Goal: Task Accomplishment & Management: Manage account settings

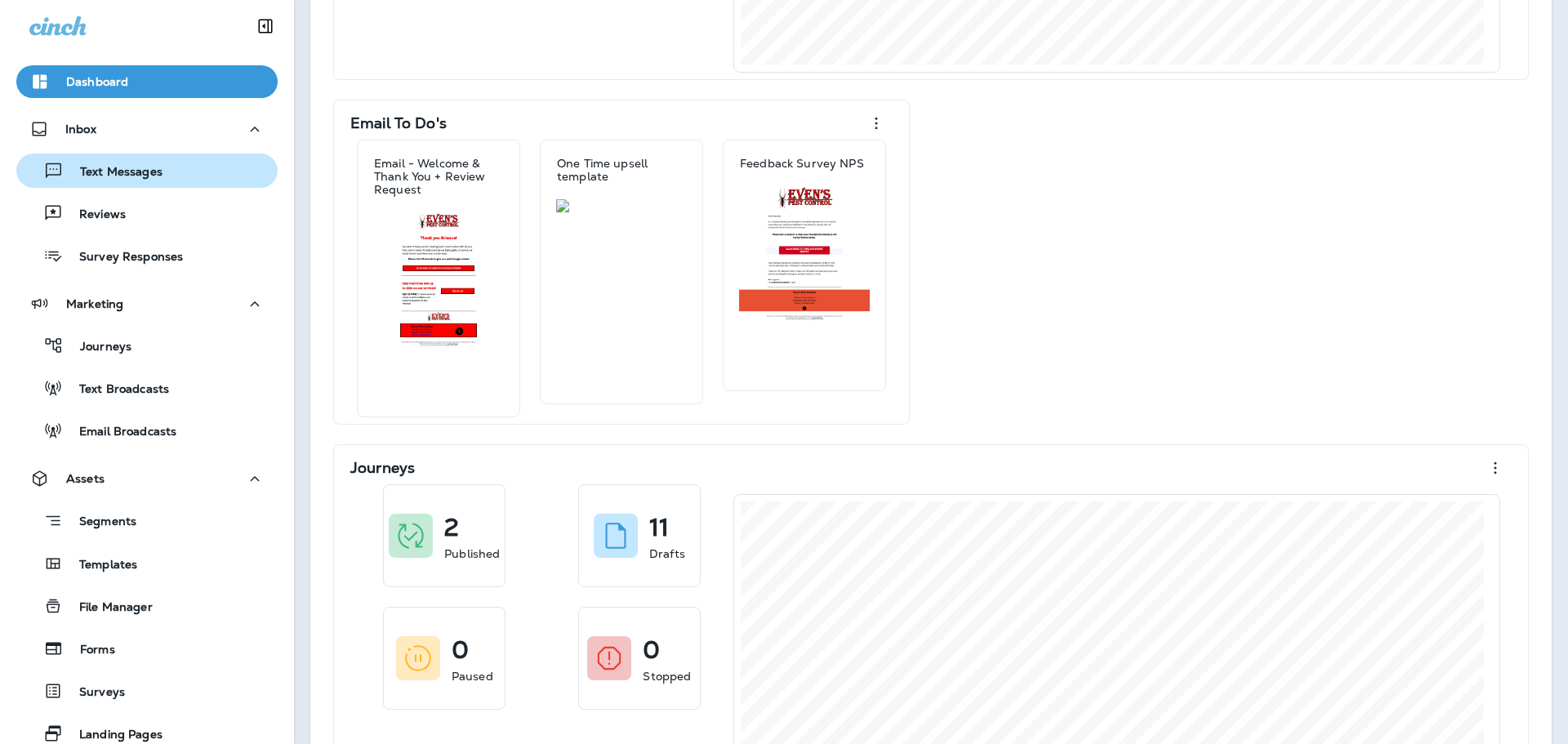
click at [148, 184] on button "Text Messages" at bounding box center [147, 171] width 261 height 34
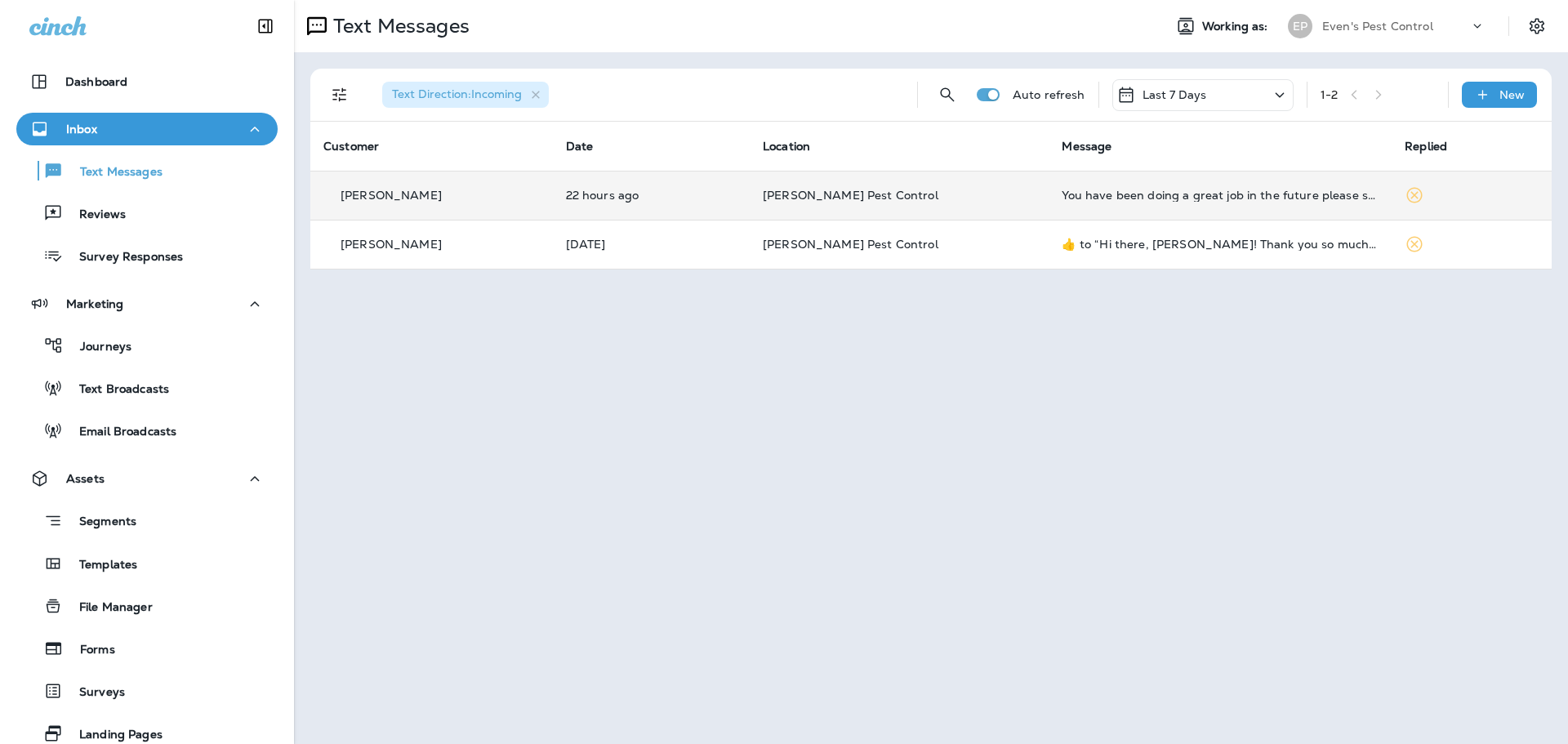
click at [1178, 207] on td "You have been doing a great job in the future please send the text to [PHONE_NU…" at bounding box center [1220, 195] width 343 height 49
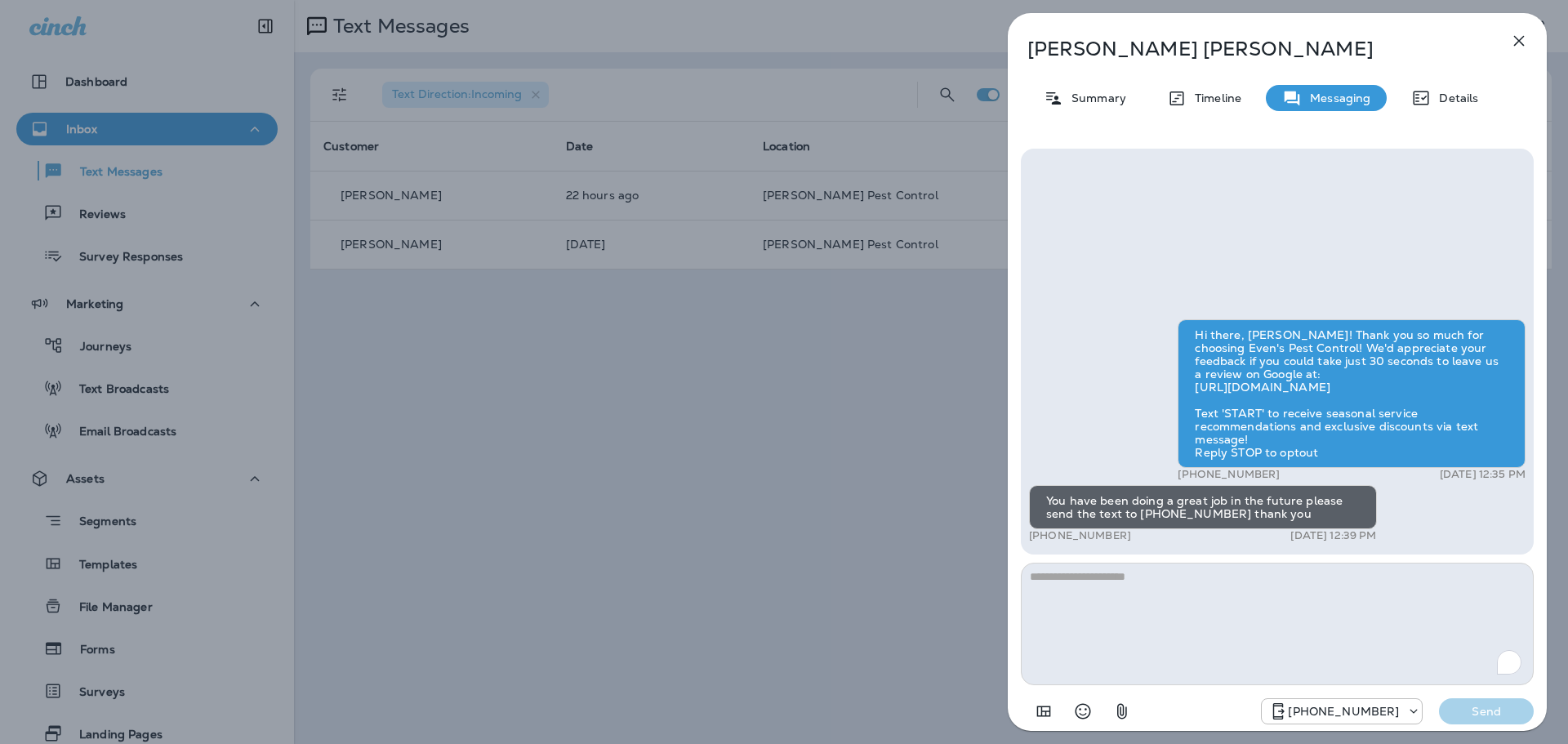
click at [1396, 708] on p "[PHONE_NUMBER]" at bounding box center [1344, 711] width 111 height 13
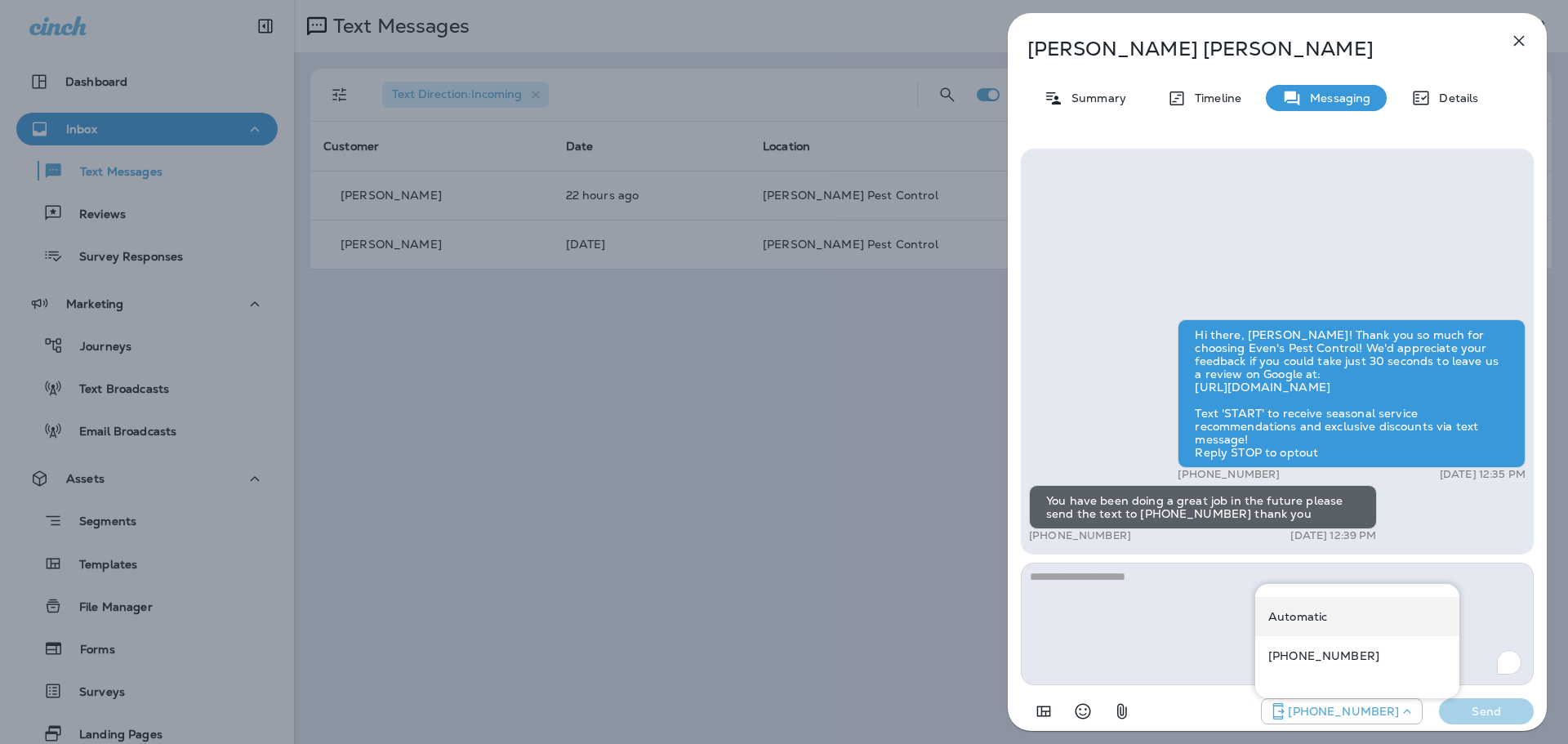
click at [1342, 619] on div "Automatic" at bounding box center [1357, 616] width 204 height 40
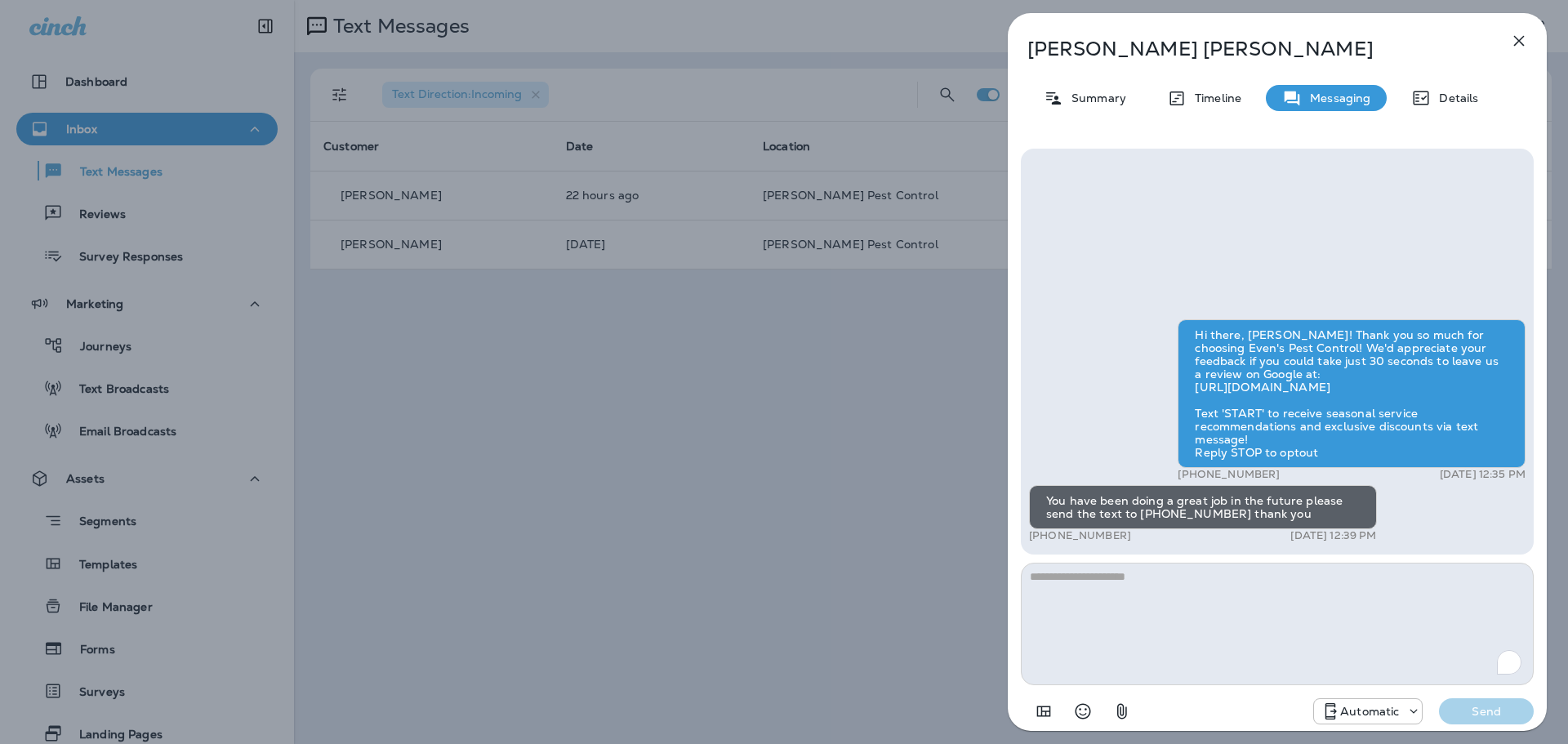
click at [1403, 711] on div at bounding box center [1410, 712] width 23 height 17
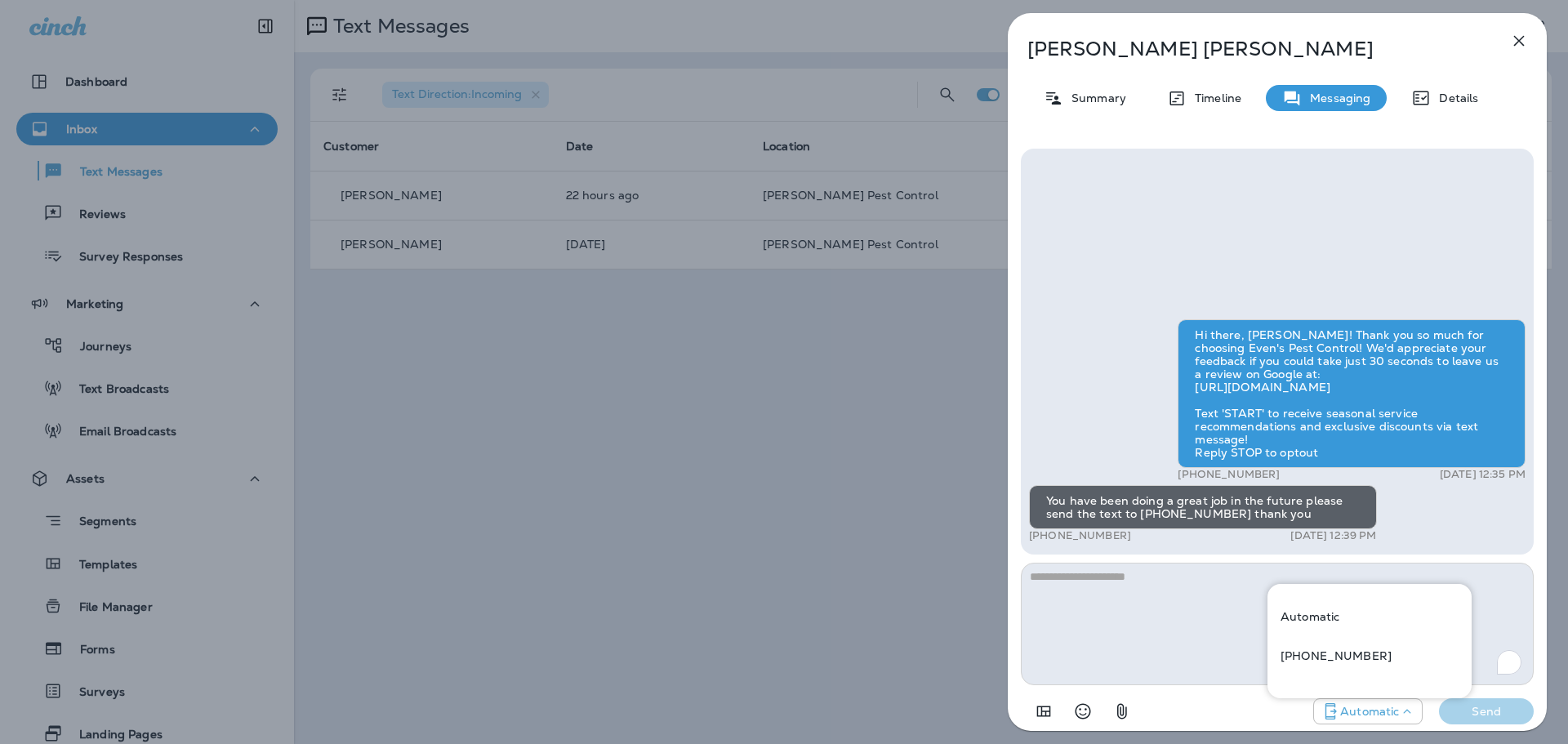
click at [1250, 714] on div "Automatic Send" at bounding box center [1277, 706] width 513 height 42
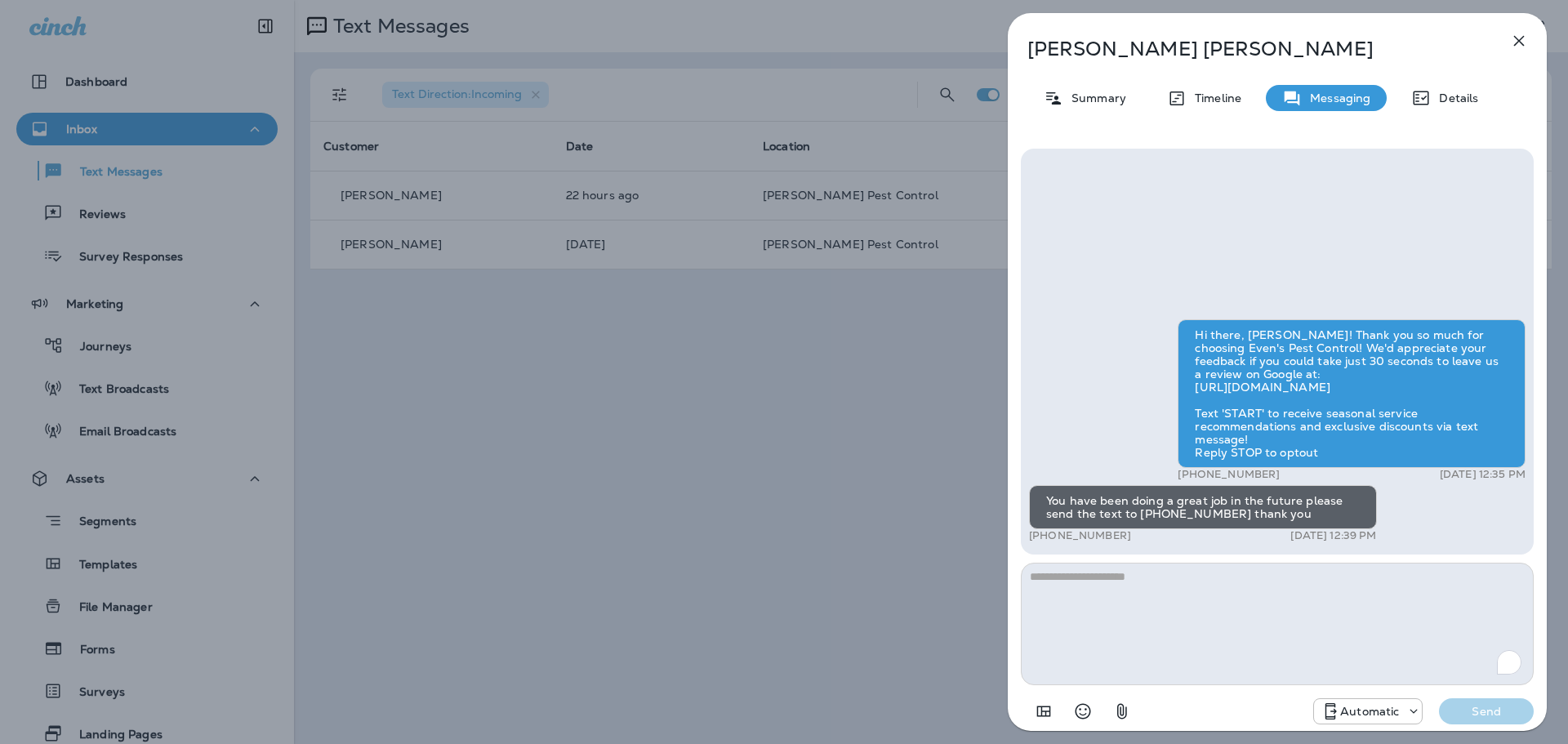
click at [1523, 35] on icon "button" at bounding box center [1519, 41] width 19 height 19
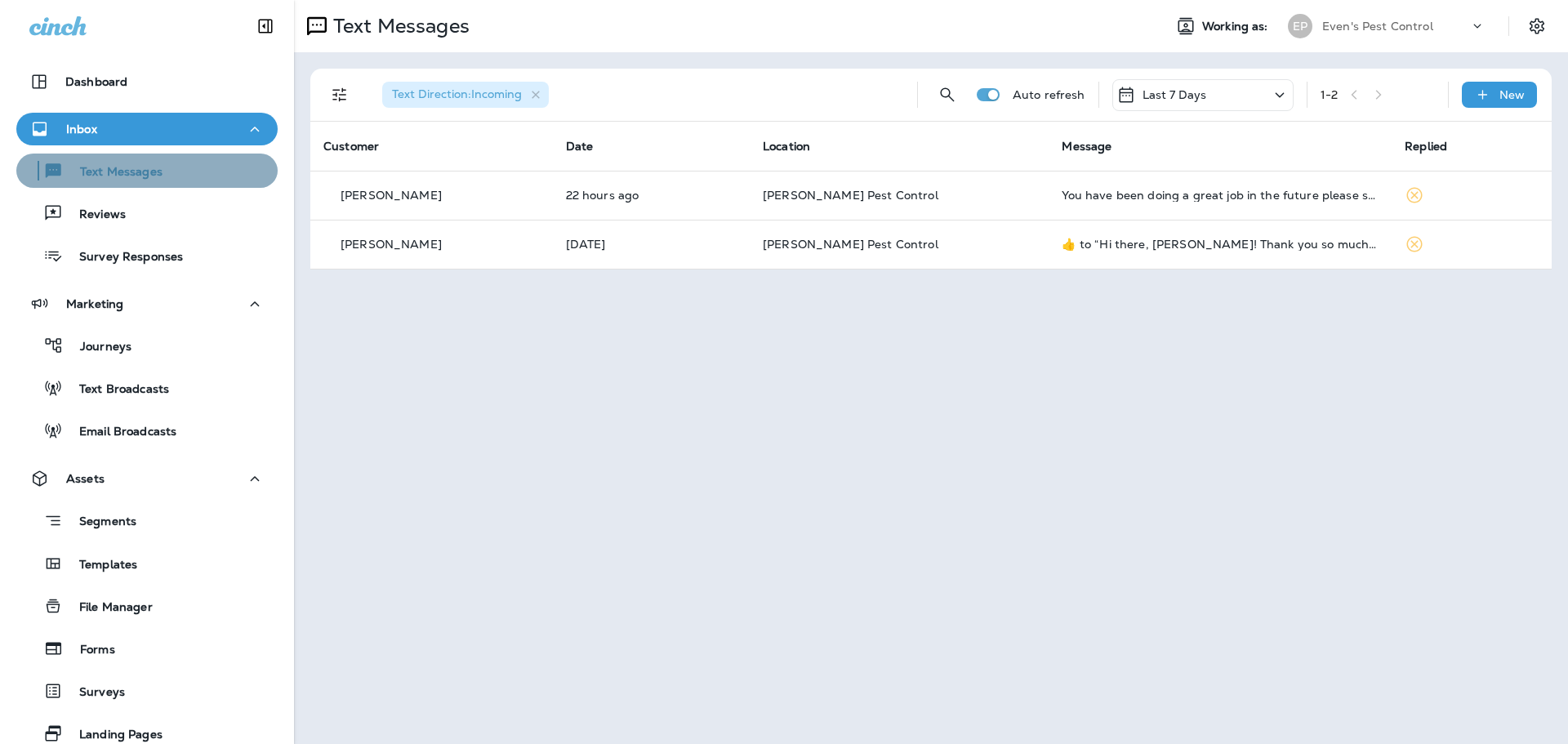
click at [169, 167] on div "Text Messages" at bounding box center [147, 171] width 248 height 25
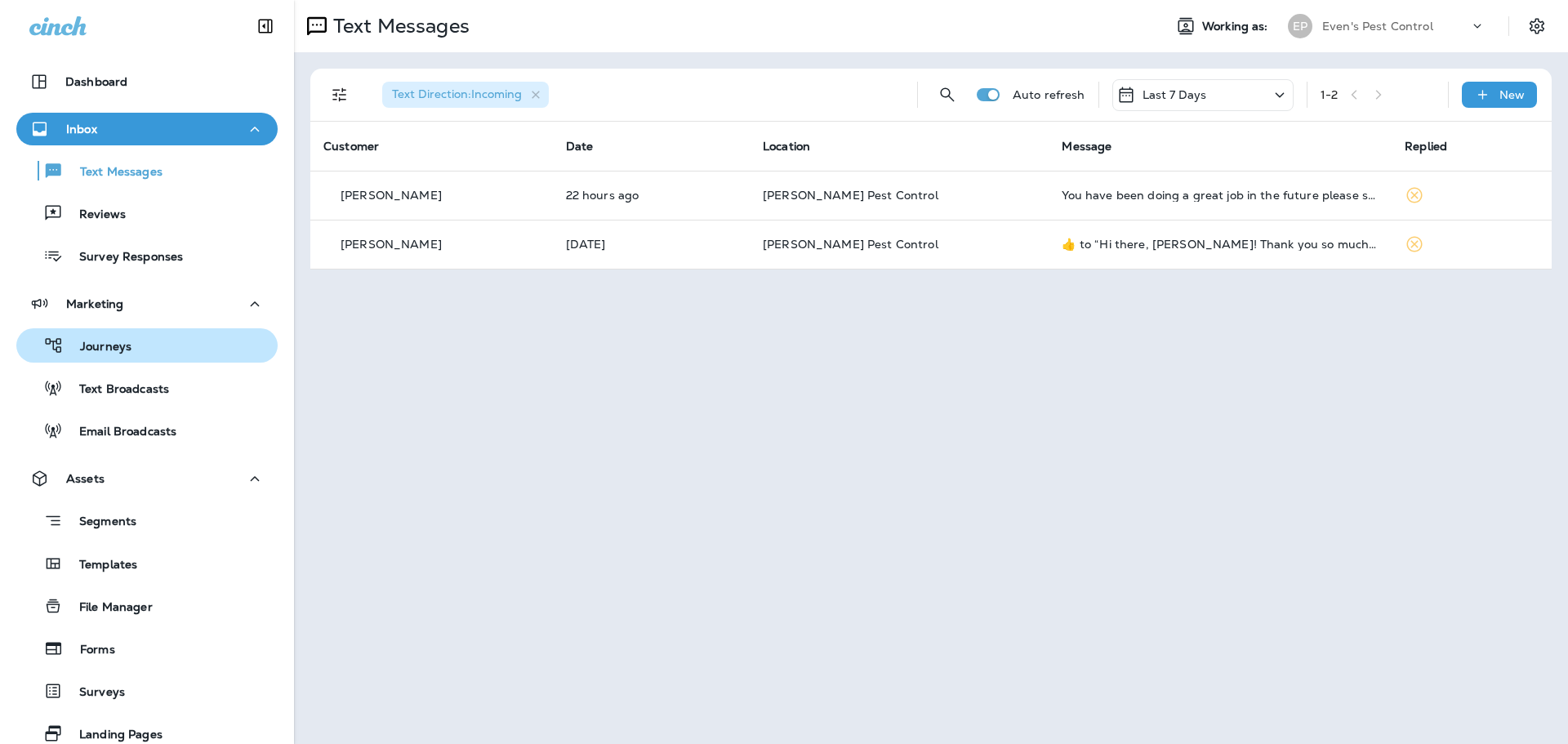
click at [138, 353] on div "Journeys" at bounding box center [147, 345] width 248 height 25
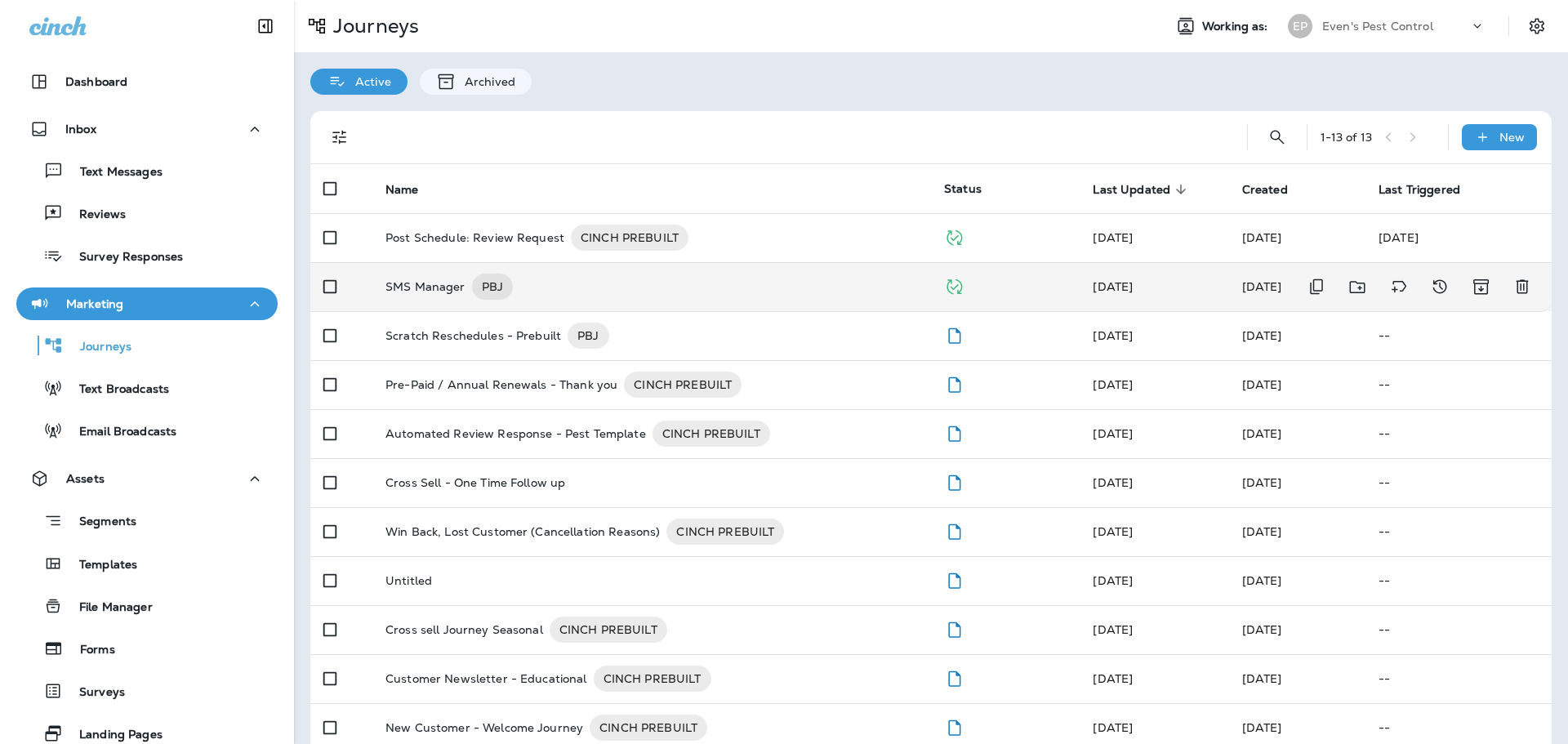
click at [405, 292] on p "SMS Manager" at bounding box center [425, 287] width 80 height 26
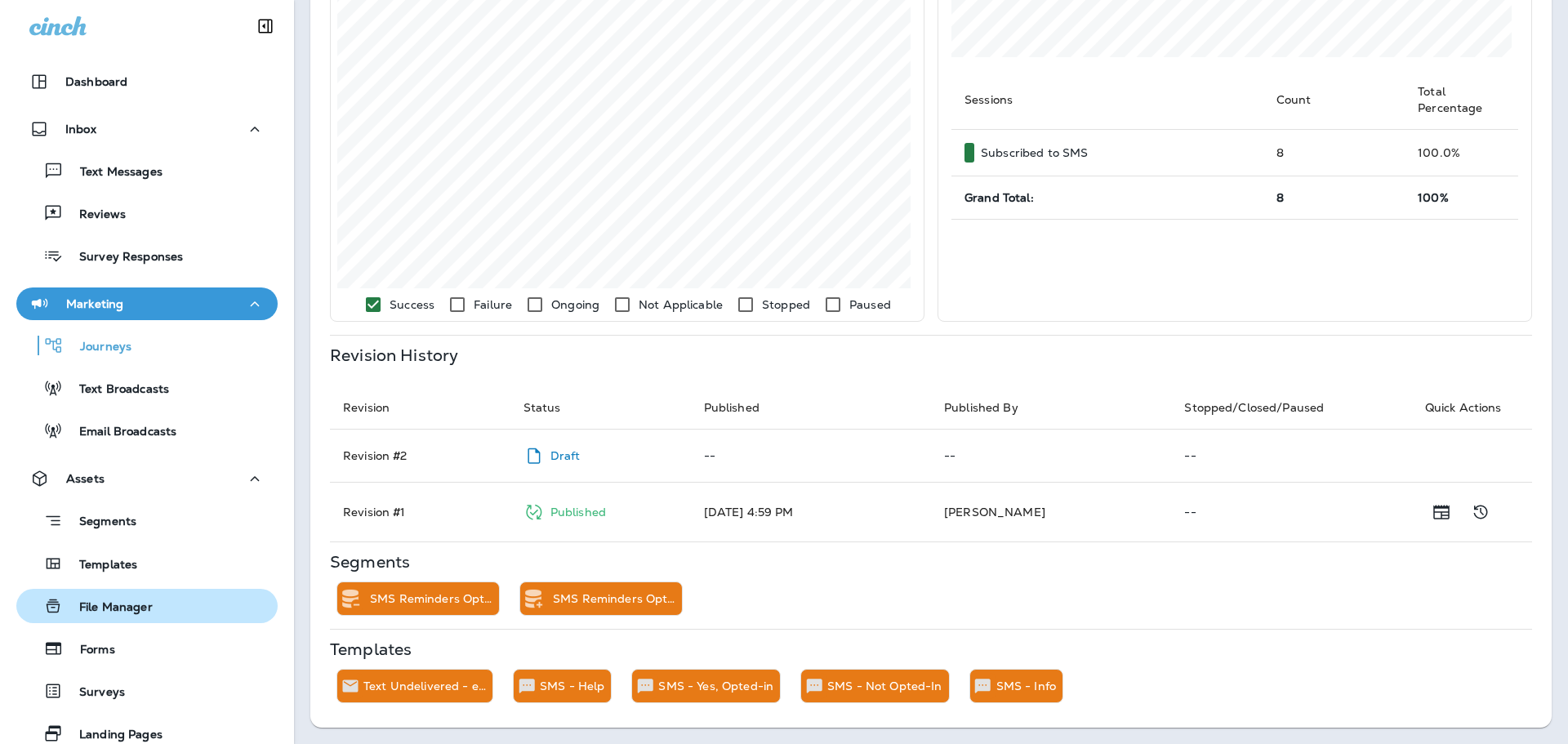
scroll to position [163, 0]
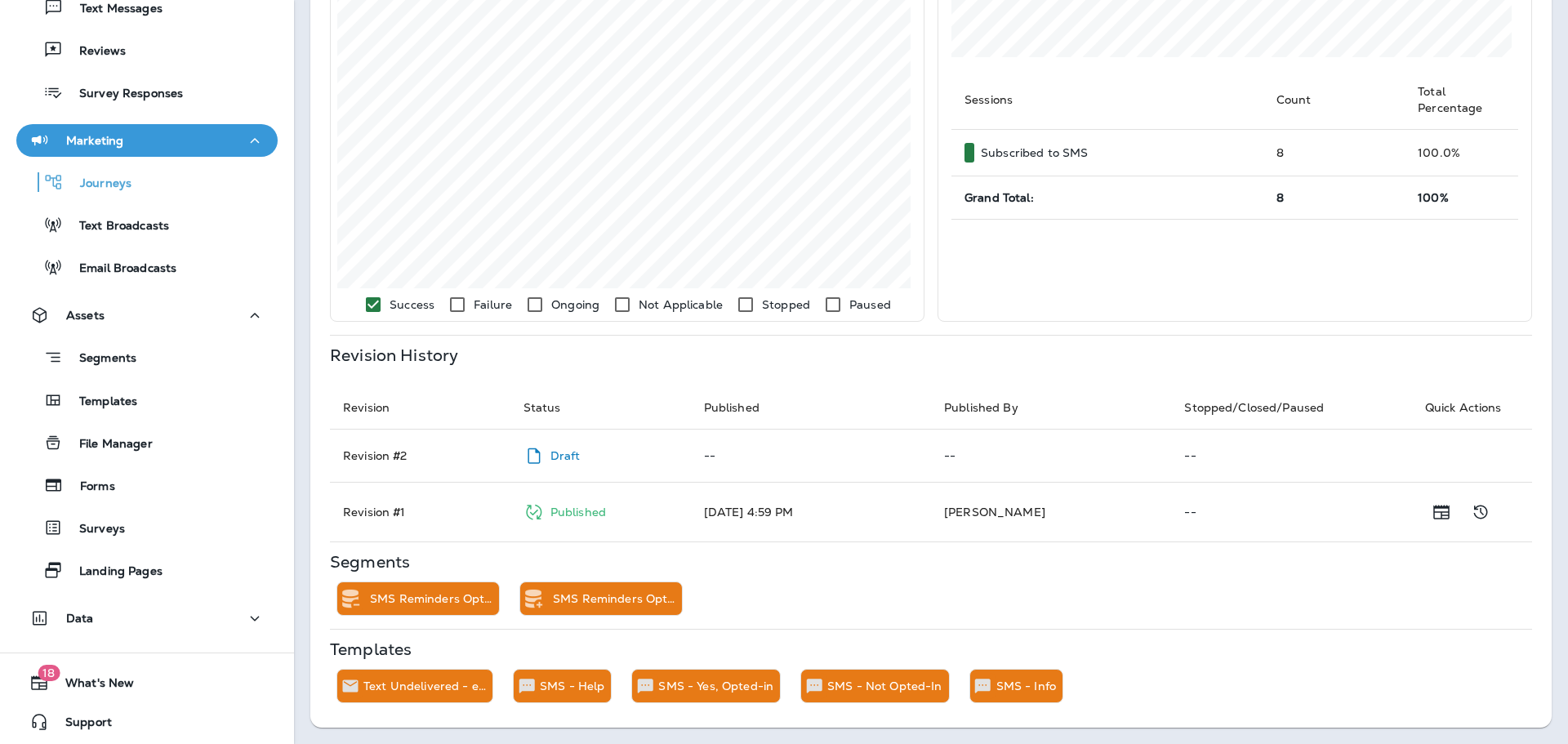
click at [128, 419] on div "Segments Templates File Manager Forms Surveys Landing Pages" at bounding box center [147, 459] width 261 height 255
click at [132, 408] on p "Templates" at bounding box center [100, 402] width 75 height 16
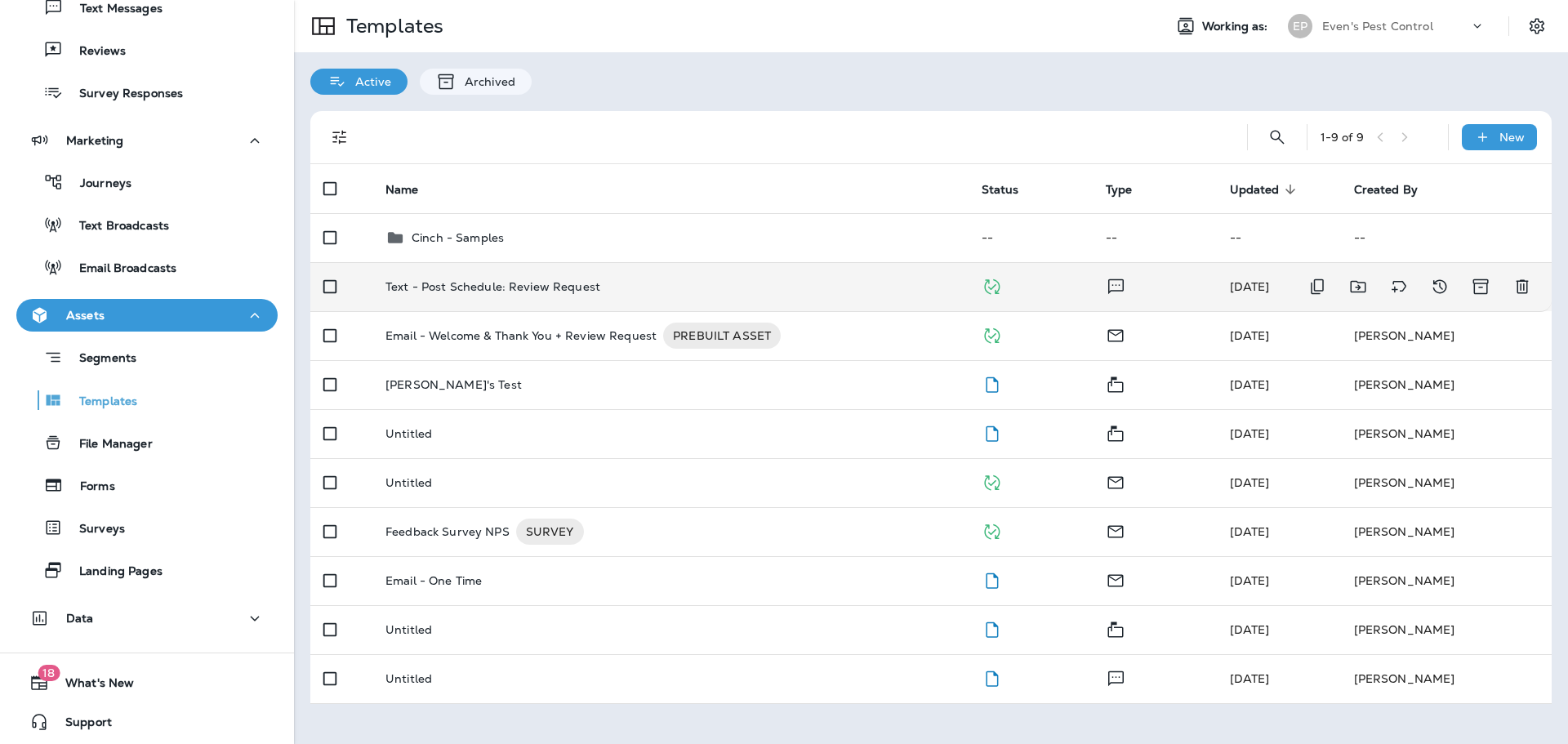
click at [624, 289] on div "Text - Post Schedule: Review Request" at bounding box center [671, 287] width 570 height 13
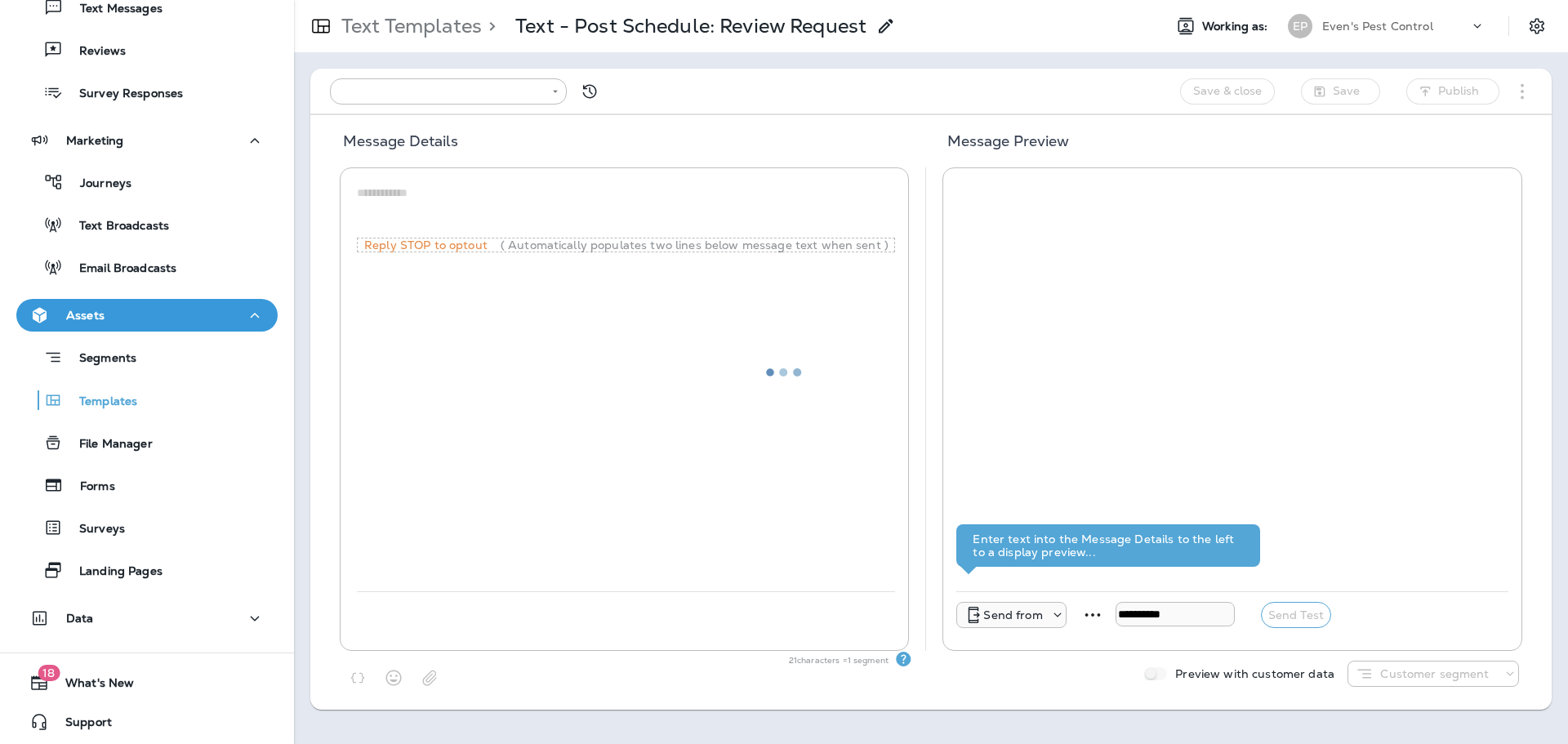
type input "**********"
type textarea "**********"
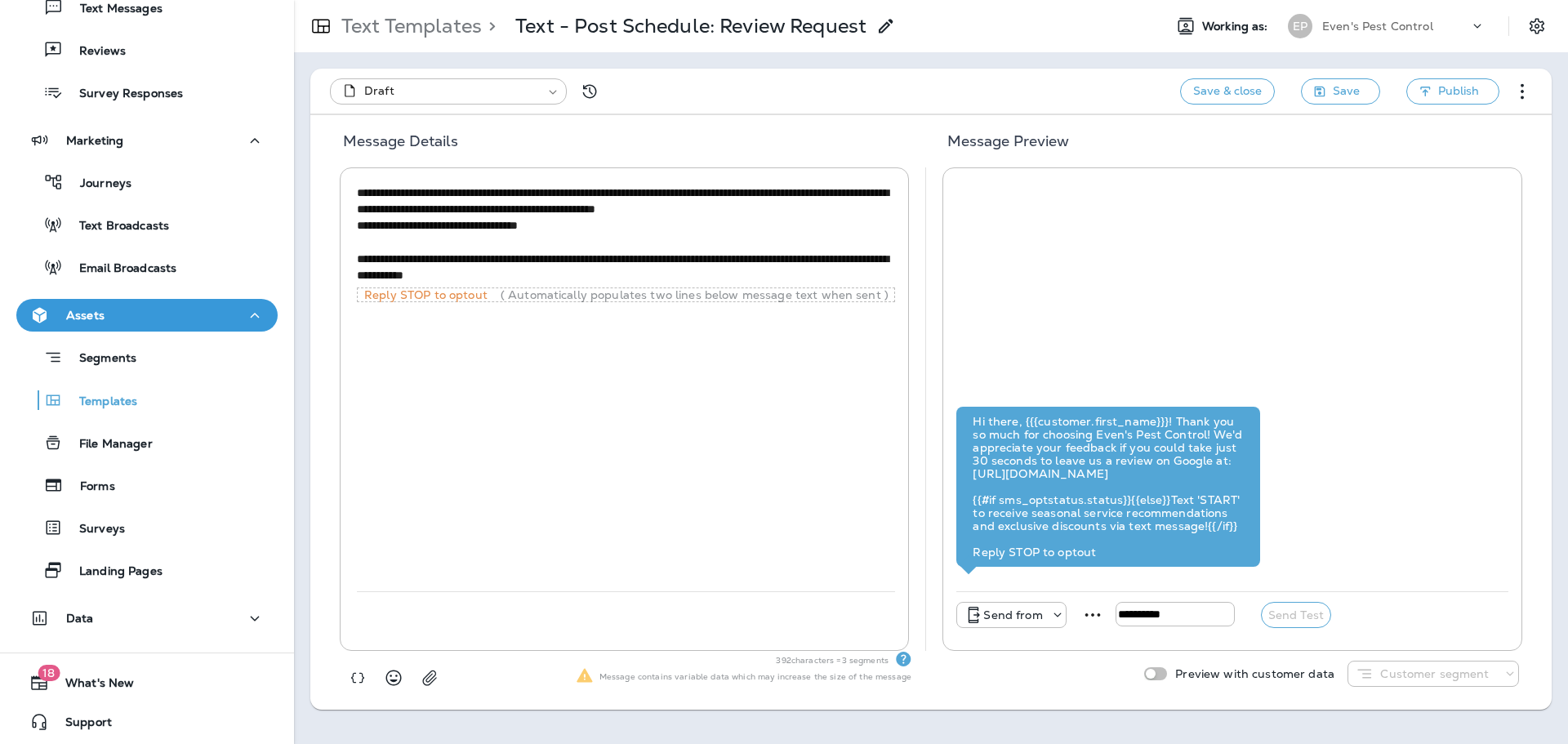
click at [1039, 618] on p "Send from" at bounding box center [1013, 615] width 59 height 13
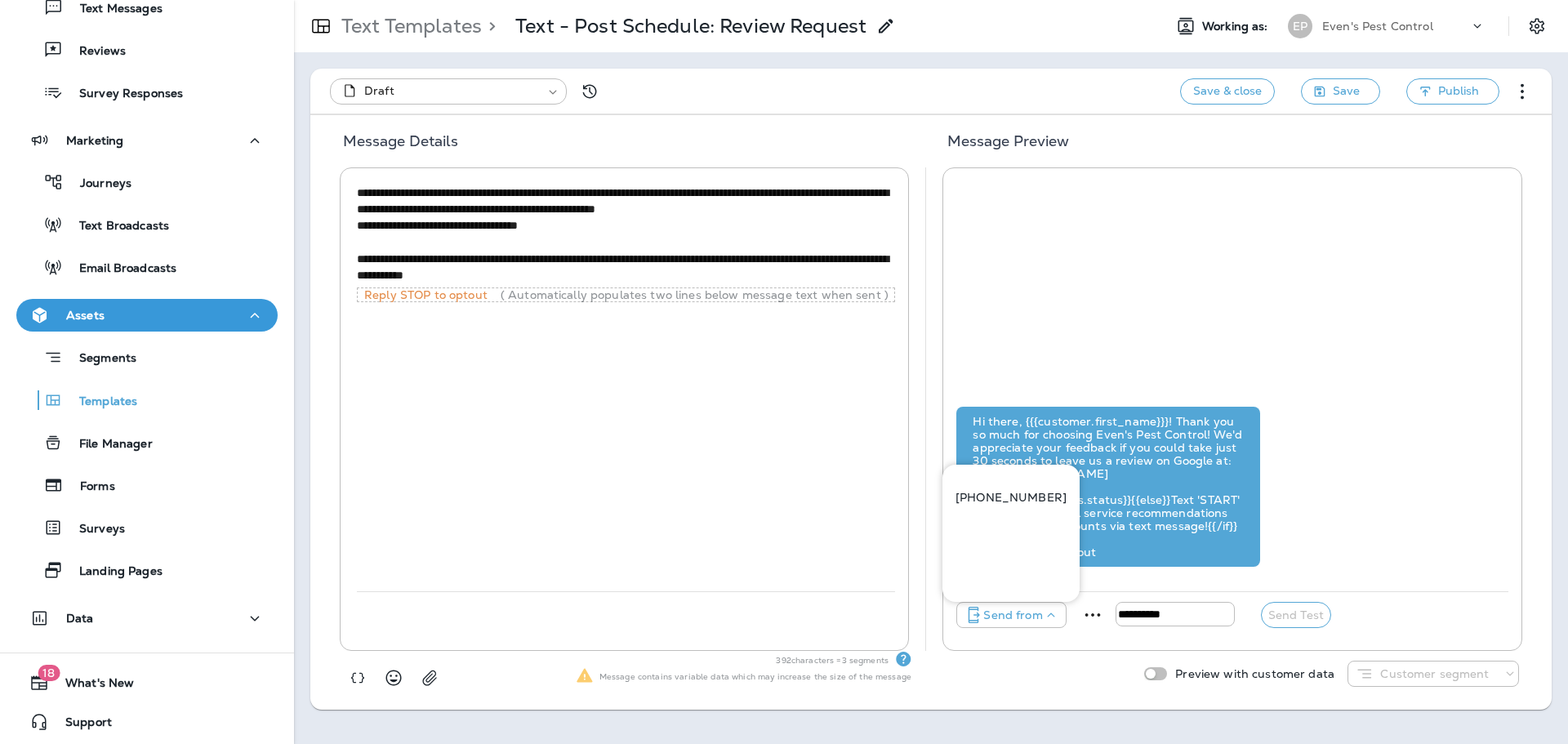
click at [1045, 666] on div "392 characters = 3 segments Message contains variable data which may increase t…" at bounding box center [932, 680] width 1216 height 59
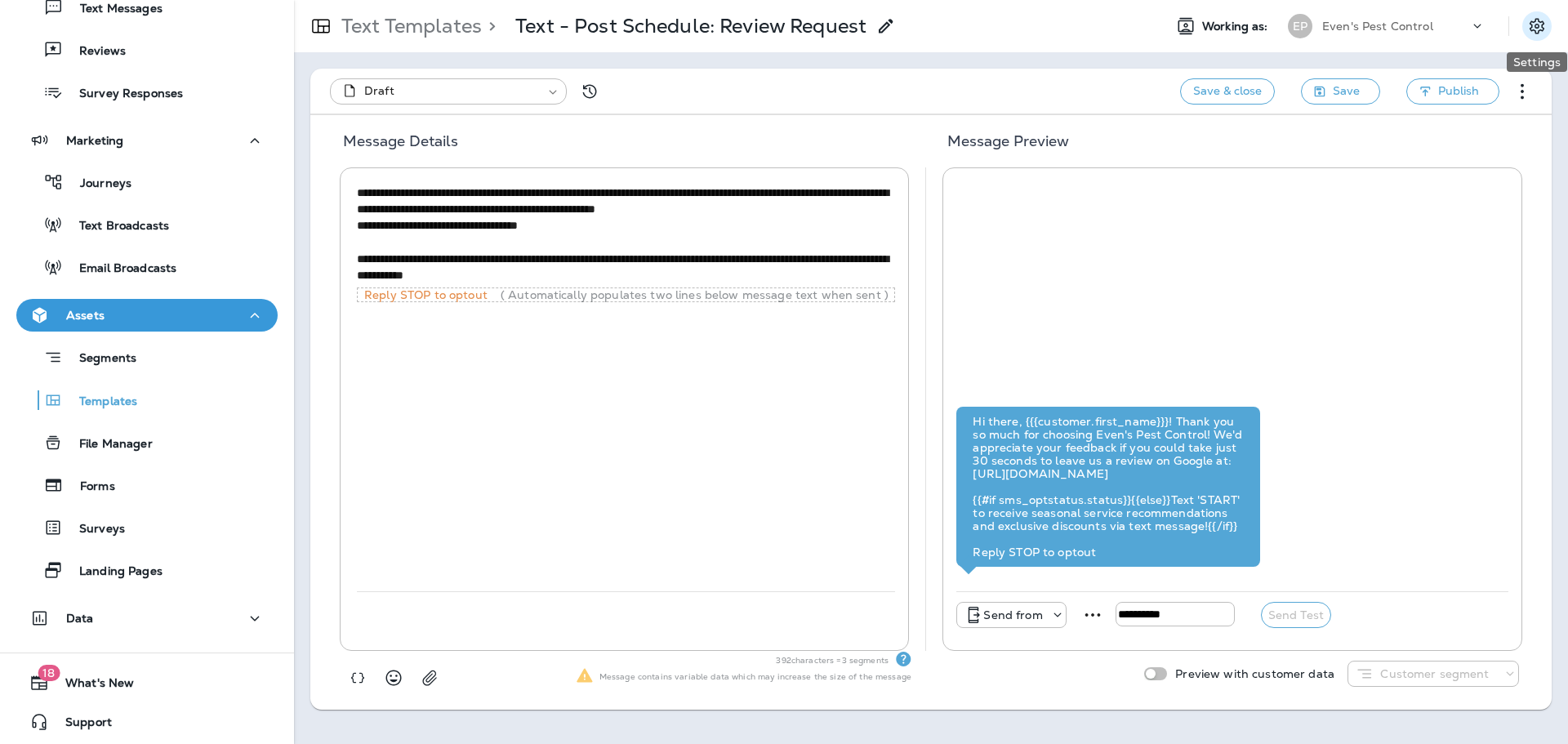
click at [1529, 30] on icon "Settings" at bounding box center [1537, 26] width 19 height 19
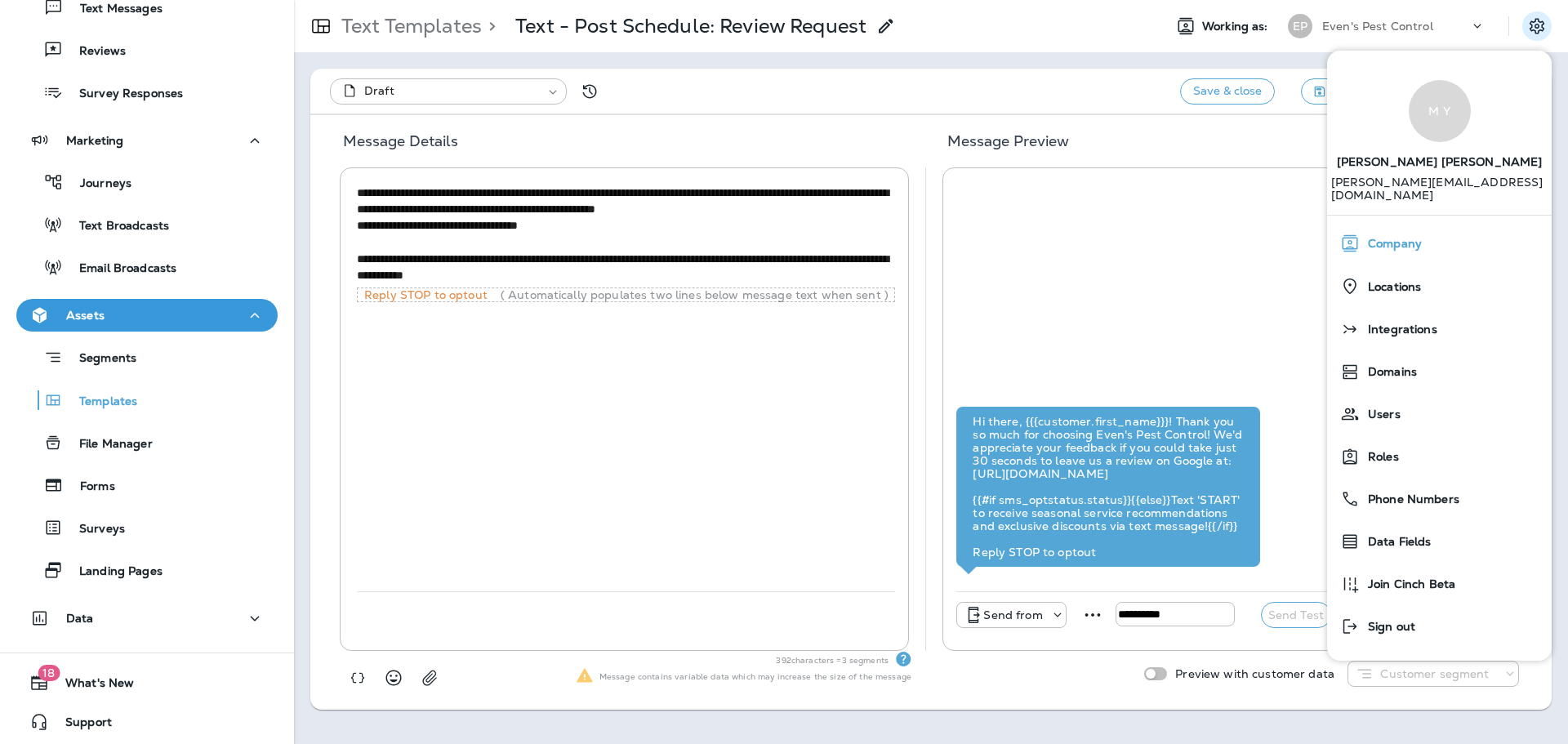
click at [1432, 229] on div "Company" at bounding box center [1439, 242] width 211 height 32
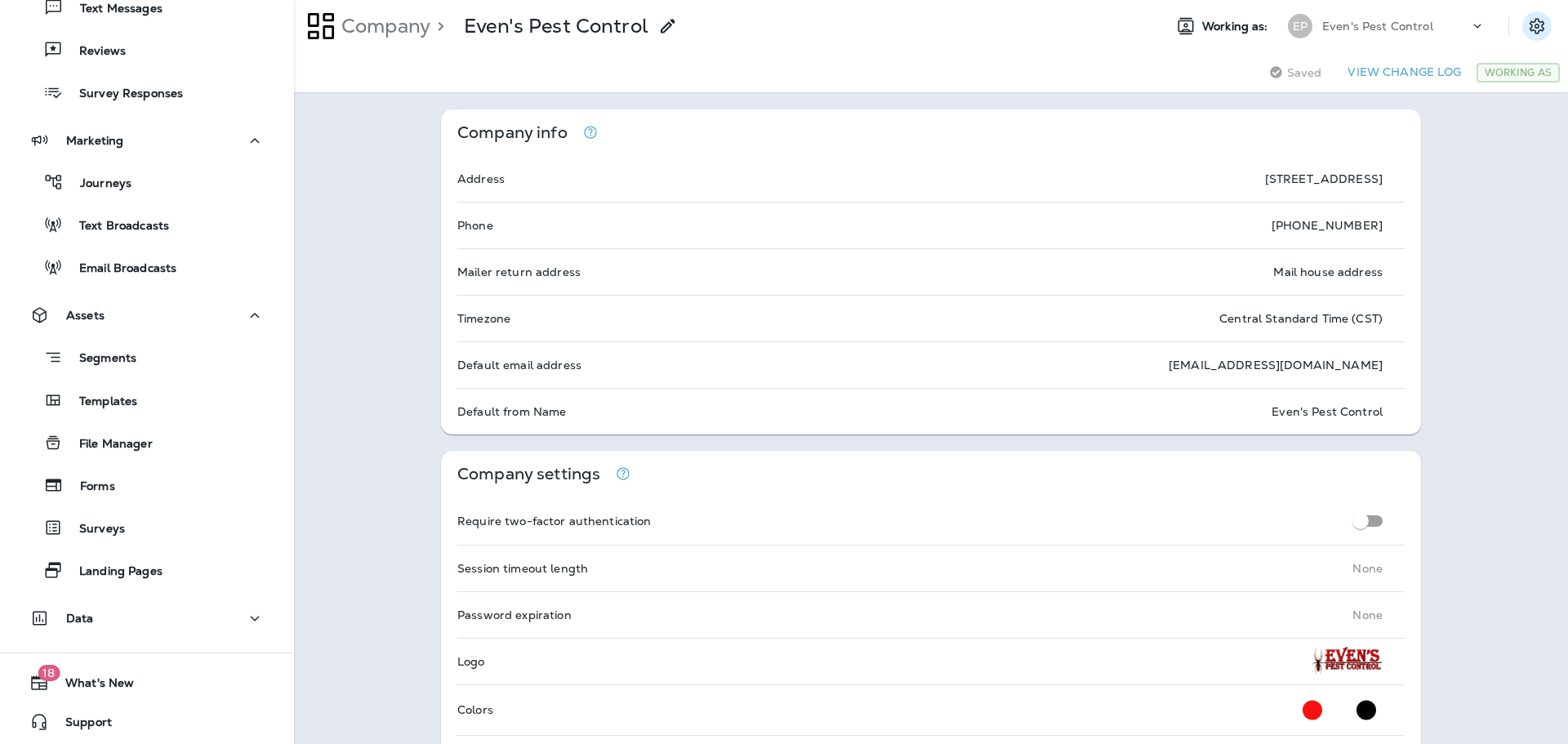
click at [1527, 24] on icon "Settings" at bounding box center [1537, 26] width 19 height 19
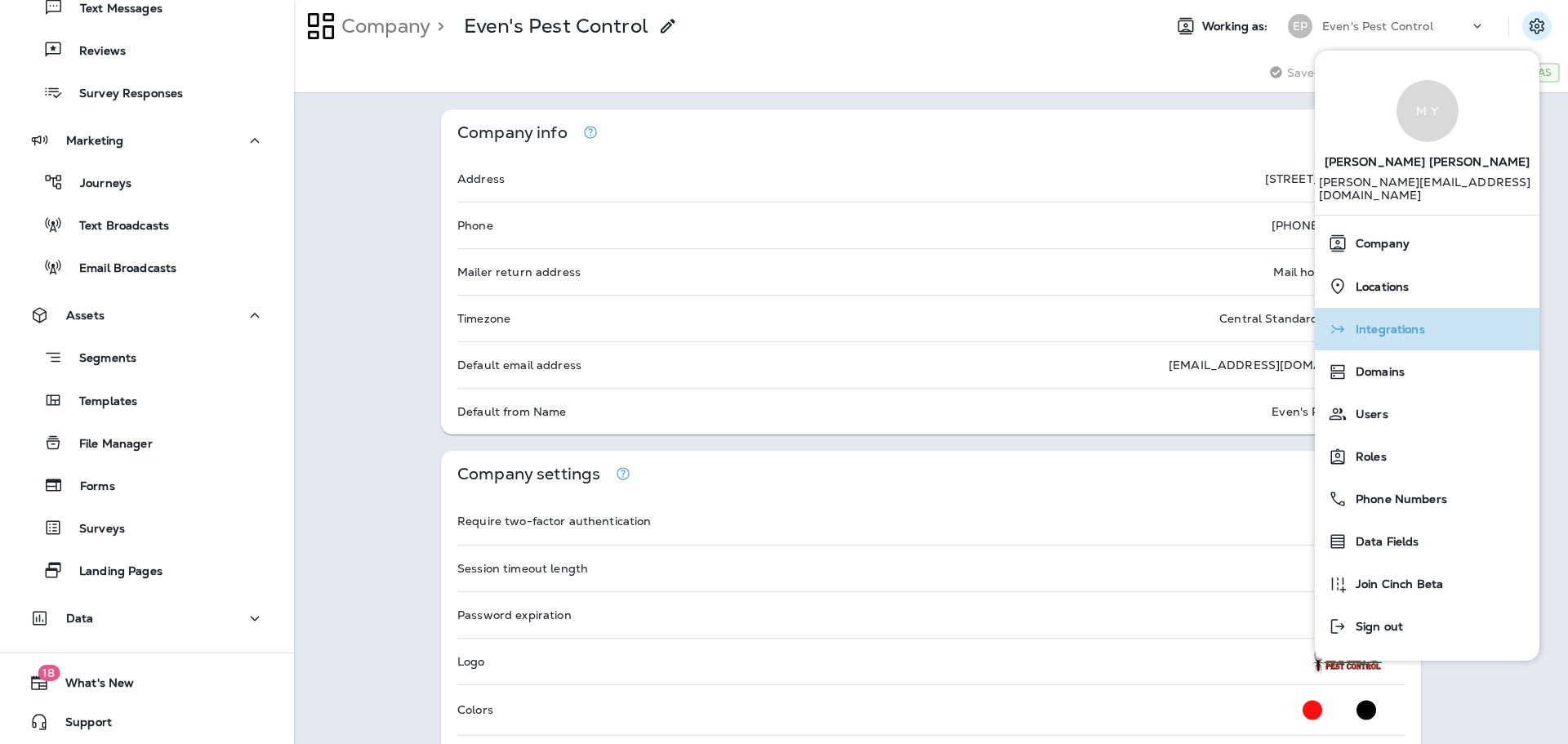
click at [1445, 315] on div "Integrations" at bounding box center [1427, 328] width 211 height 32
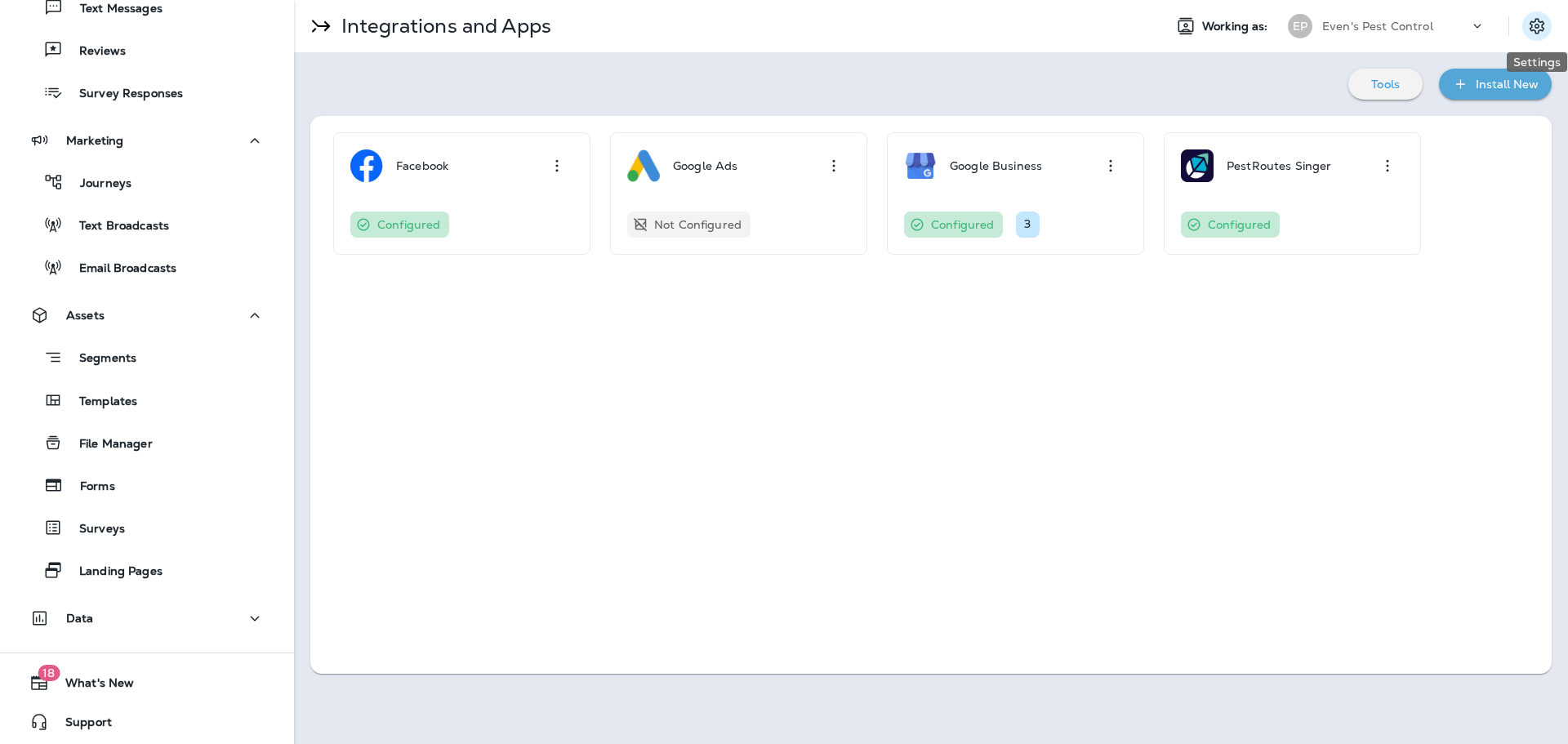
click at [1542, 32] on icon "Settings" at bounding box center [1537, 26] width 19 height 19
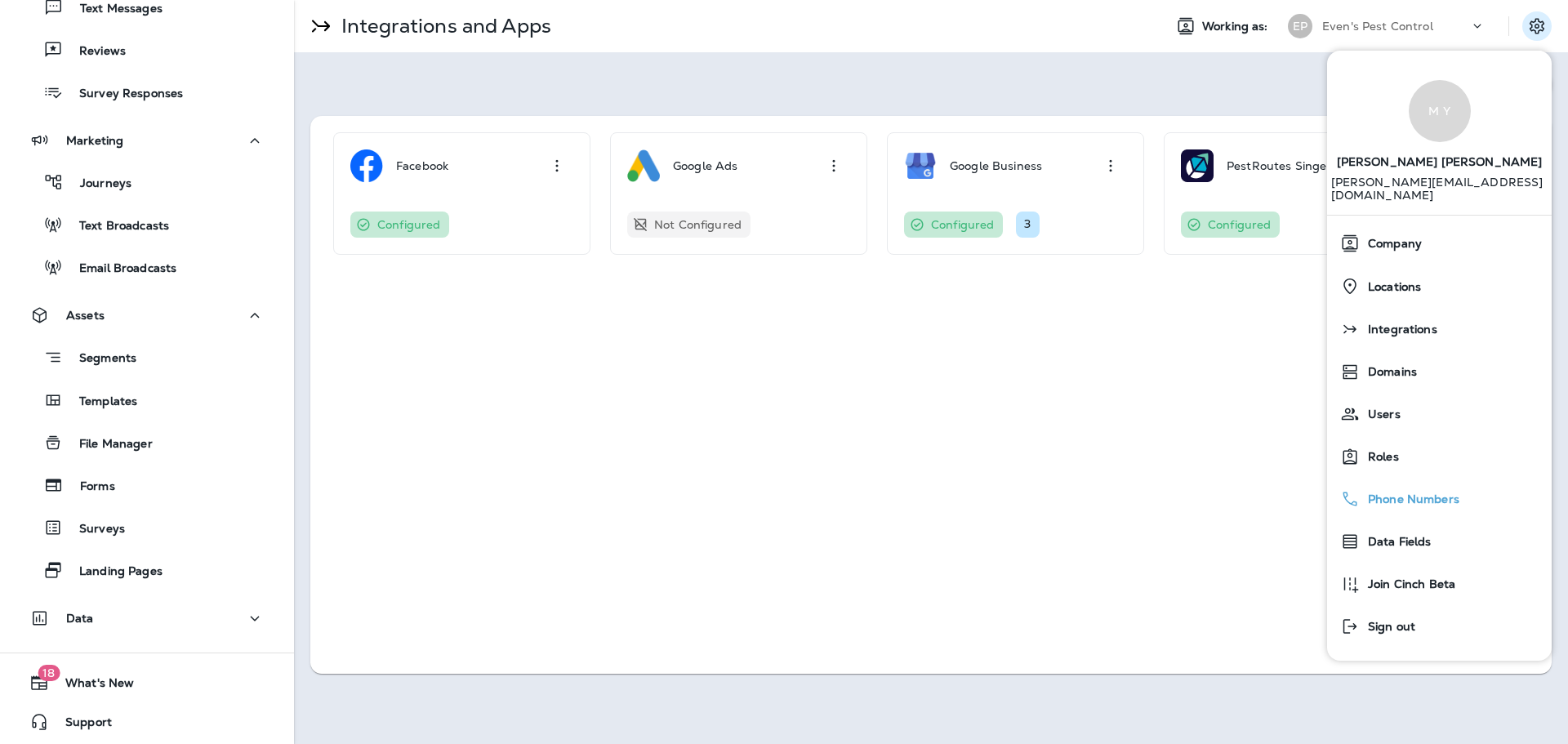
click at [1485, 499] on div "Phone Numbers" at bounding box center [1439, 498] width 211 height 32
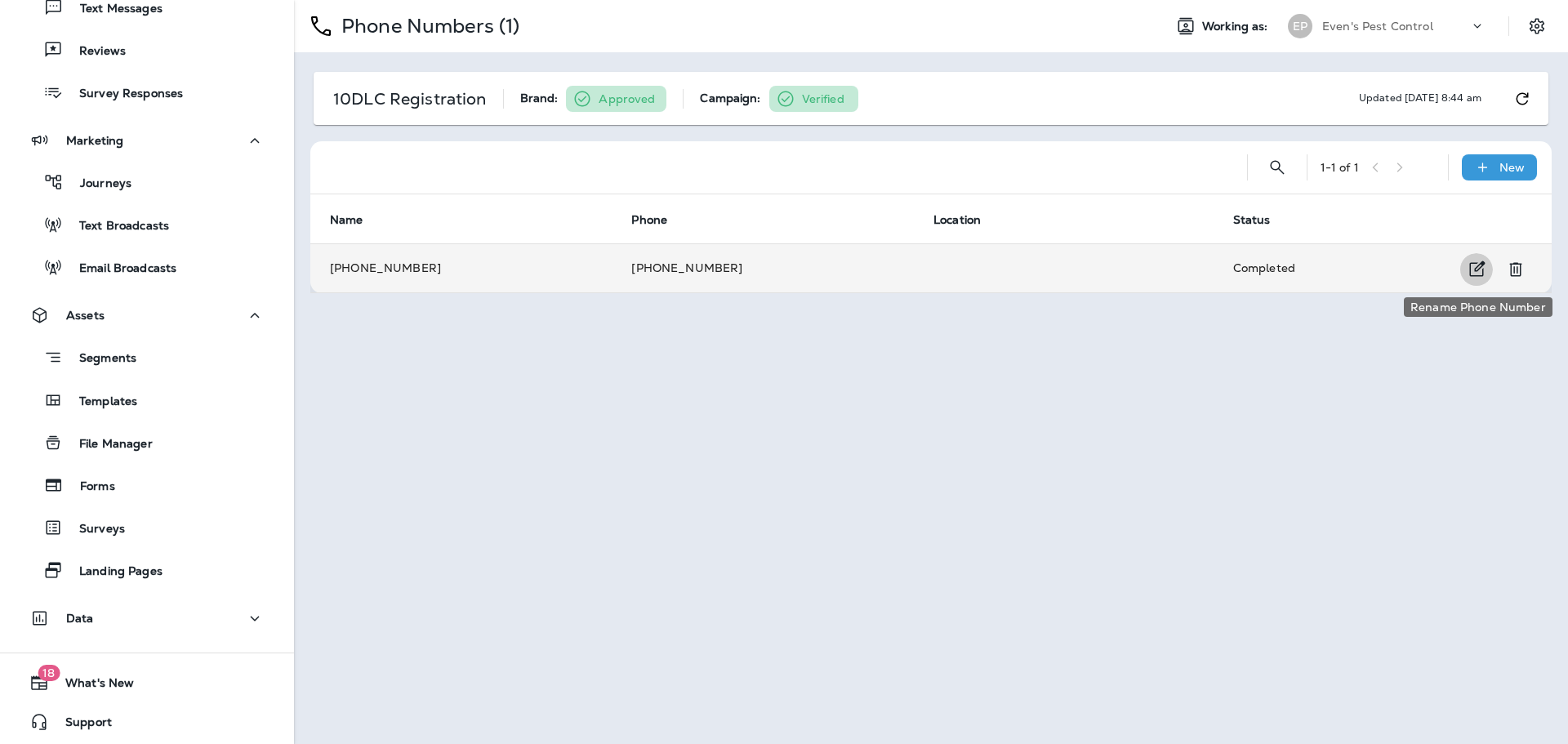
click at [1478, 274] on icon "Rename Phone Number" at bounding box center [1477, 269] width 19 height 19
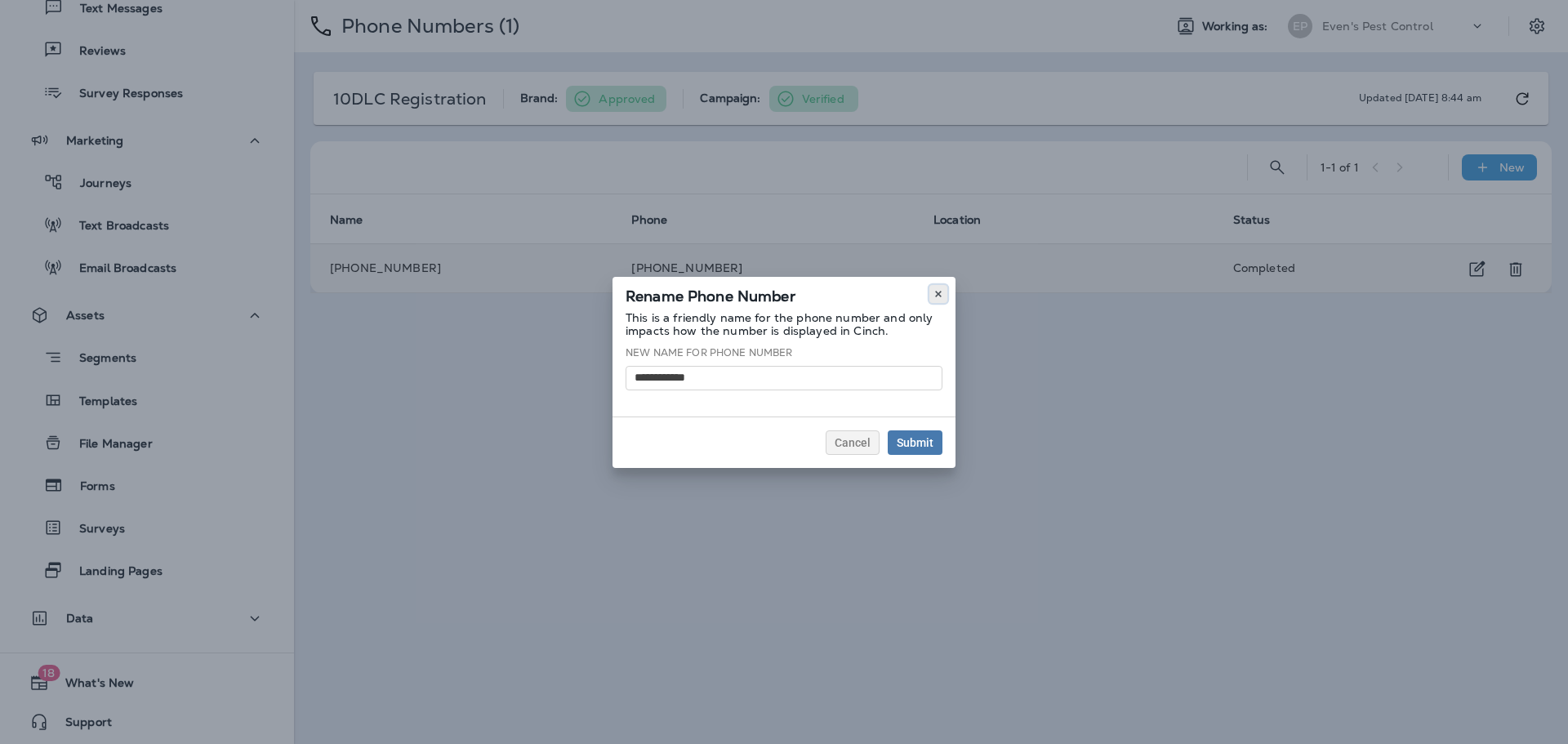
click at [946, 289] on button at bounding box center [938, 293] width 18 height 18
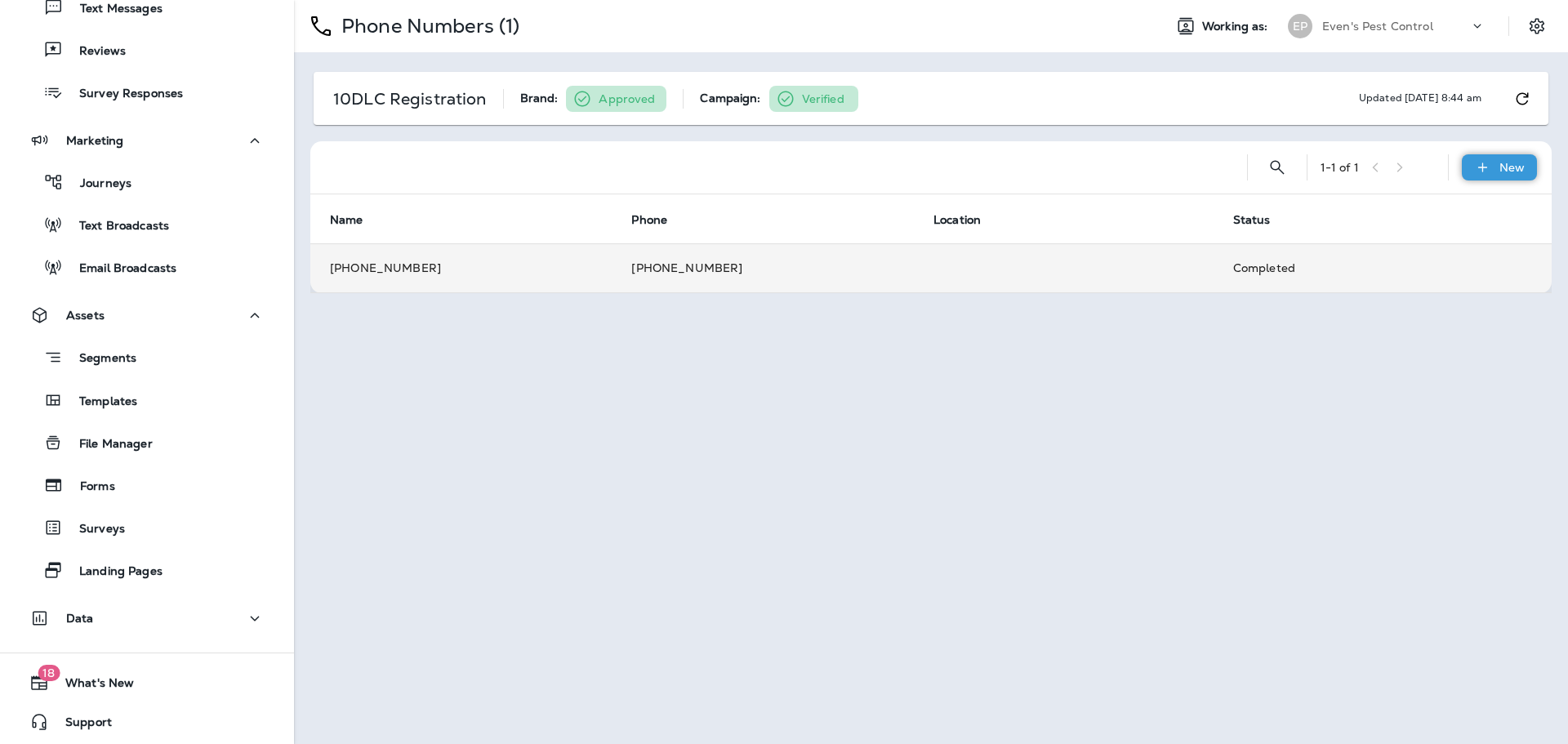
click at [1513, 173] on p "New" at bounding box center [1512, 167] width 25 height 13
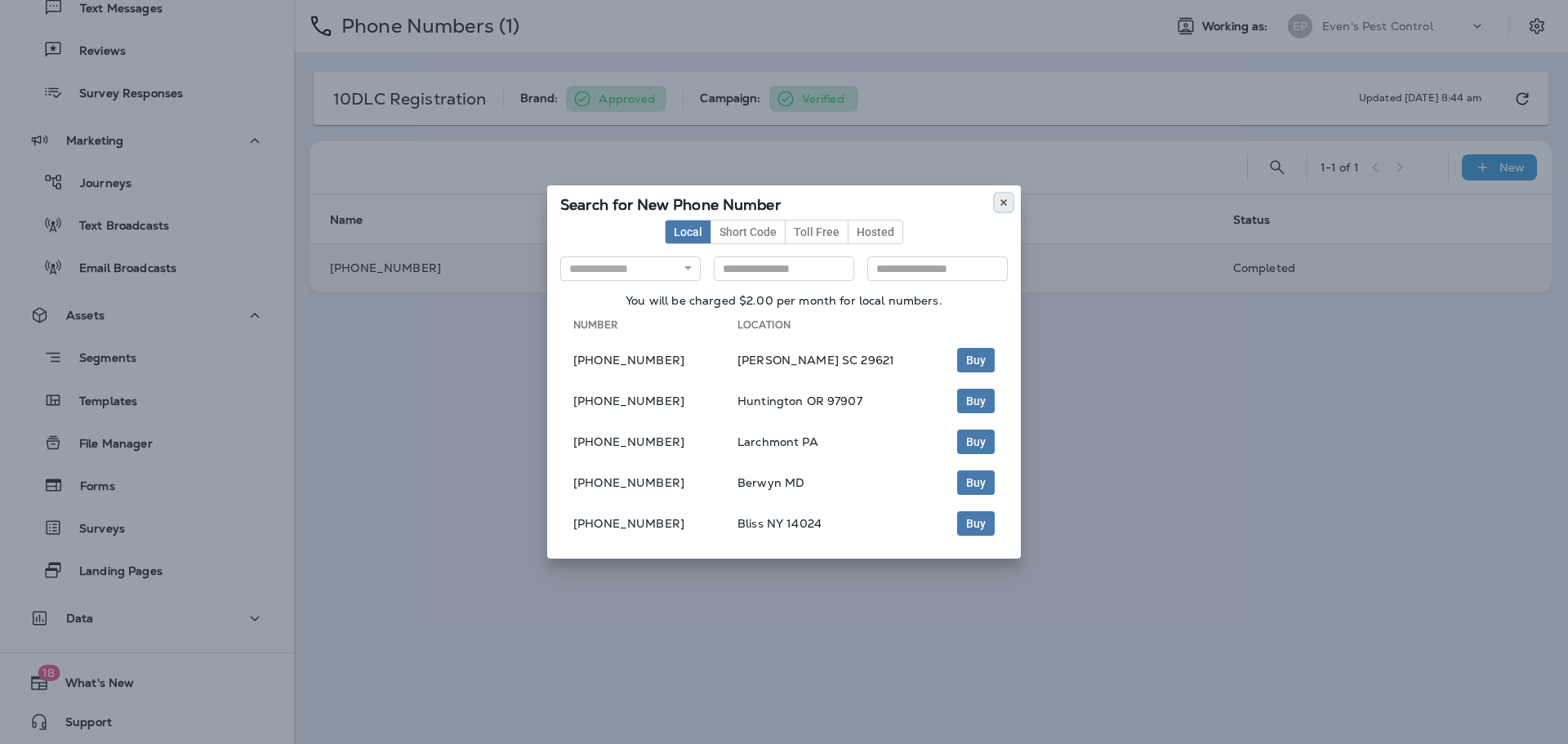
click at [998, 204] on button at bounding box center [1004, 202] width 18 height 18
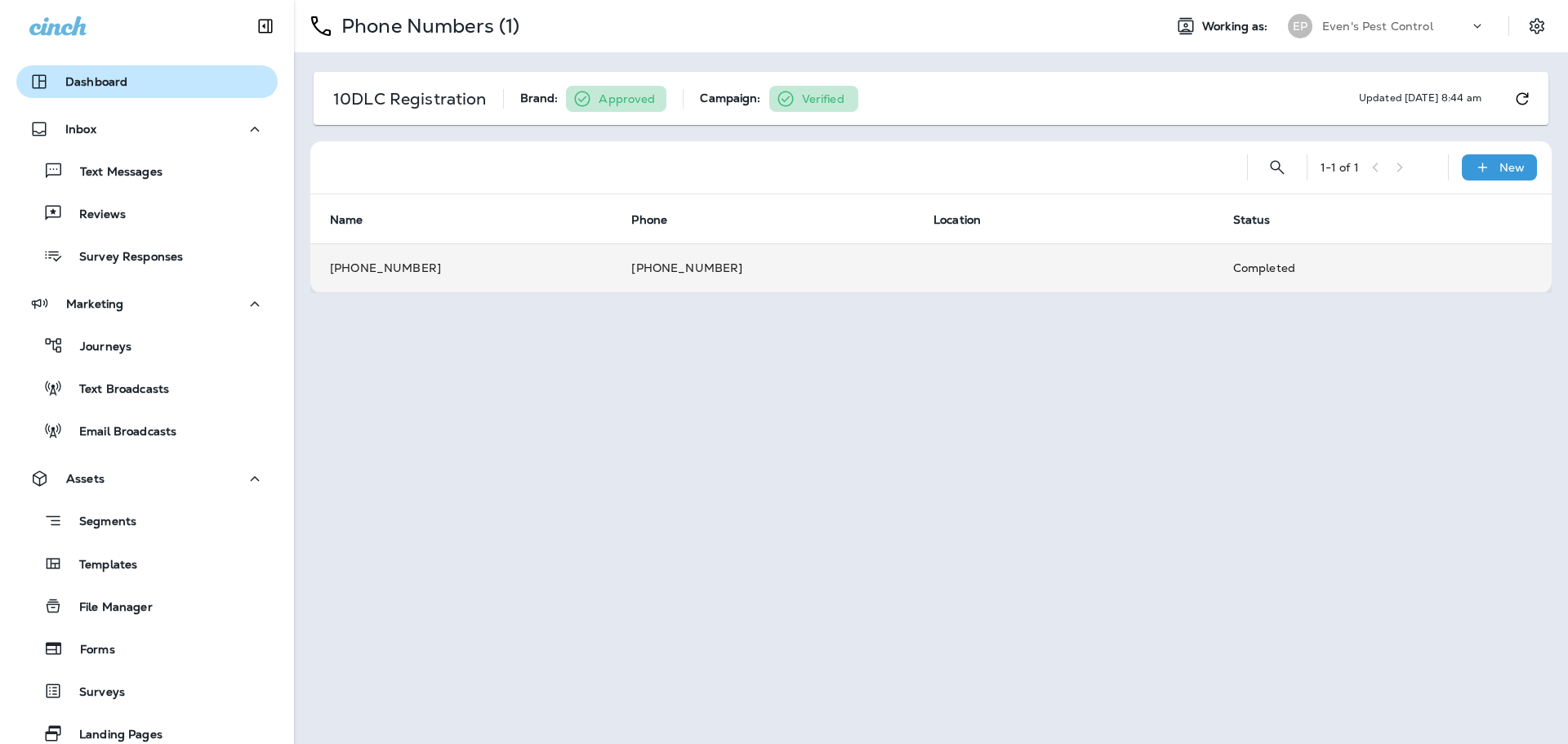
click at [145, 78] on div "Dashboard" at bounding box center [147, 81] width 235 height 19
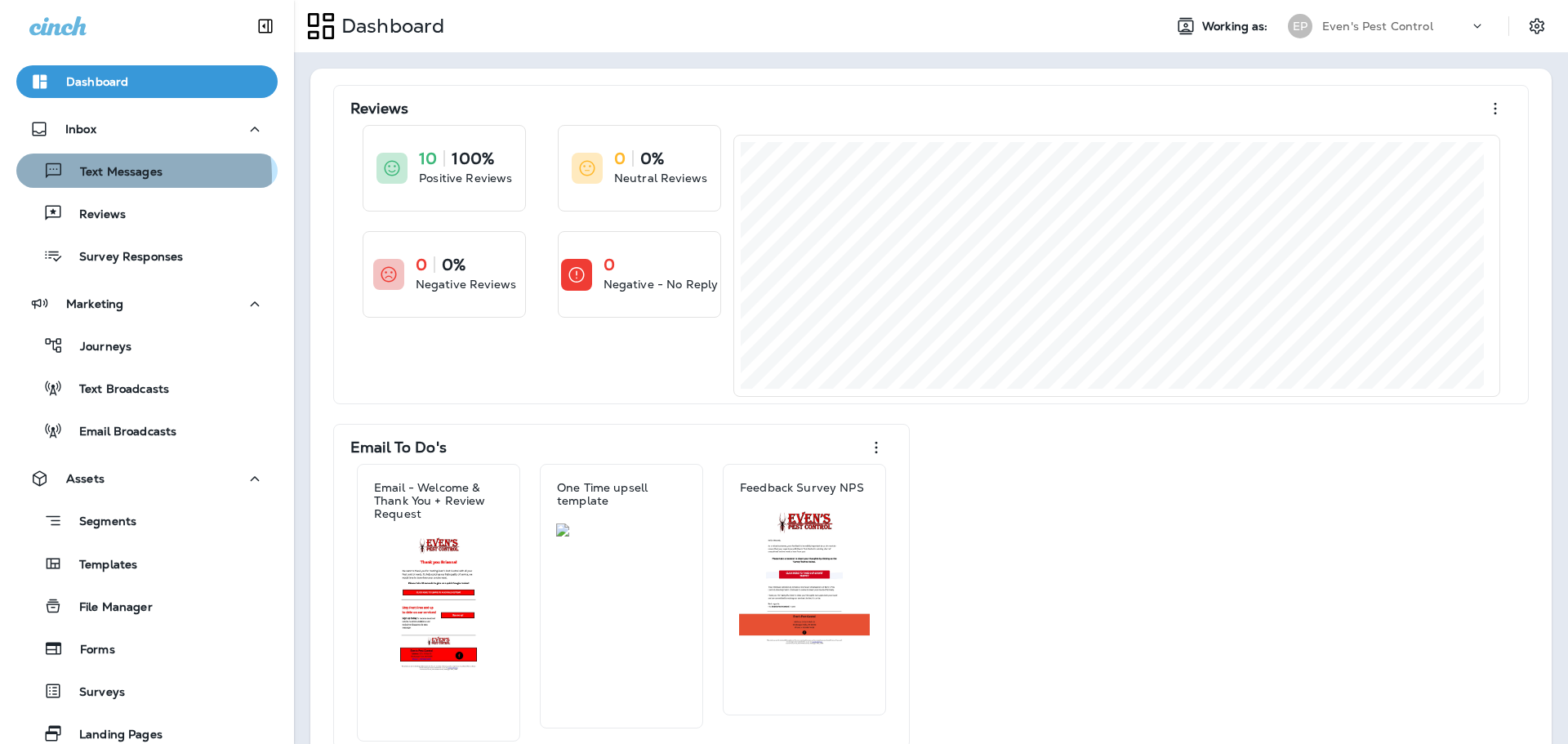
click at [131, 175] on p "Text Messages" at bounding box center [113, 172] width 99 height 16
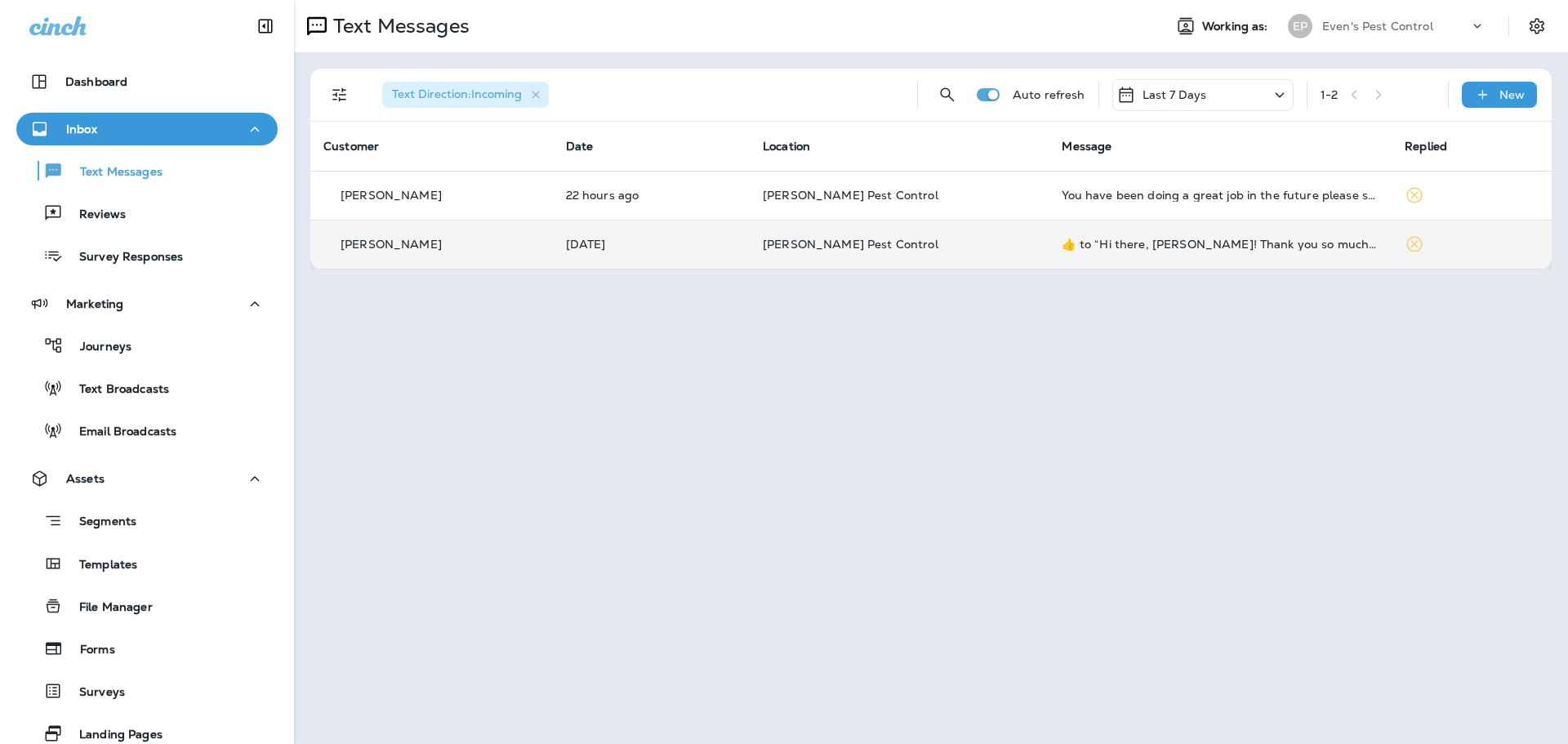
click at [391, 239] on p "[PERSON_NAME]" at bounding box center [391, 244] width 101 height 13
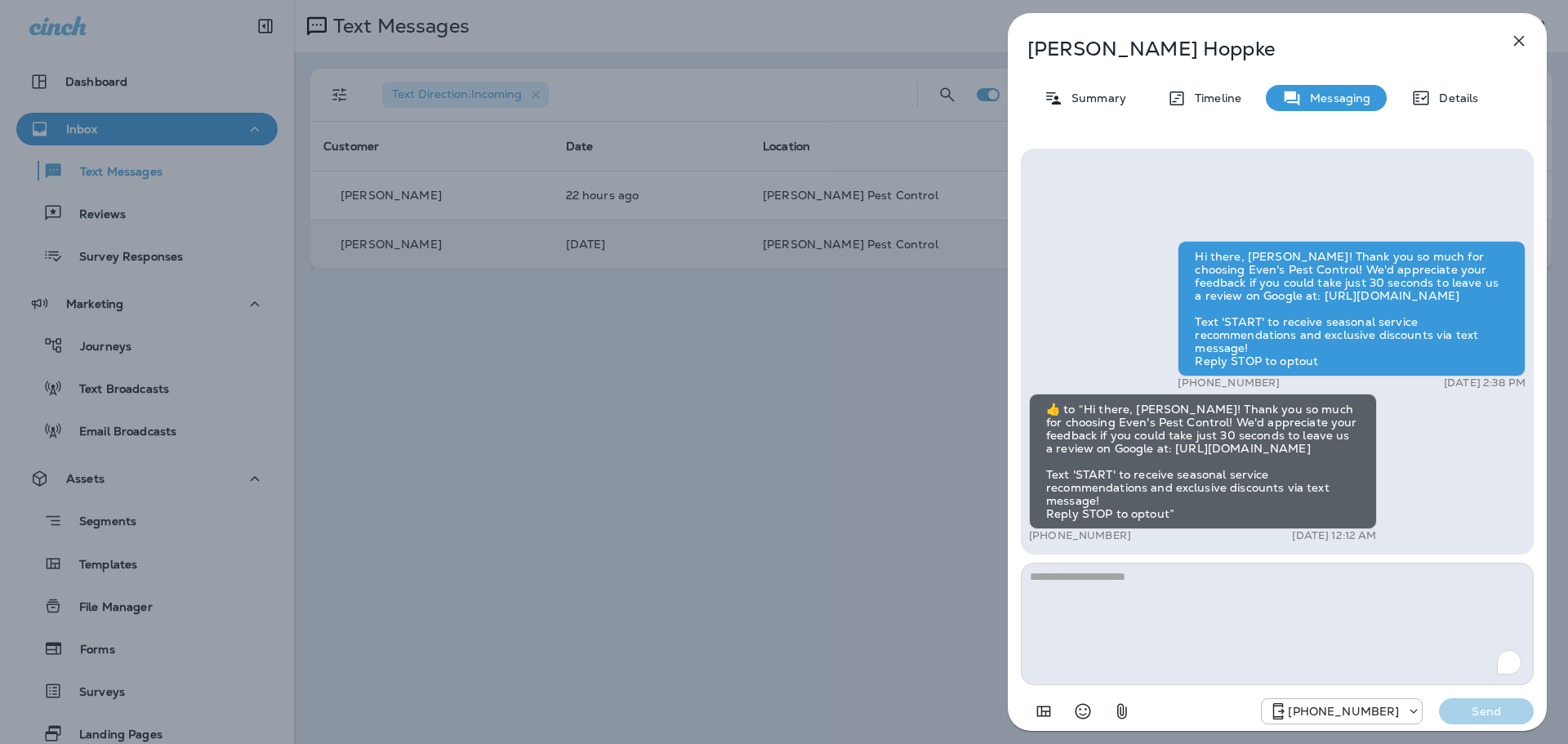
click at [1523, 36] on icon "button" at bounding box center [1519, 41] width 19 height 19
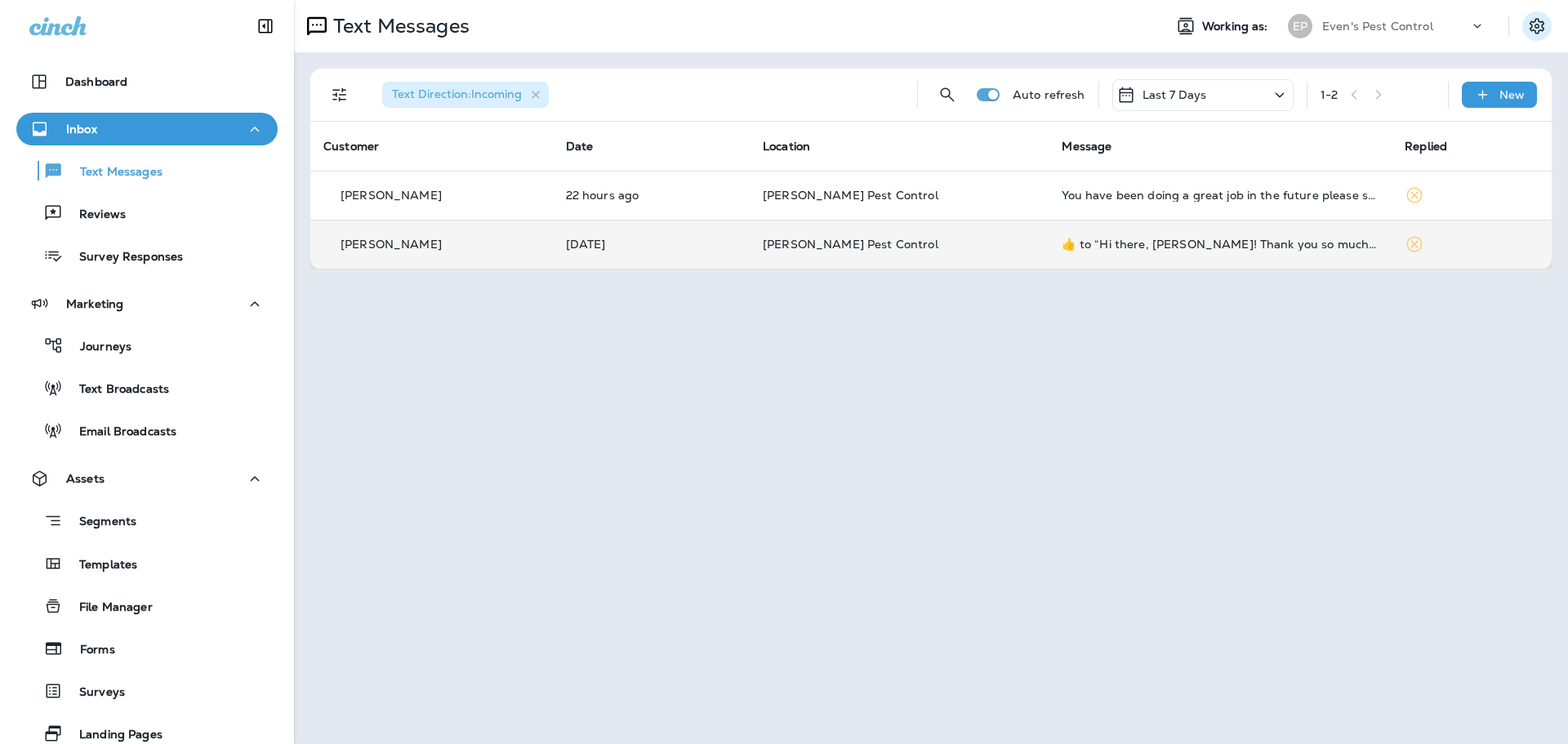
click at [1529, 25] on icon "Settings" at bounding box center [1537, 26] width 19 height 19
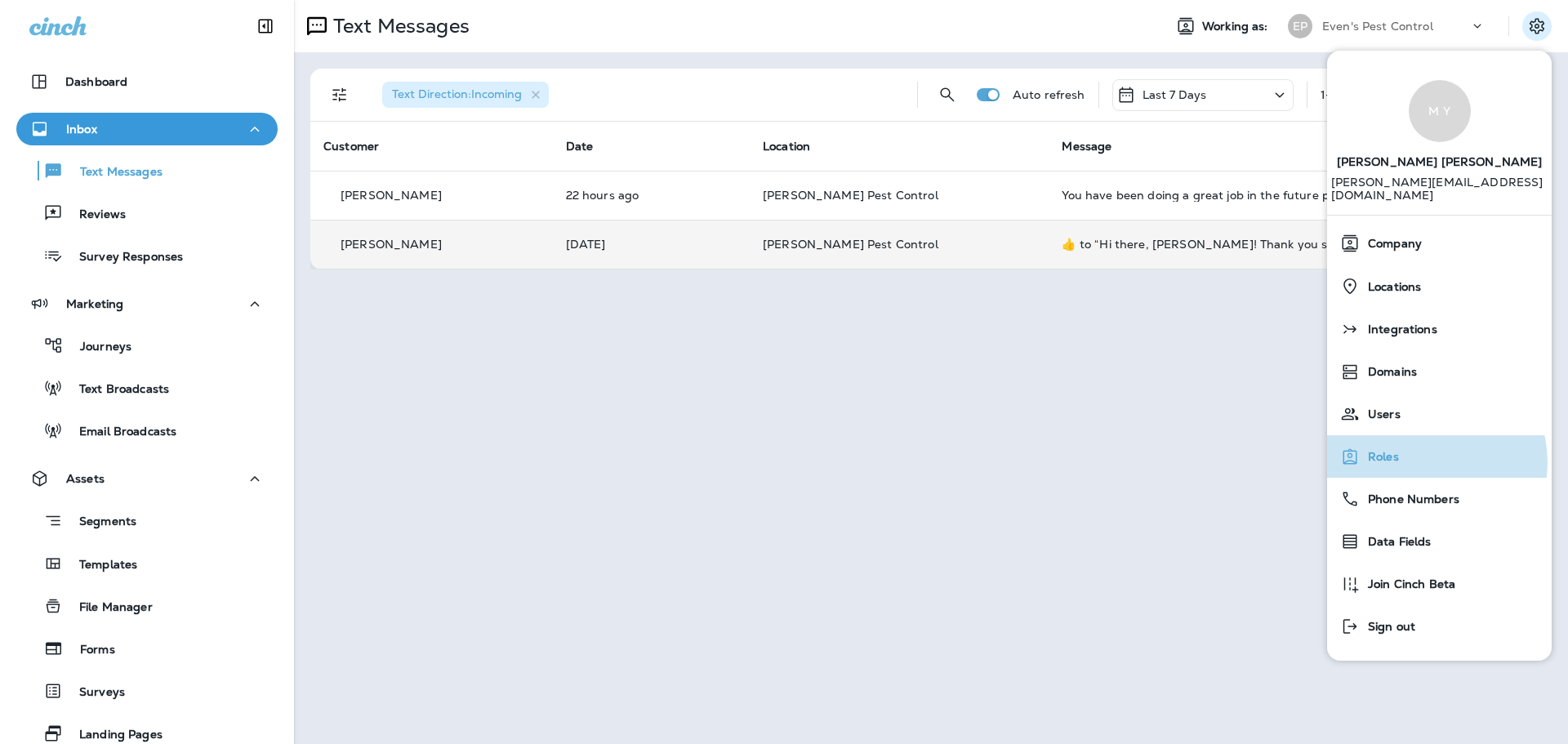
click at [1427, 449] on div "Roles" at bounding box center [1439, 455] width 211 height 32
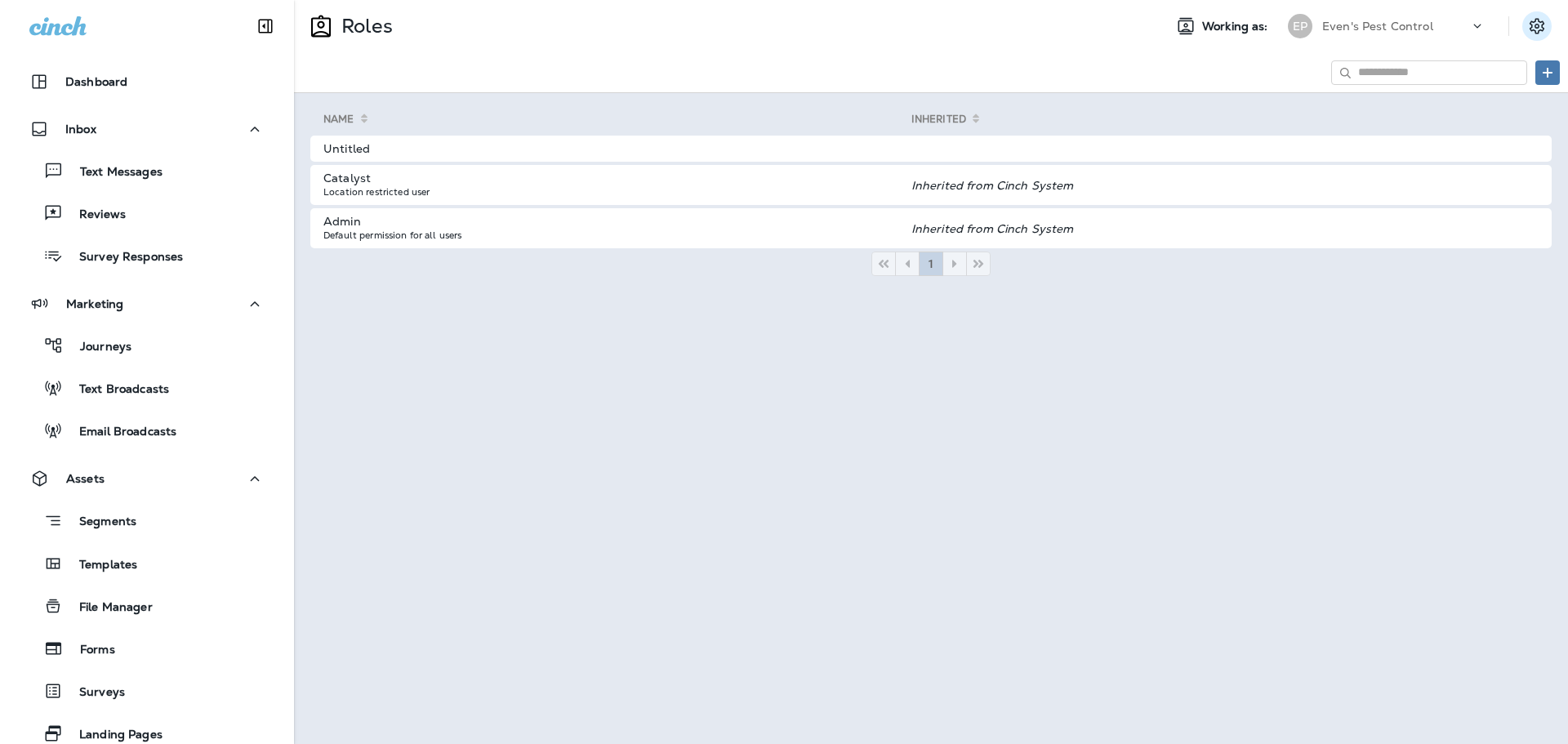
click at [1538, 34] on icon "Settings" at bounding box center [1537, 26] width 19 height 19
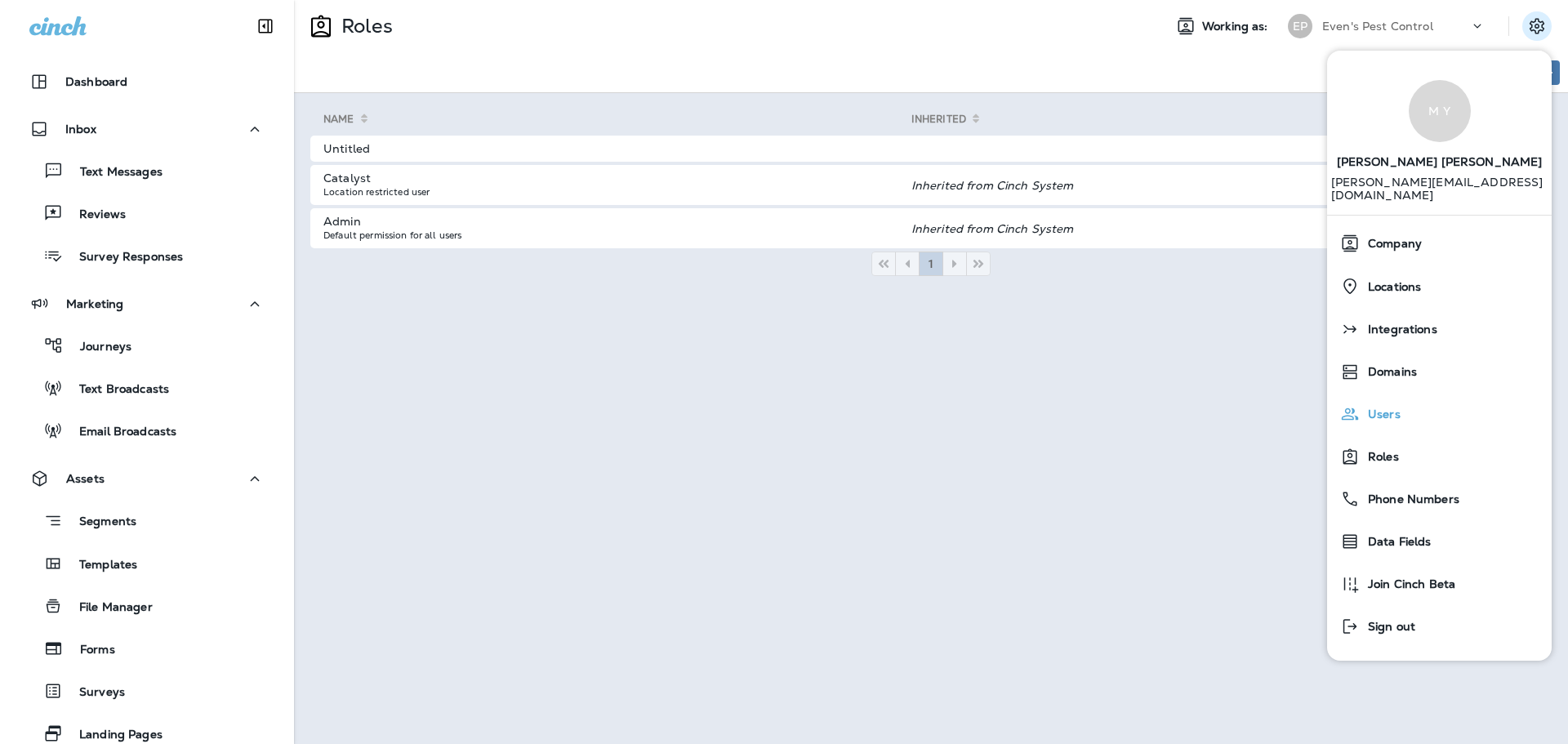
click at [1407, 404] on div "Users" at bounding box center [1439, 413] width 211 height 32
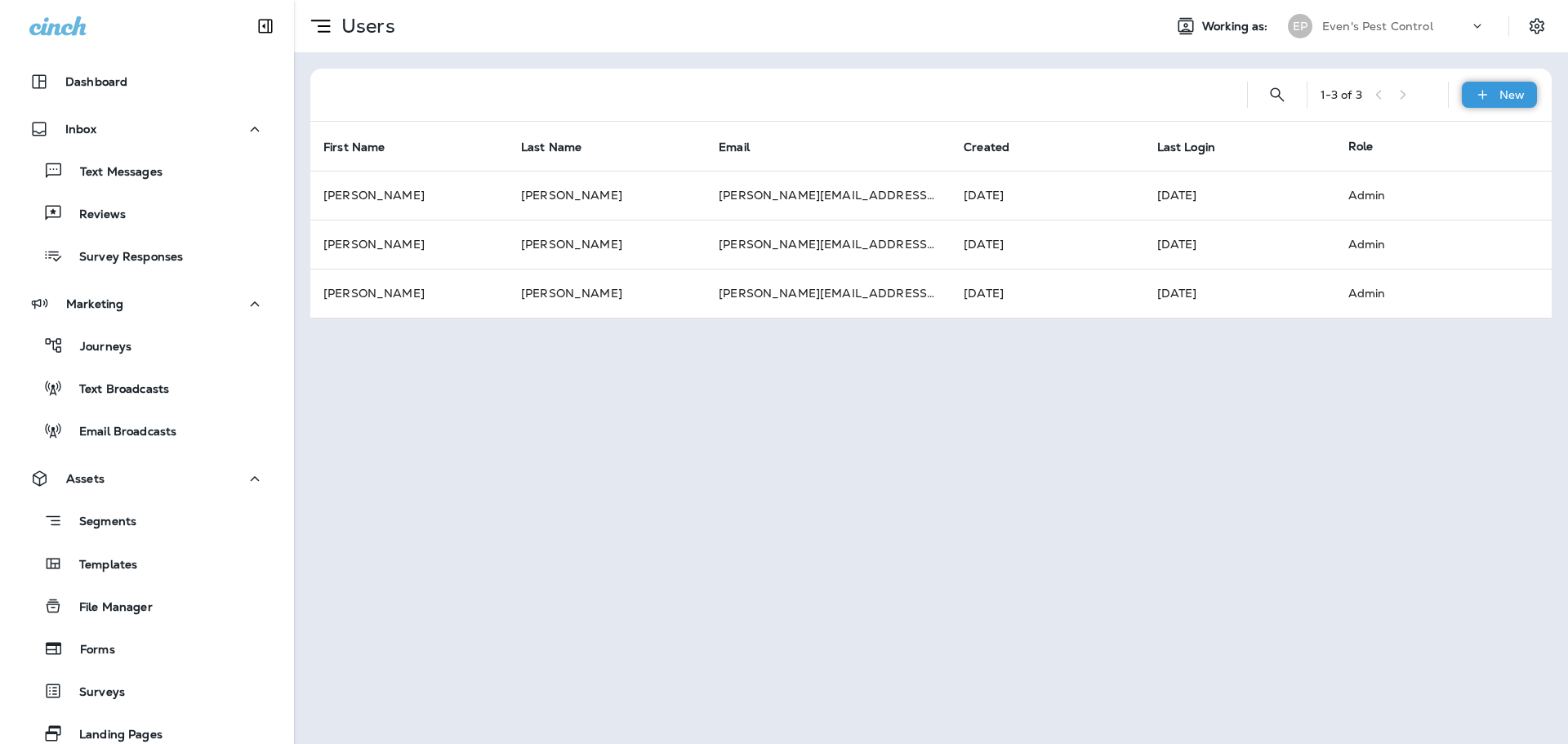
click at [1503, 101] on p "New" at bounding box center [1512, 95] width 25 height 13
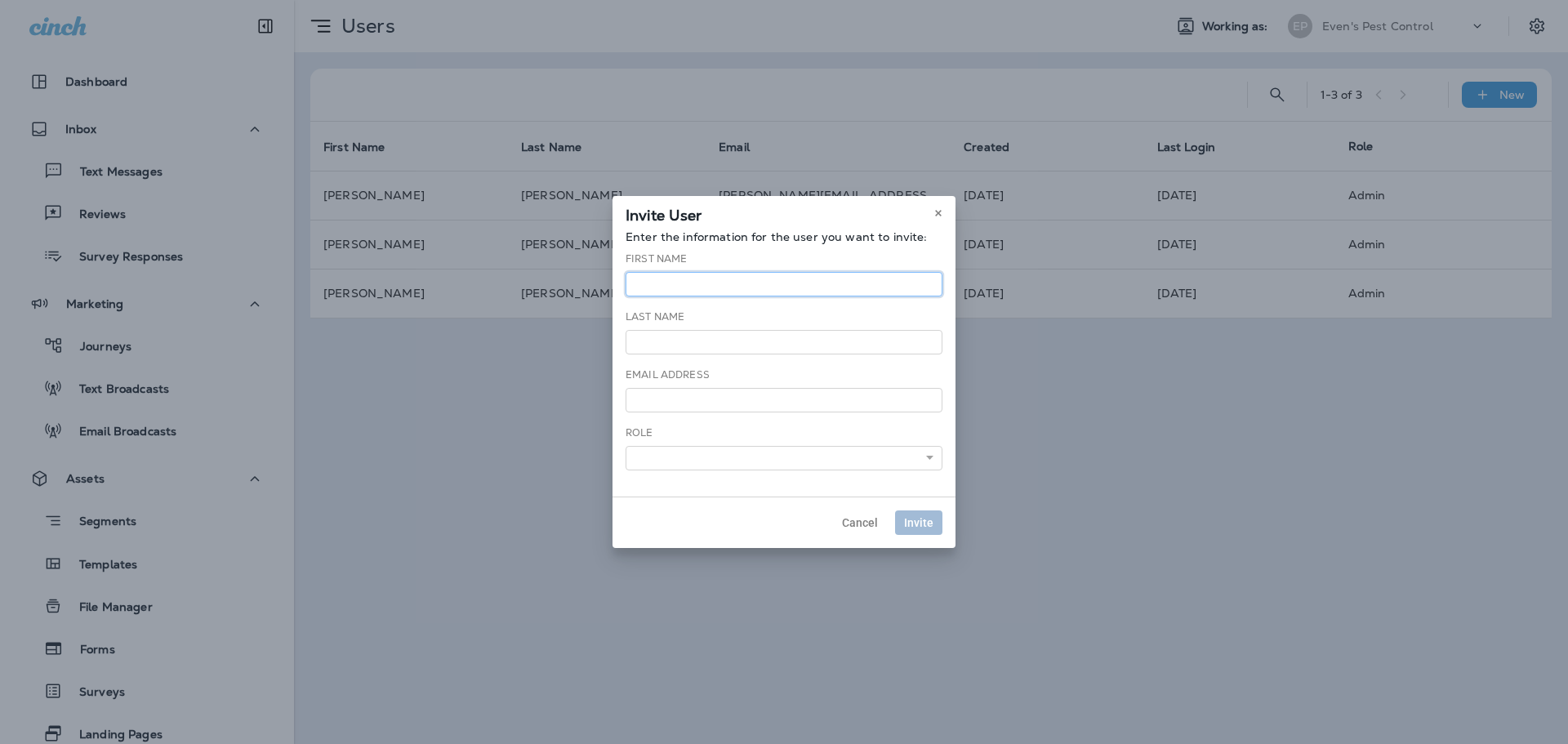
click at [711, 289] on input "text" at bounding box center [784, 284] width 317 height 25
type input "*****"
type input "*"
type input "**********"
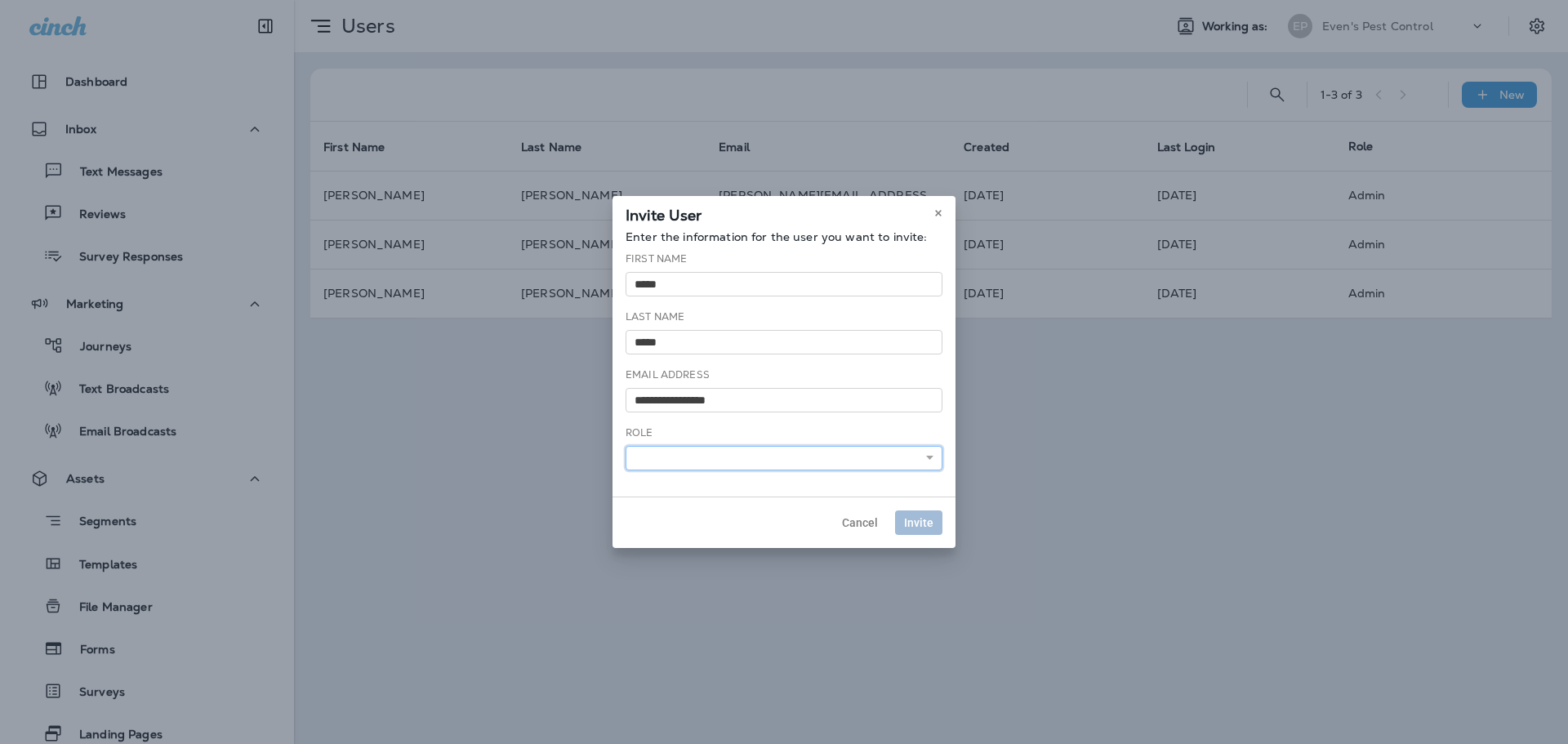
click at [829, 467] on select "******** ******** *****" at bounding box center [784, 458] width 317 height 25
click at [798, 428] on div "Role ******** ******** *****" at bounding box center [784, 447] width 317 height 45
click at [893, 460] on select "******** ******** *****" at bounding box center [784, 458] width 317 height 25
select select "*****"
click at [625, 446] on select "******** ******** *****" at bounding box center [784, 458] width 317 height 25
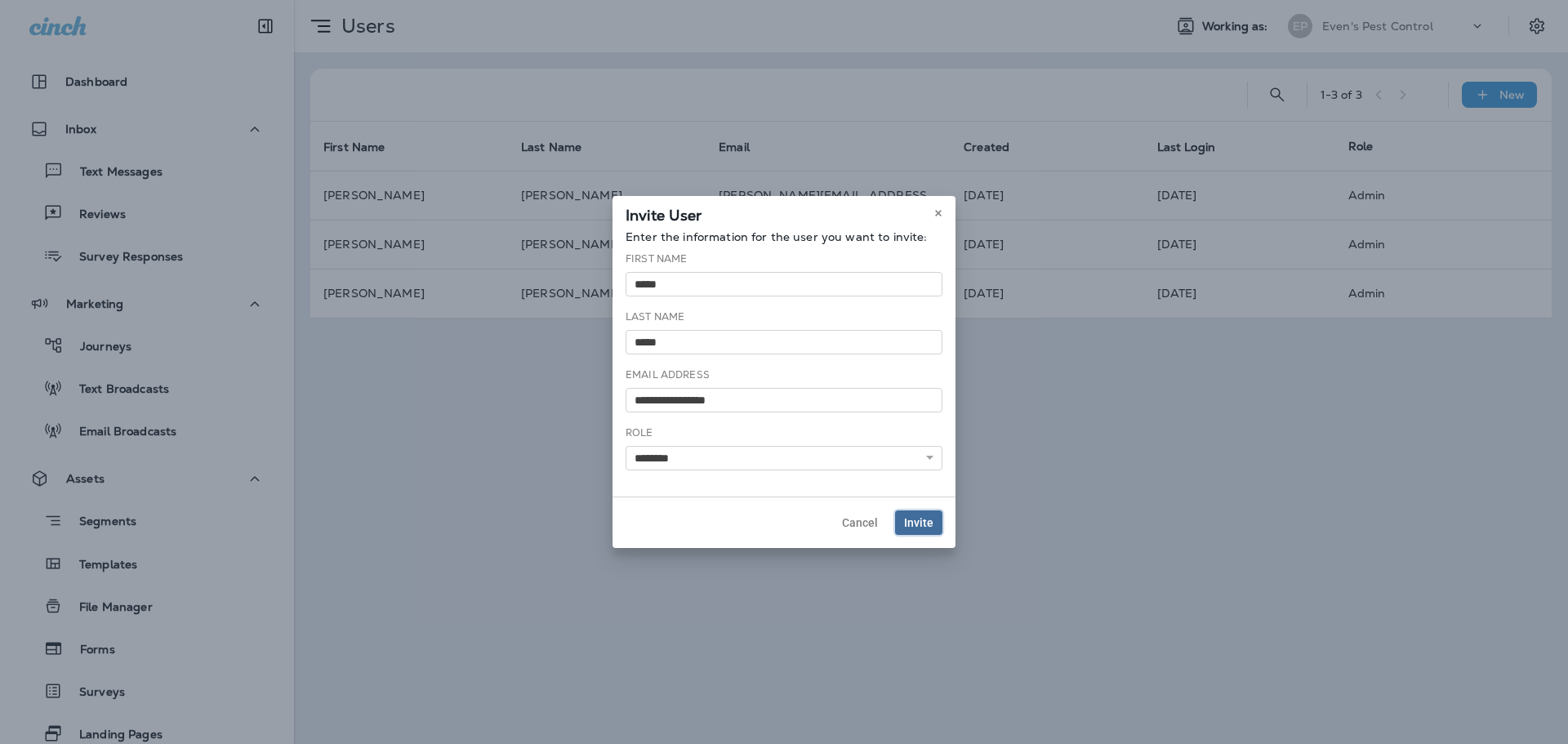
click at [937, 525] on button "Invite" at bounding box center [919, 523] width 47 height 25
select select
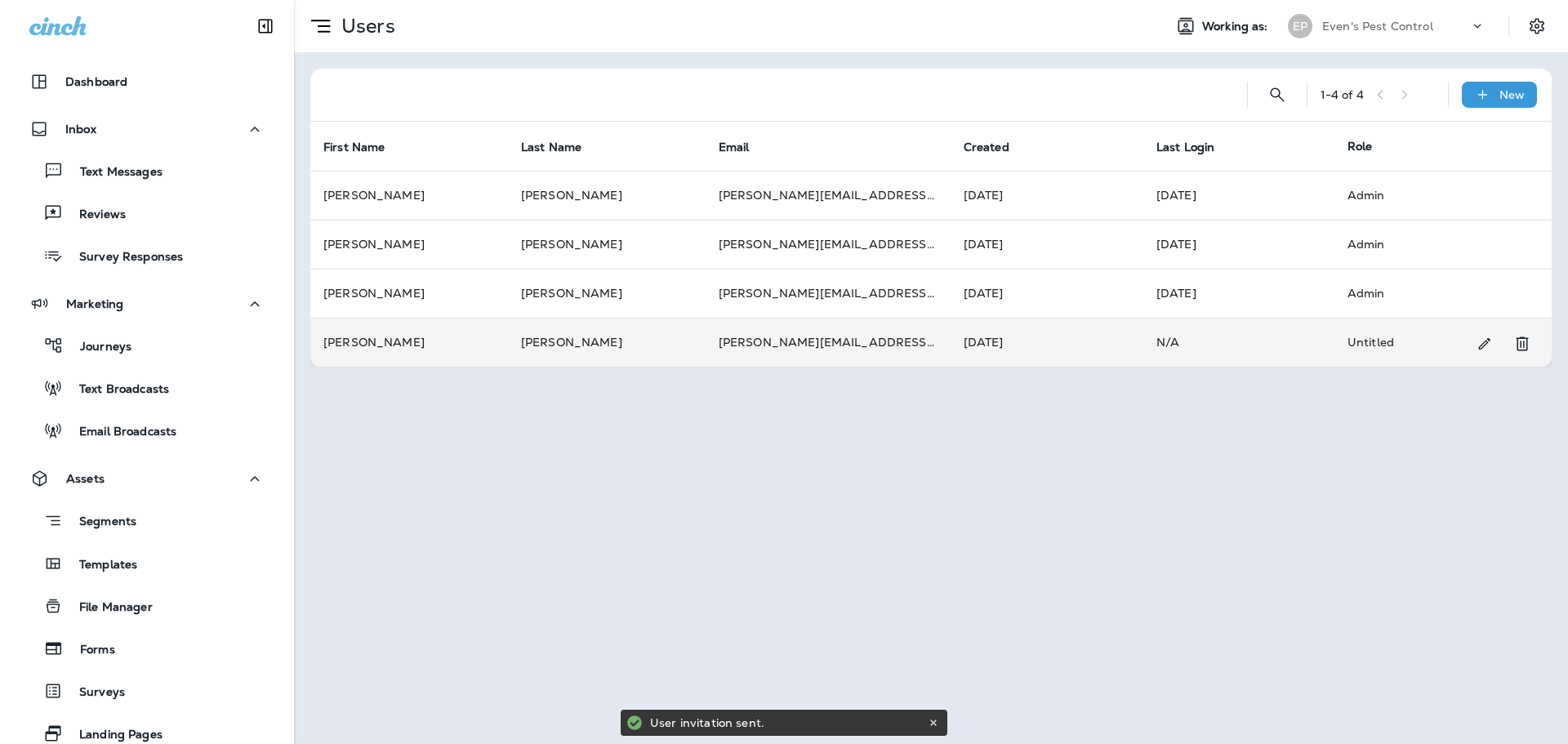
click at [1362, 339] on td "Untitled" at bounding box center [1430, 342] width 191 height 49
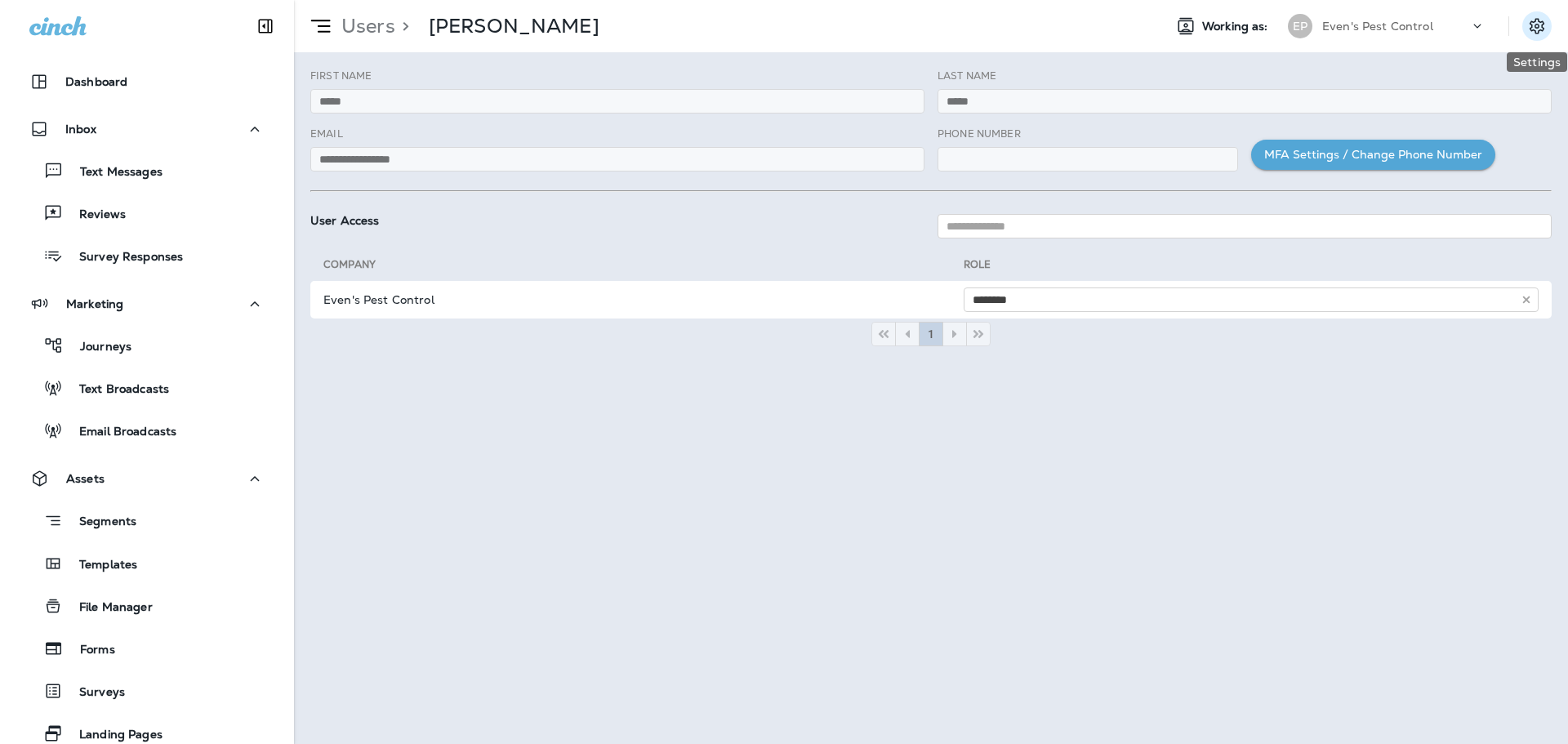
click at [1528, 25] on icon "Settings" at bounding box center [1537, 26] width 19 height 19
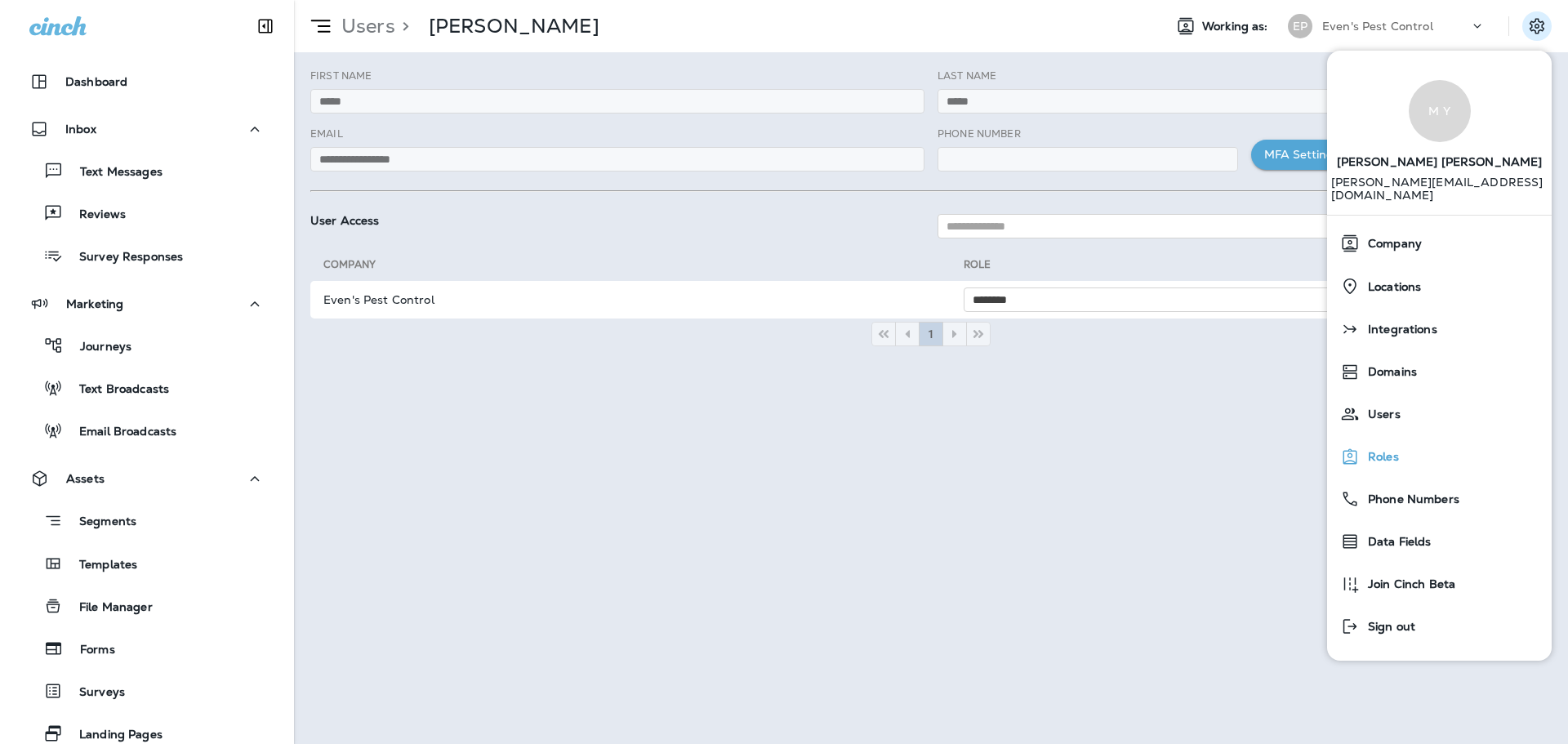
click at [1446, 445] on div "Roles" at bounding box center [1439, 455] width 211 height 32
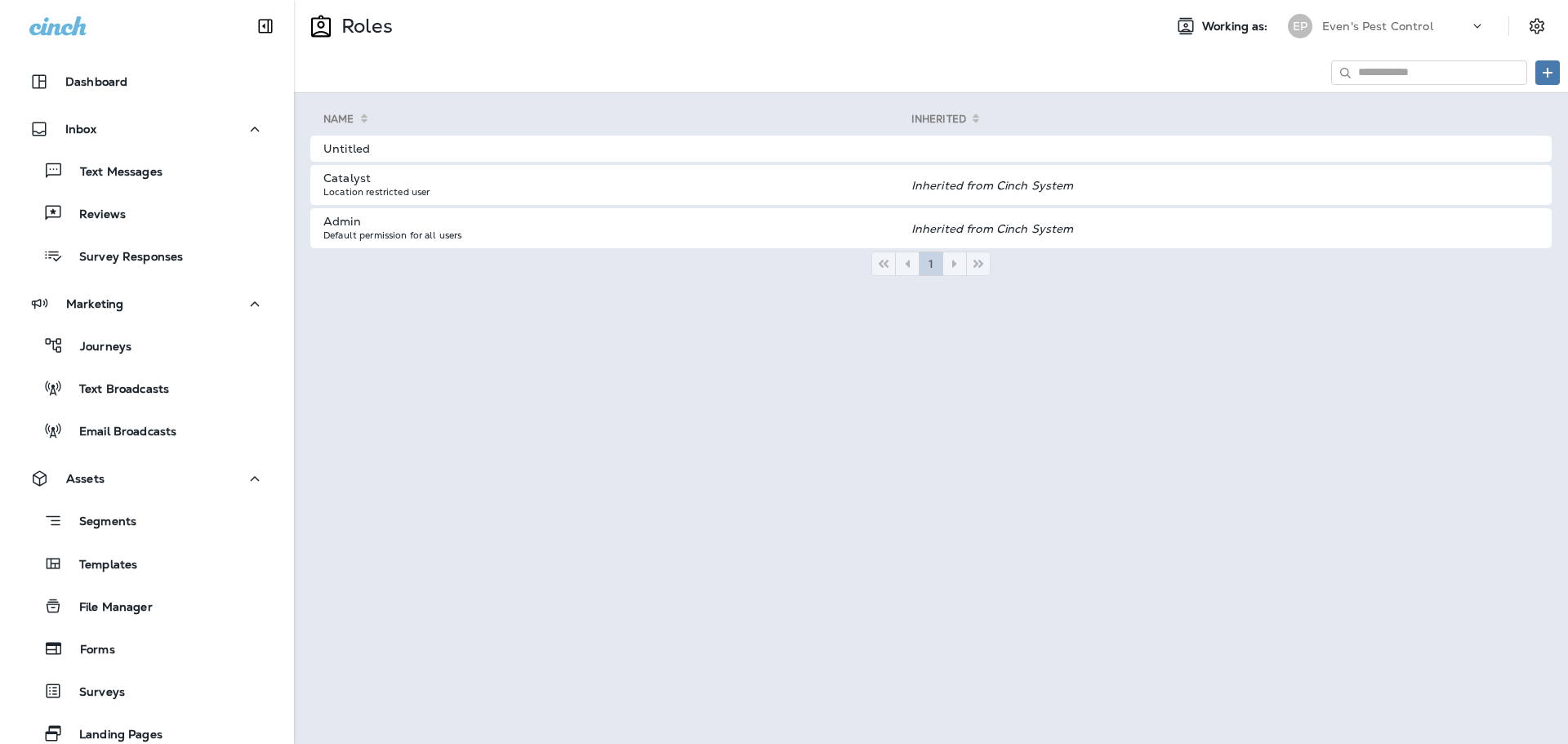
click at [478, 162] on table "Name Inherited Untitled Catalyst Location restricted user Inherited from Cinch …" at bounding box center [932, 181] width 1241 height 142
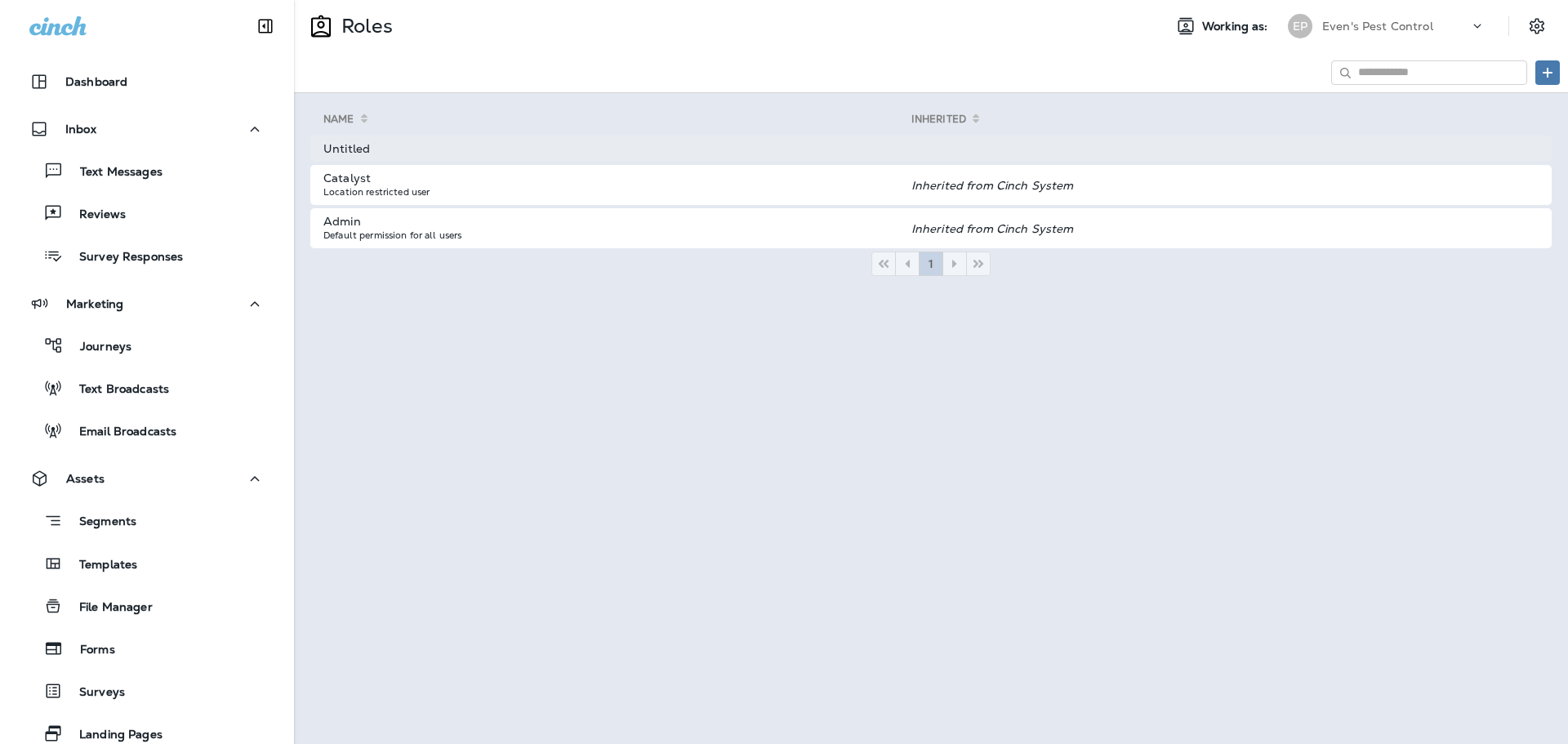
click at [366, 146] on td "Untitled" at bounding box center [612, 148] width 601 height 26
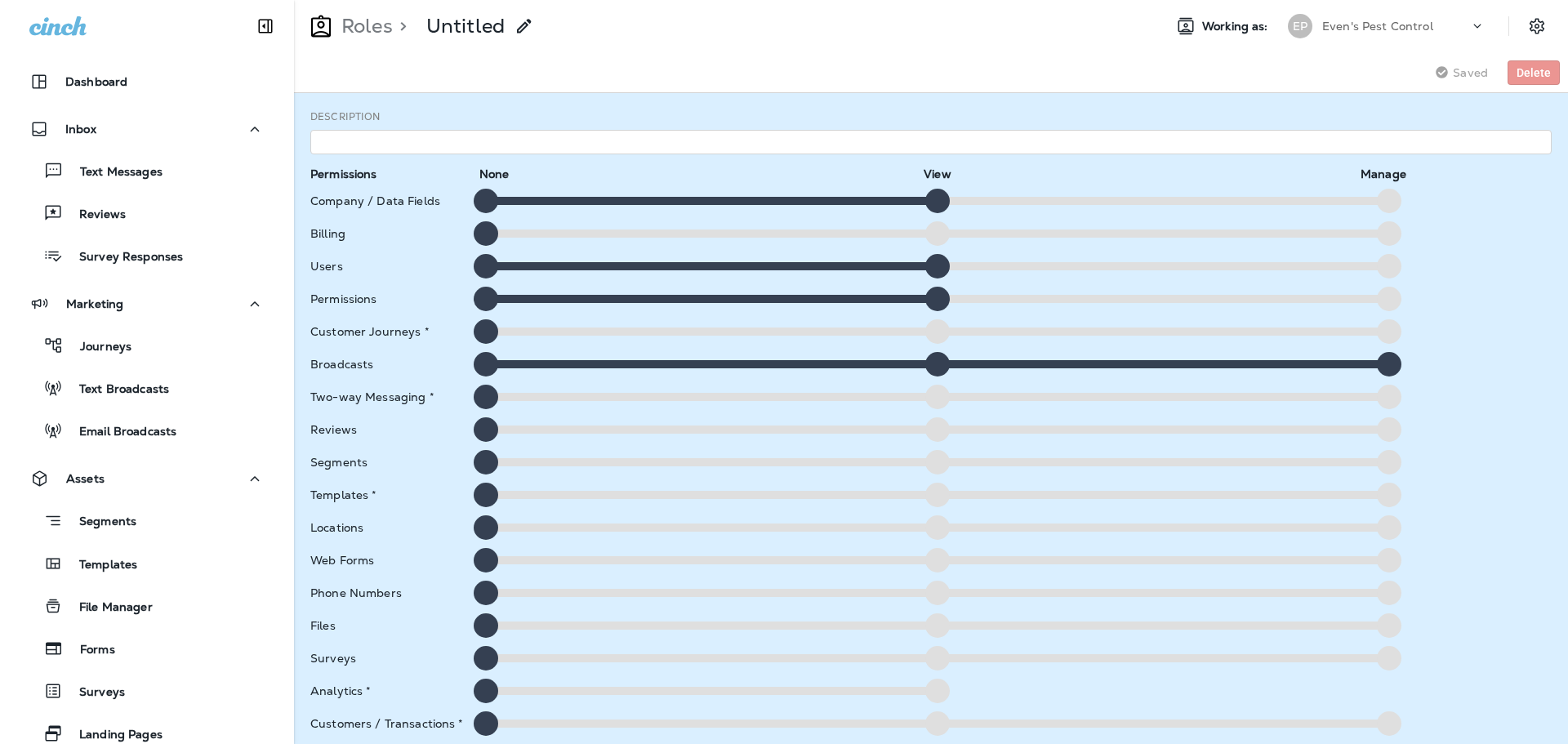
click at [528, 21] on use at bounding box center [524, 25] width 14 height 14
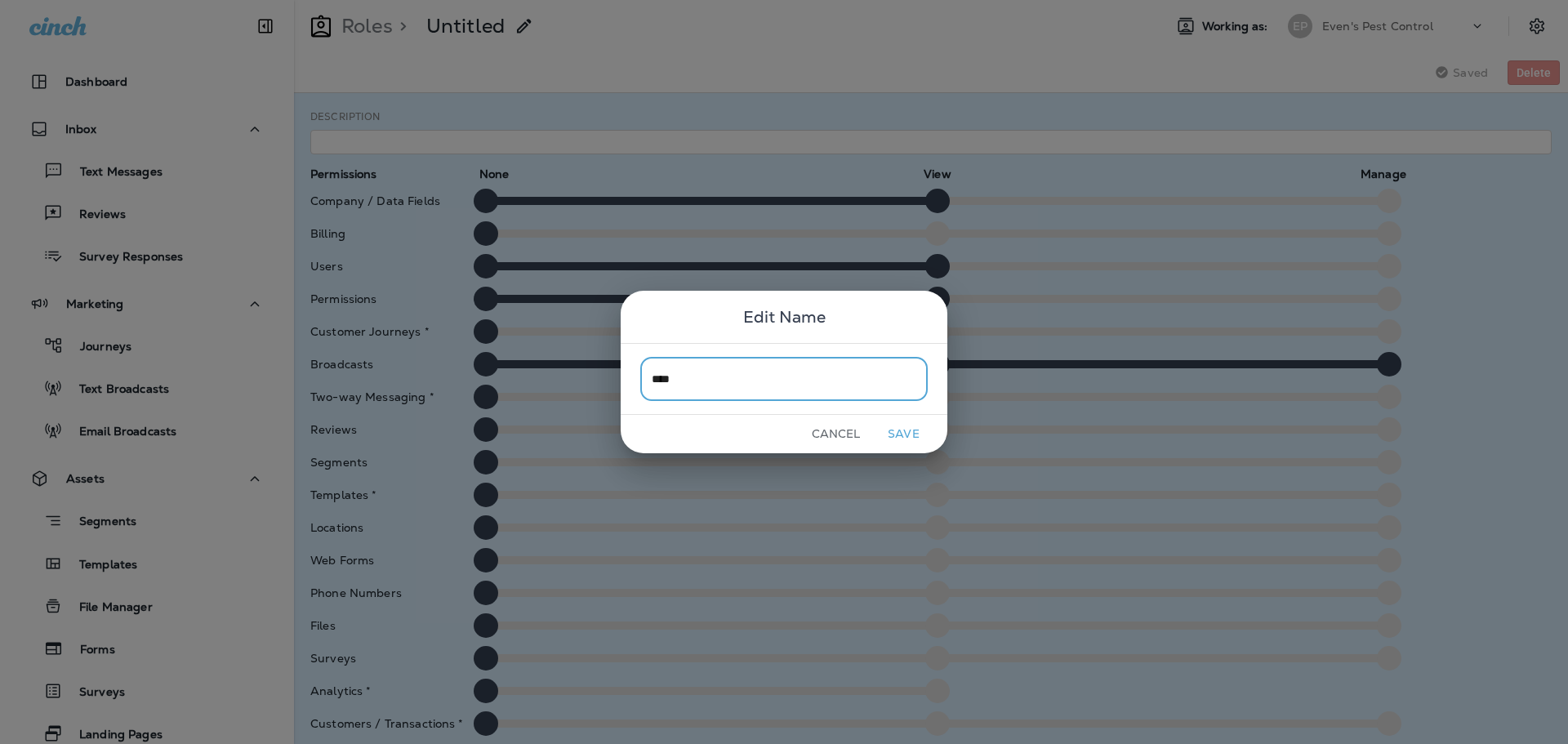
type input "****"
click at [915, 445] on button "Save" at bounding box center [904, 433] width 61 height 25
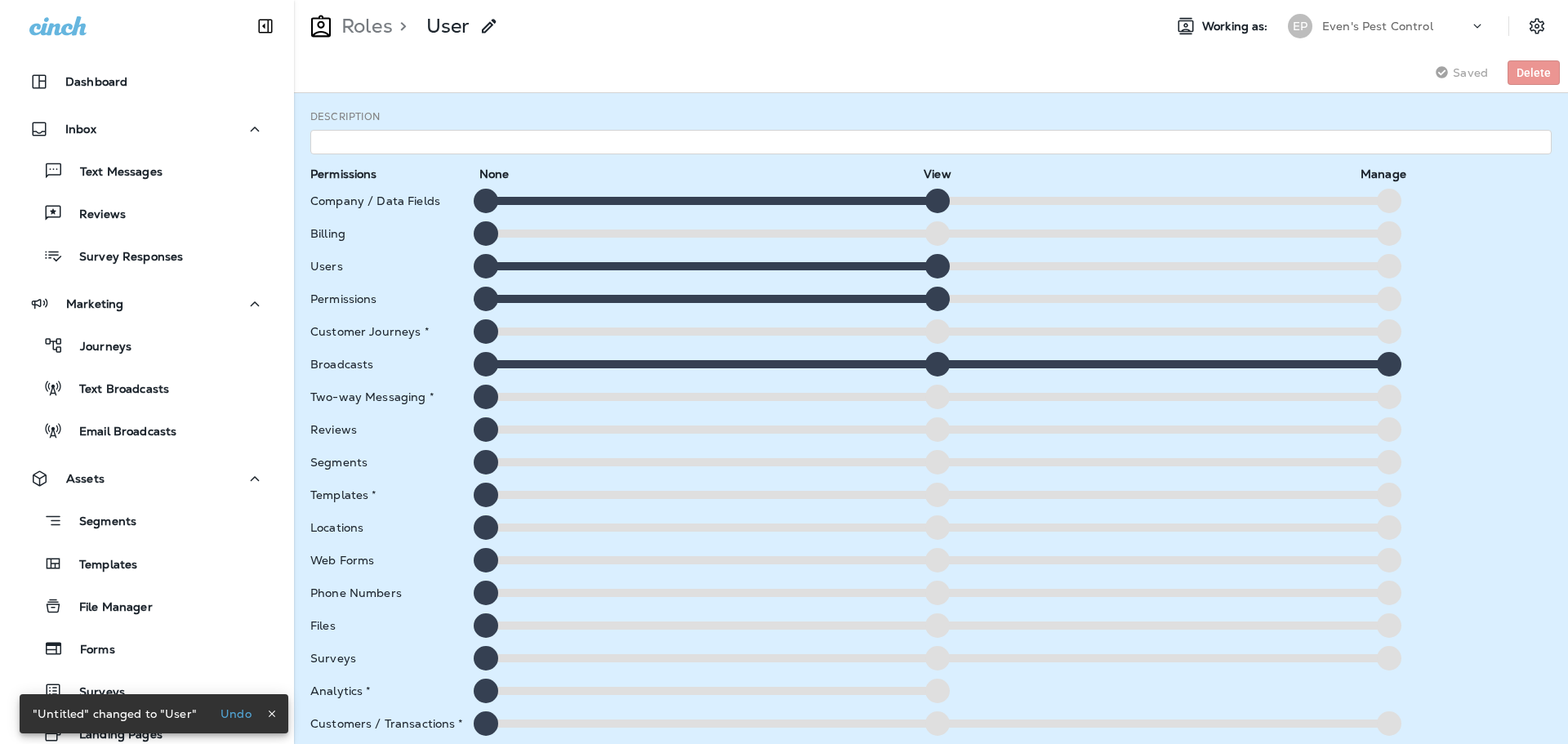
click at [935, 367] on div at bounding box center [937, 364] width 25 height 25
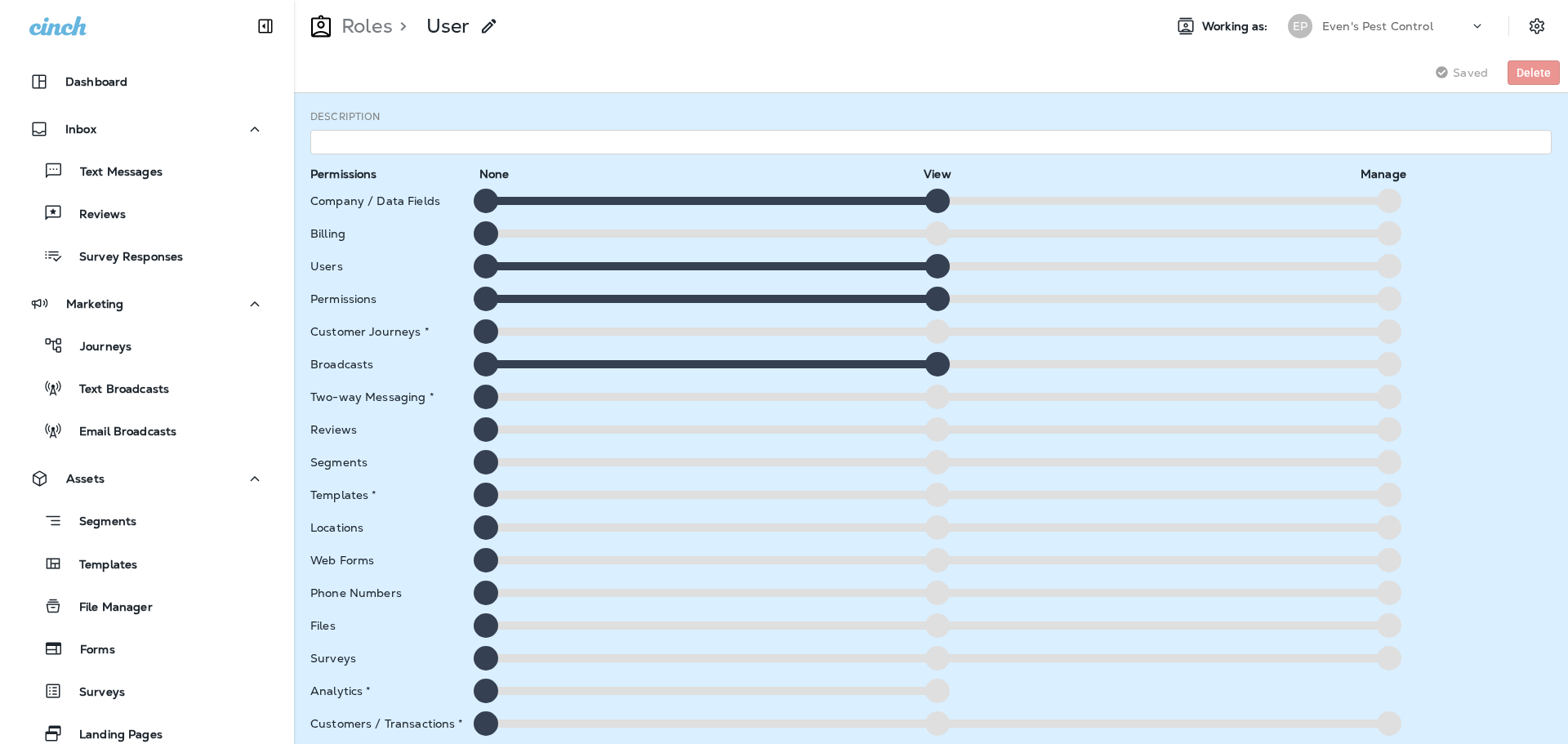
click at [934, 332] on div at bounding box center [937, 331] width 25 height 25
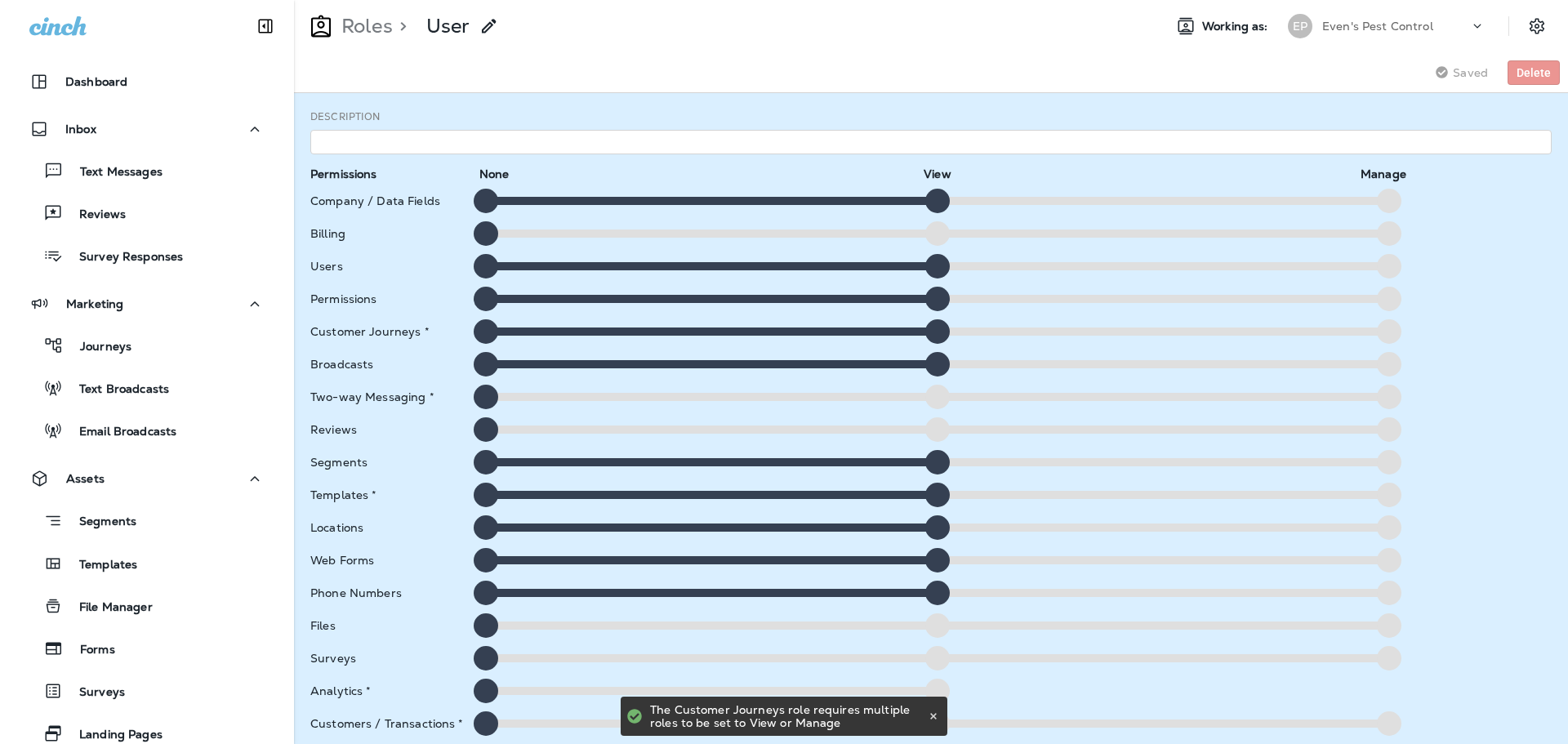
click at [932, 401] on div at bounding box center [937, 396] width 25 height 25
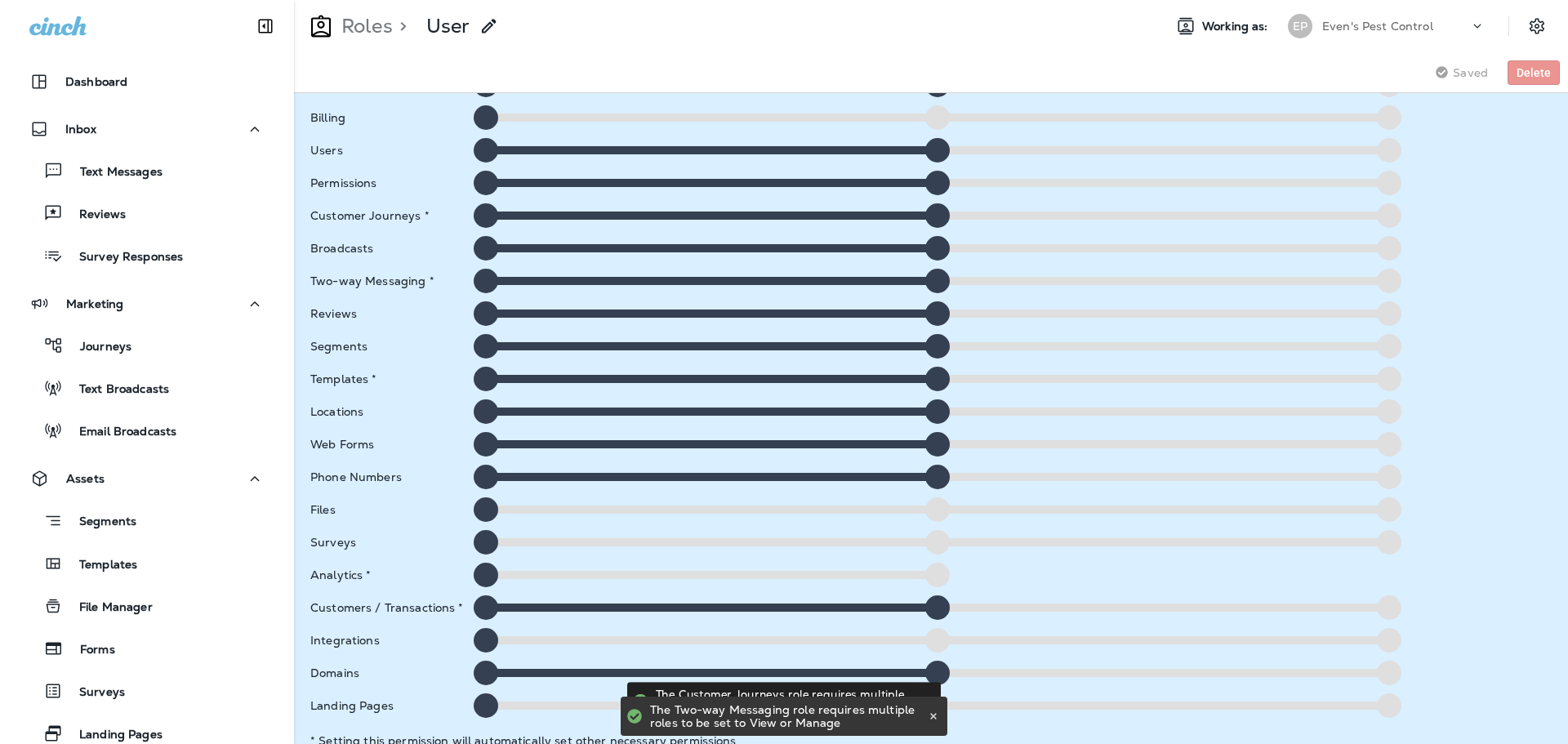
scroll to position [144, 0]
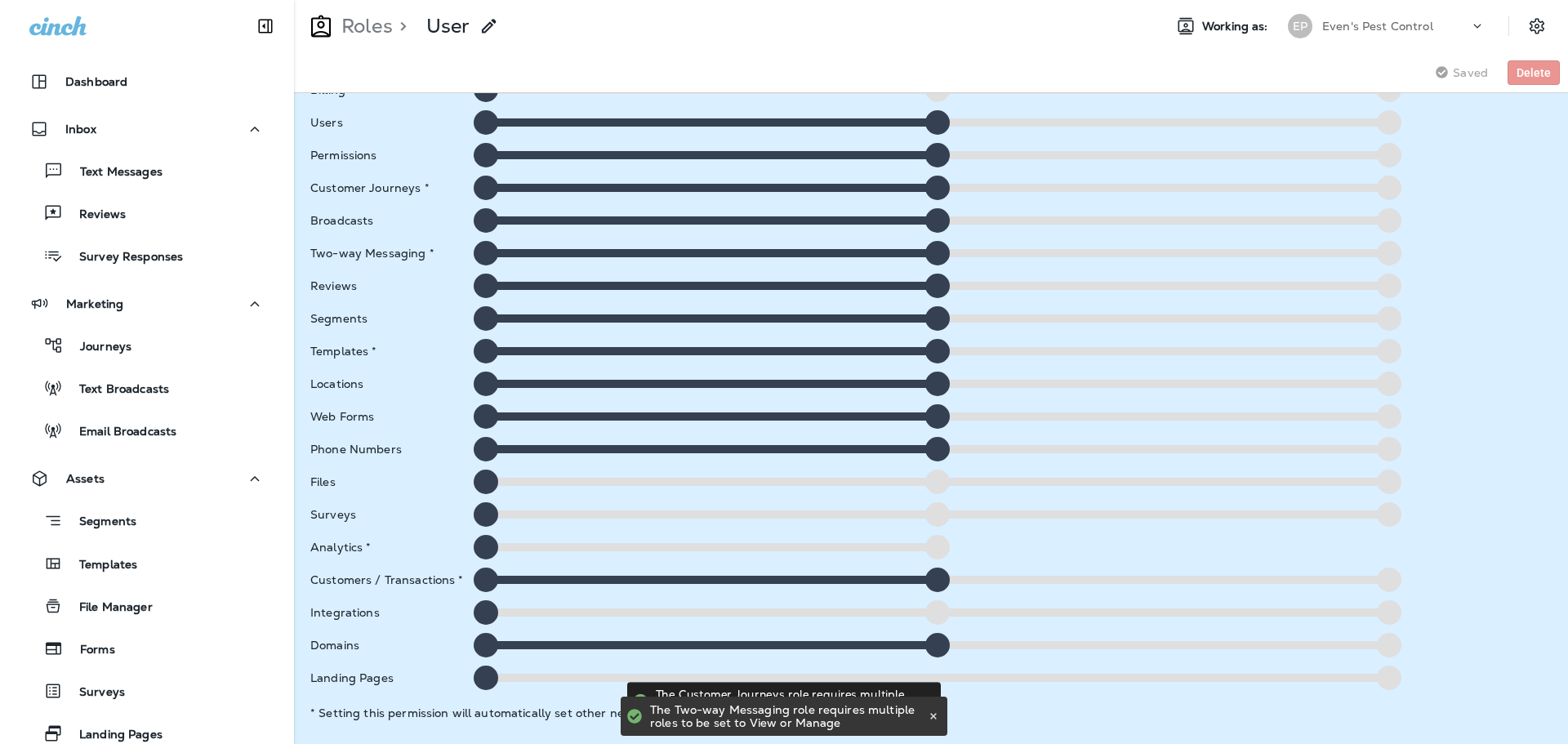
click at [935, 492] on div at bounding box center [937, 481] width 25 height 25
click at [931, 514] on div at bounding box center [937, 514] width 25 height 25
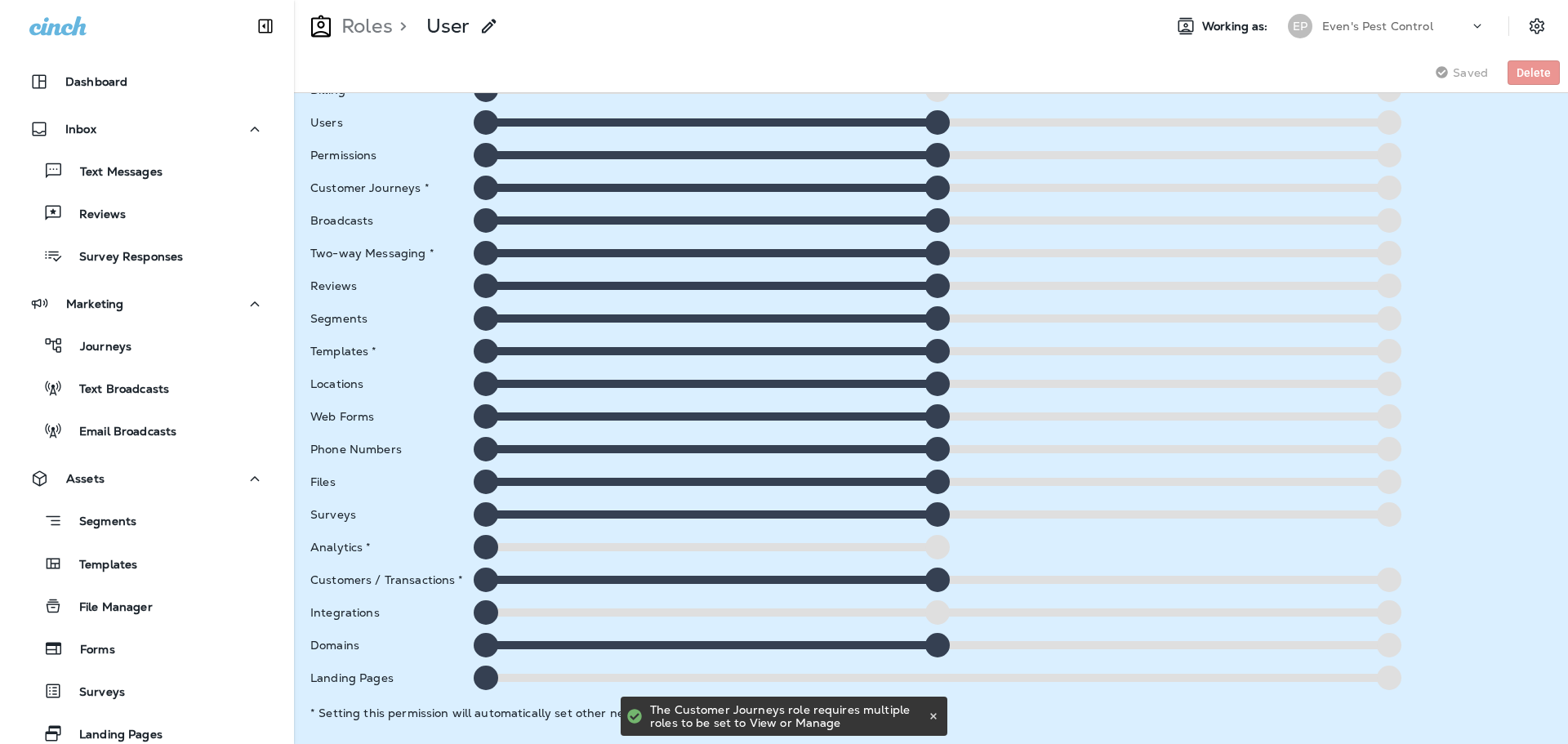
click at [933, 550] on div at bounding box center [937, 547] width 25 height 25
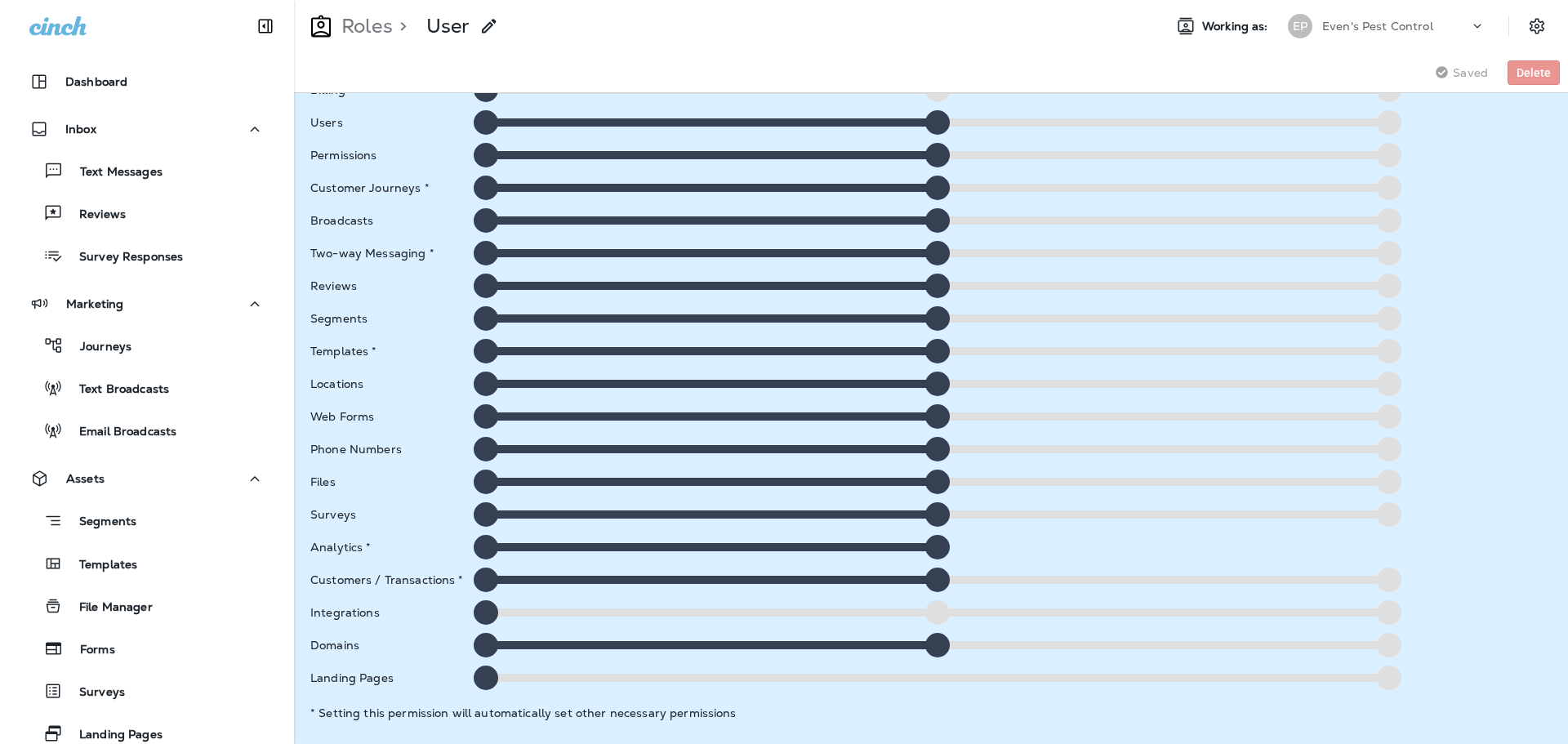
click at [929, 613] on div at bounding box center [937, 612] width 25 height 25
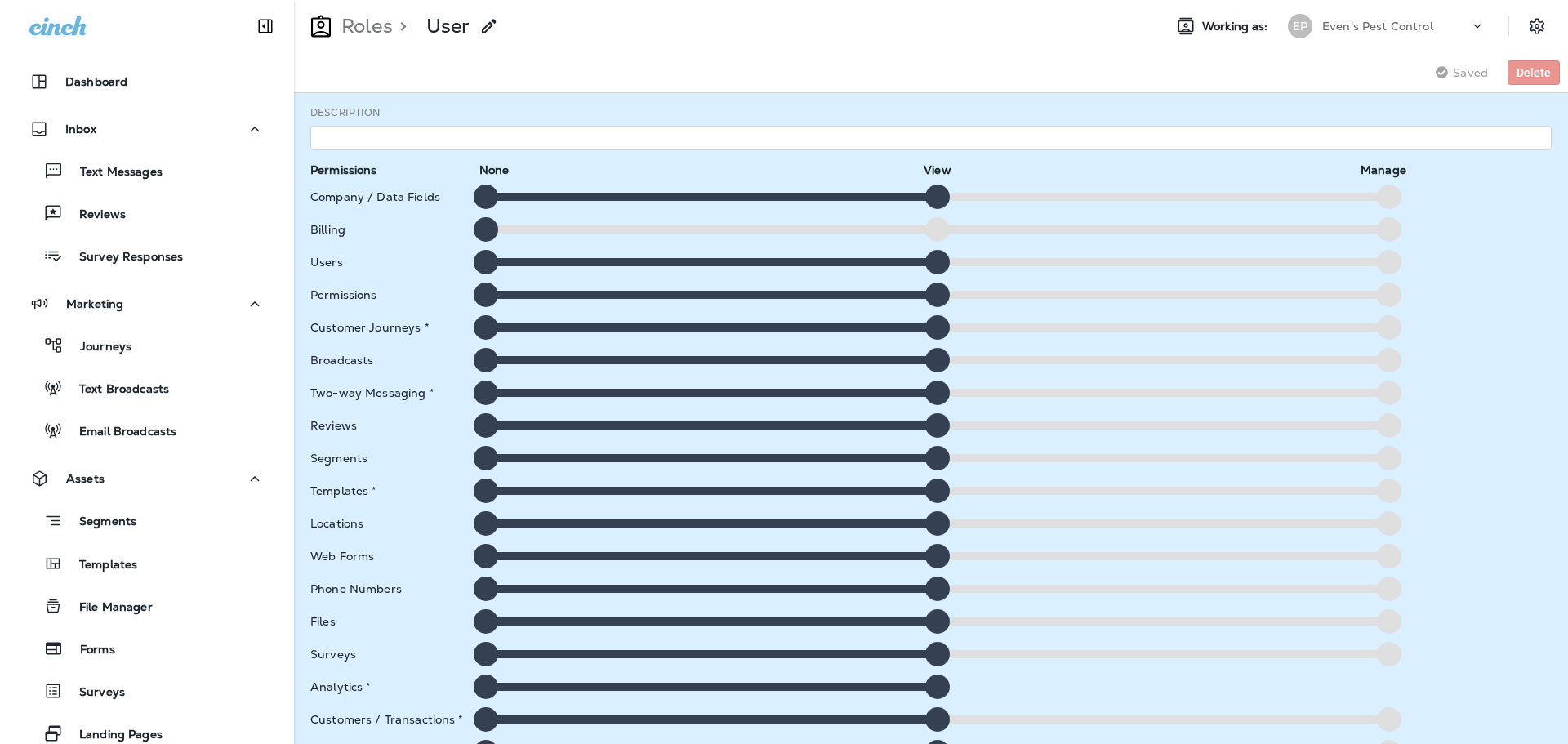
scroll to position [0, 0]
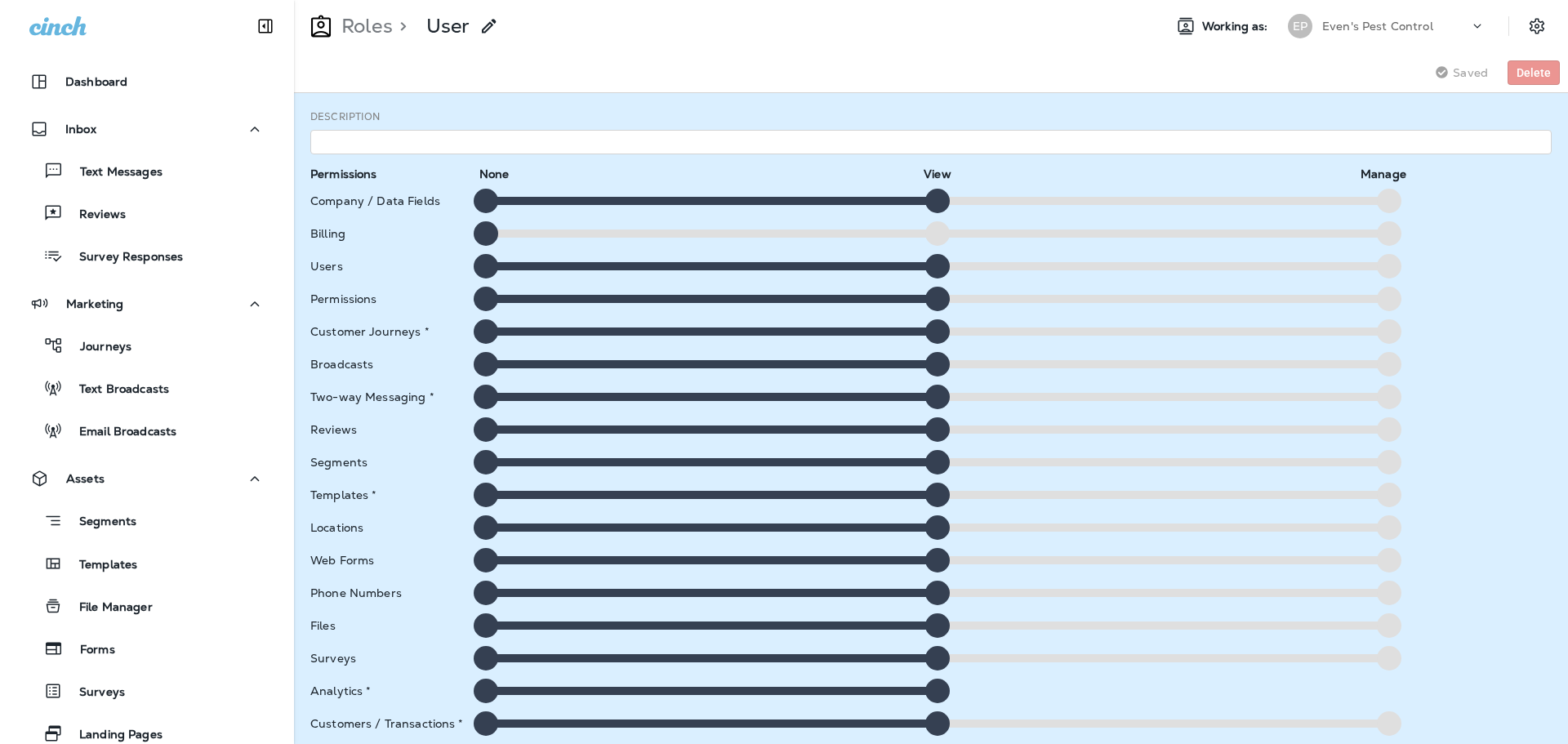
click at [932, 233] on div at bounding box center [937, 233] width 25 height 25
click at [593, 138] on input "text" at bounding box center [932, 142] width 1241 height 25
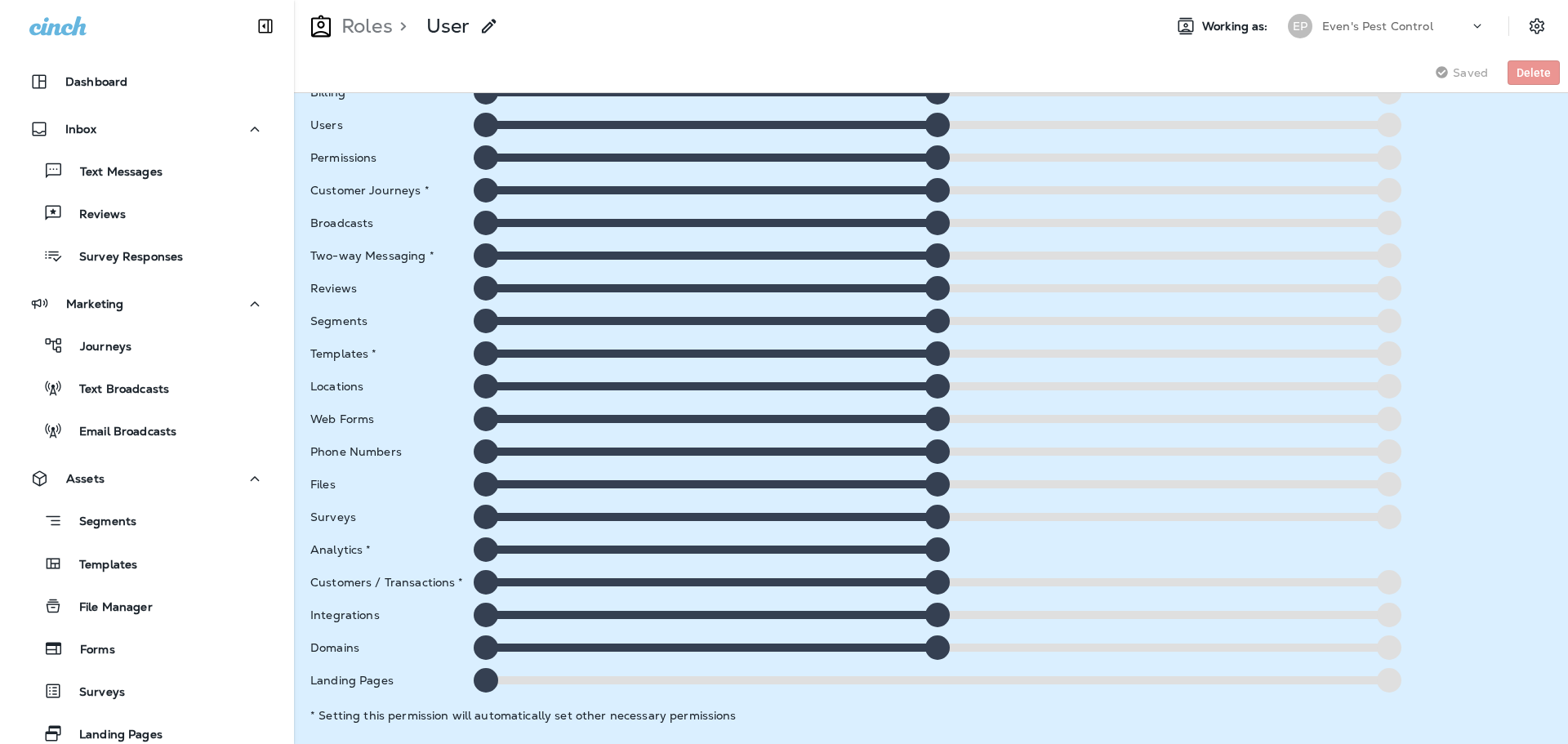
scroll to position [144, 0]
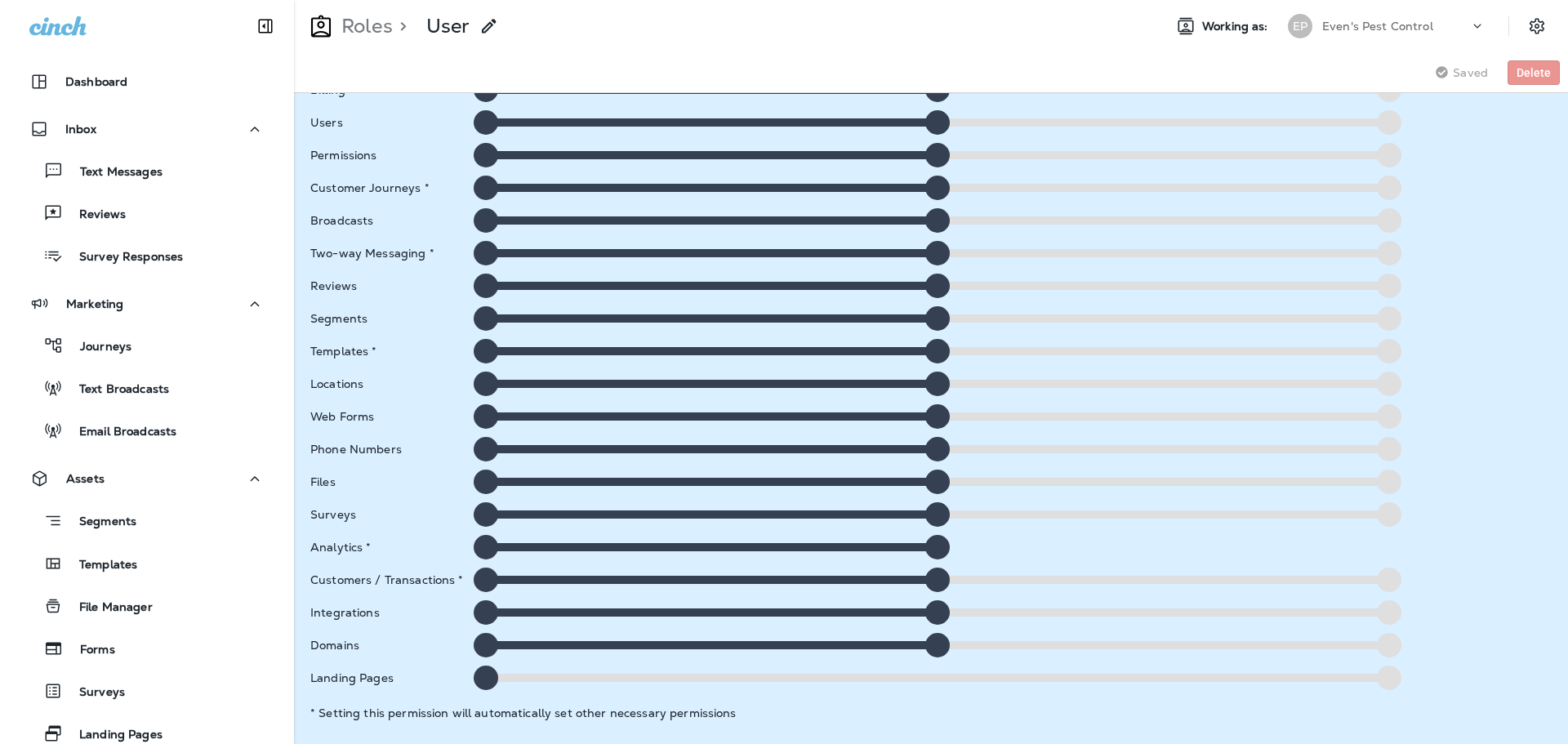
type input "********"
click at [1487, 279] on div "Reviews" at bounding box center [931, 286] width 1254 height 25
click at [1466, 330] on div "Segments" at bounding box center [931, 318] width 1254 height 25
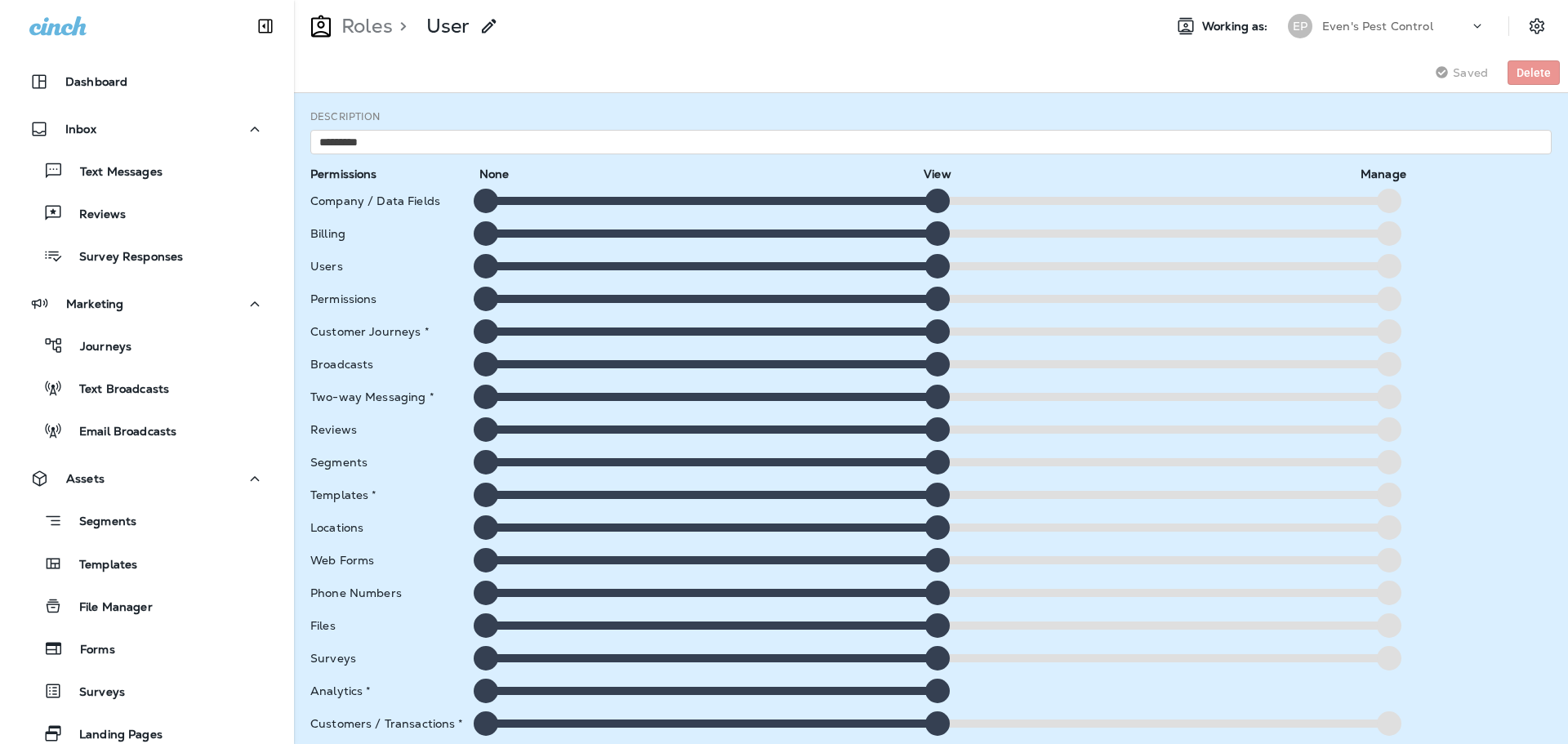
click at [1461, 74] on span "Saved" at bounding box center [1471, 73] width 35 height 13
click at [1546, 34] on icon "Settings" at bounding box center [1537, 26] width 19 height 19
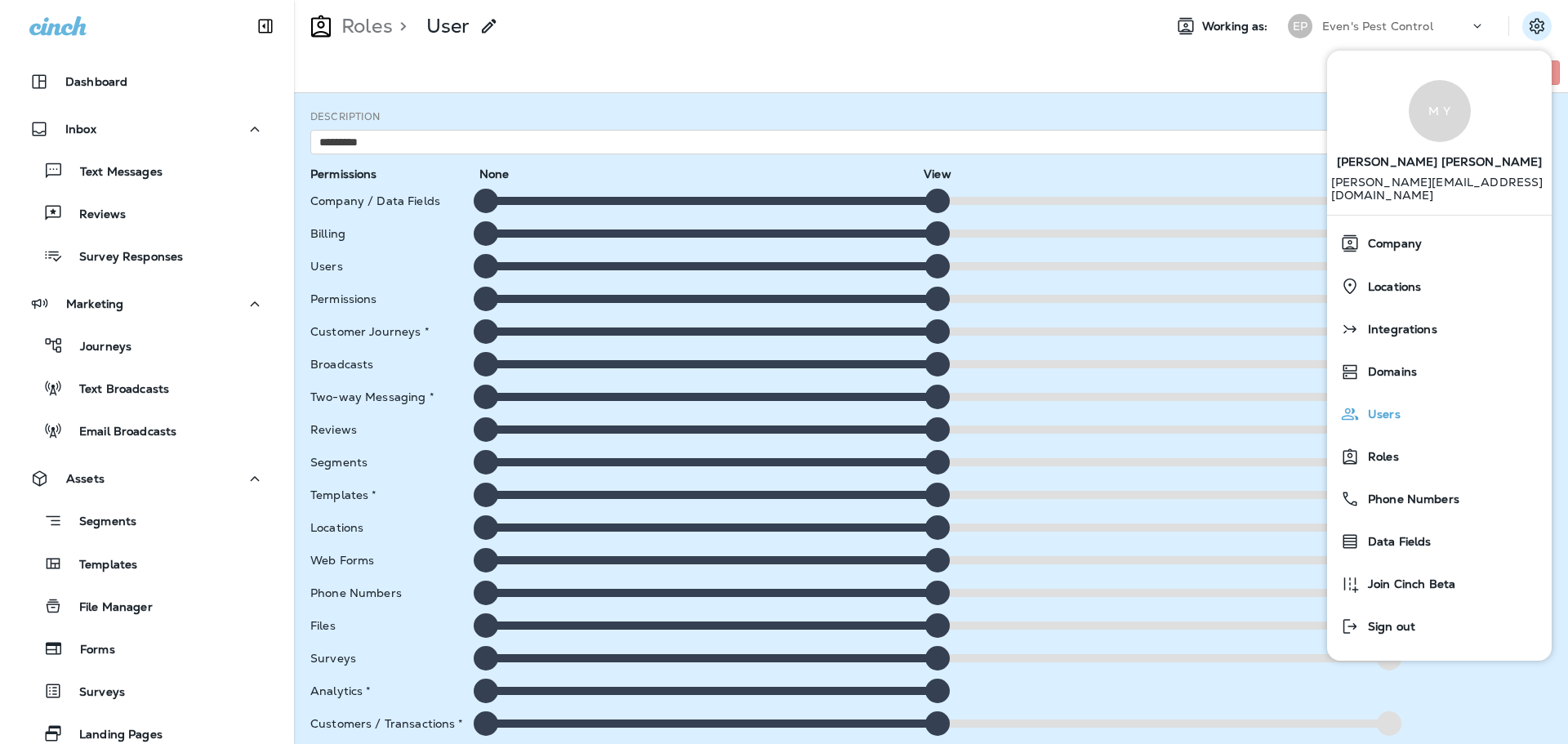
click at [1403, 407] on div "Users" at bounding box center [1439, 413] width 211 height 32
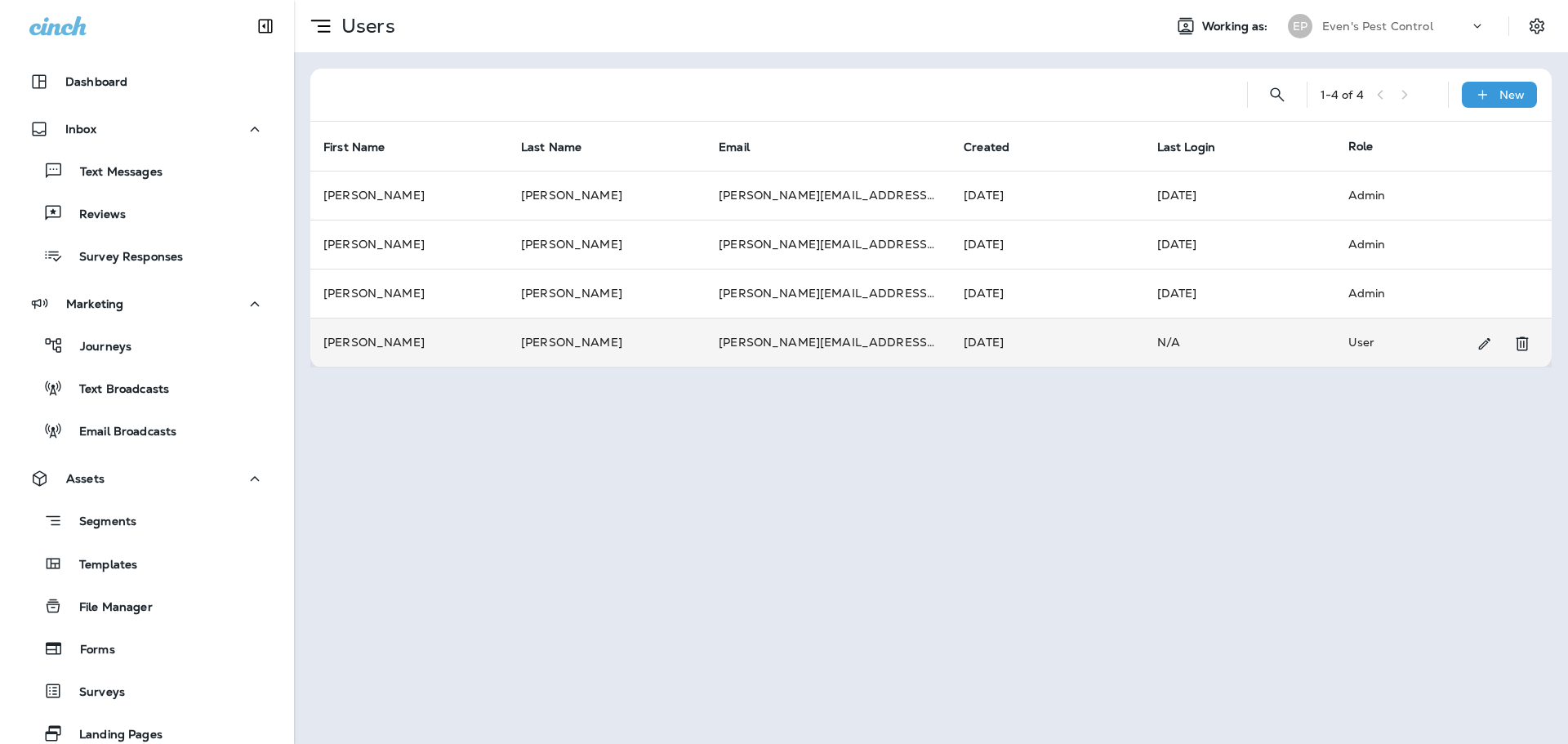
click at [1400, 355] on td "User" at bounding box center [1431, 342] width 190 height 49
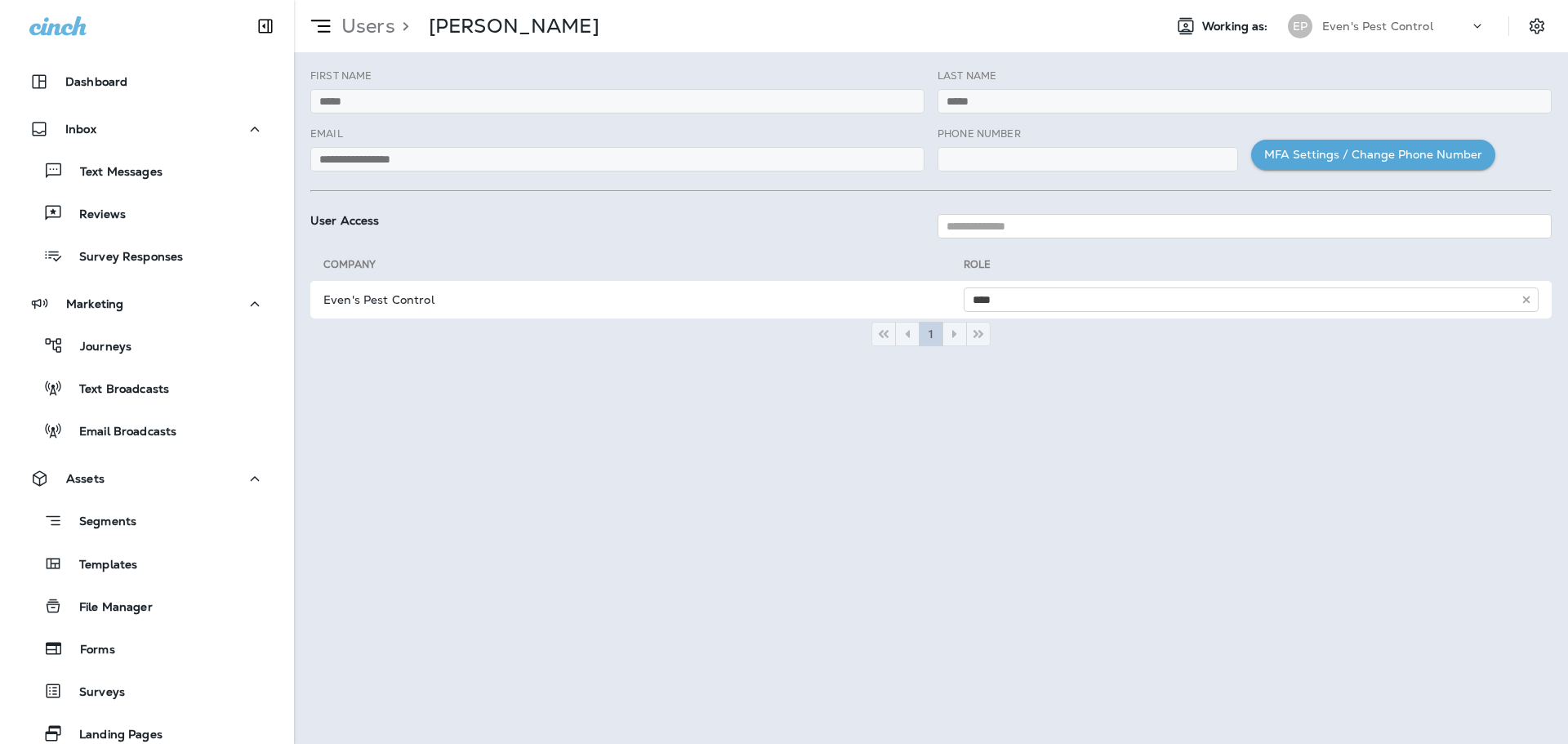
scroll to position [167, 0]
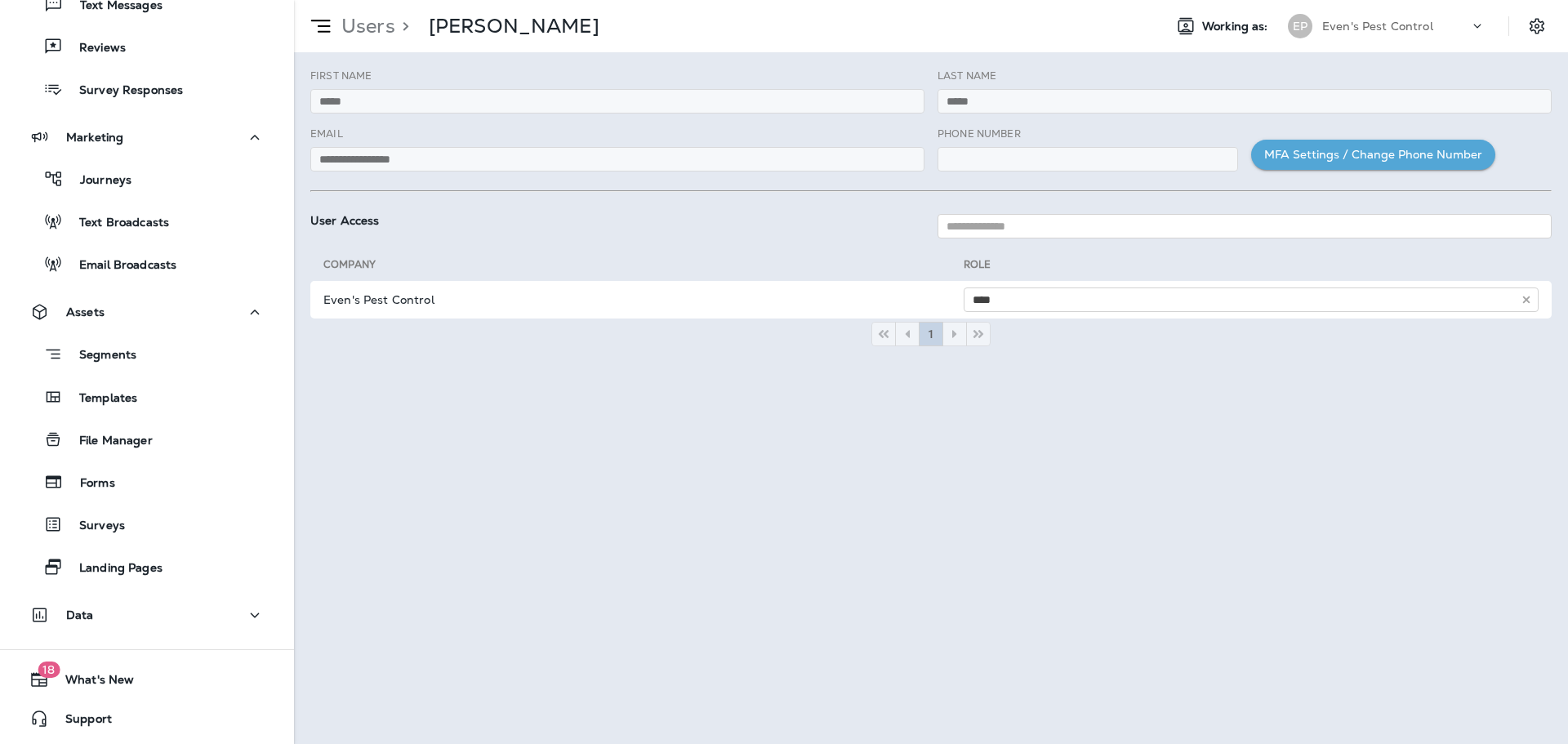
click at [171, 632] on div "Data" at bounding box center [147, 619] width 294 height 41
click at [170, 626] on button "Data" at bounding box center [147, 614] width 261 height 32
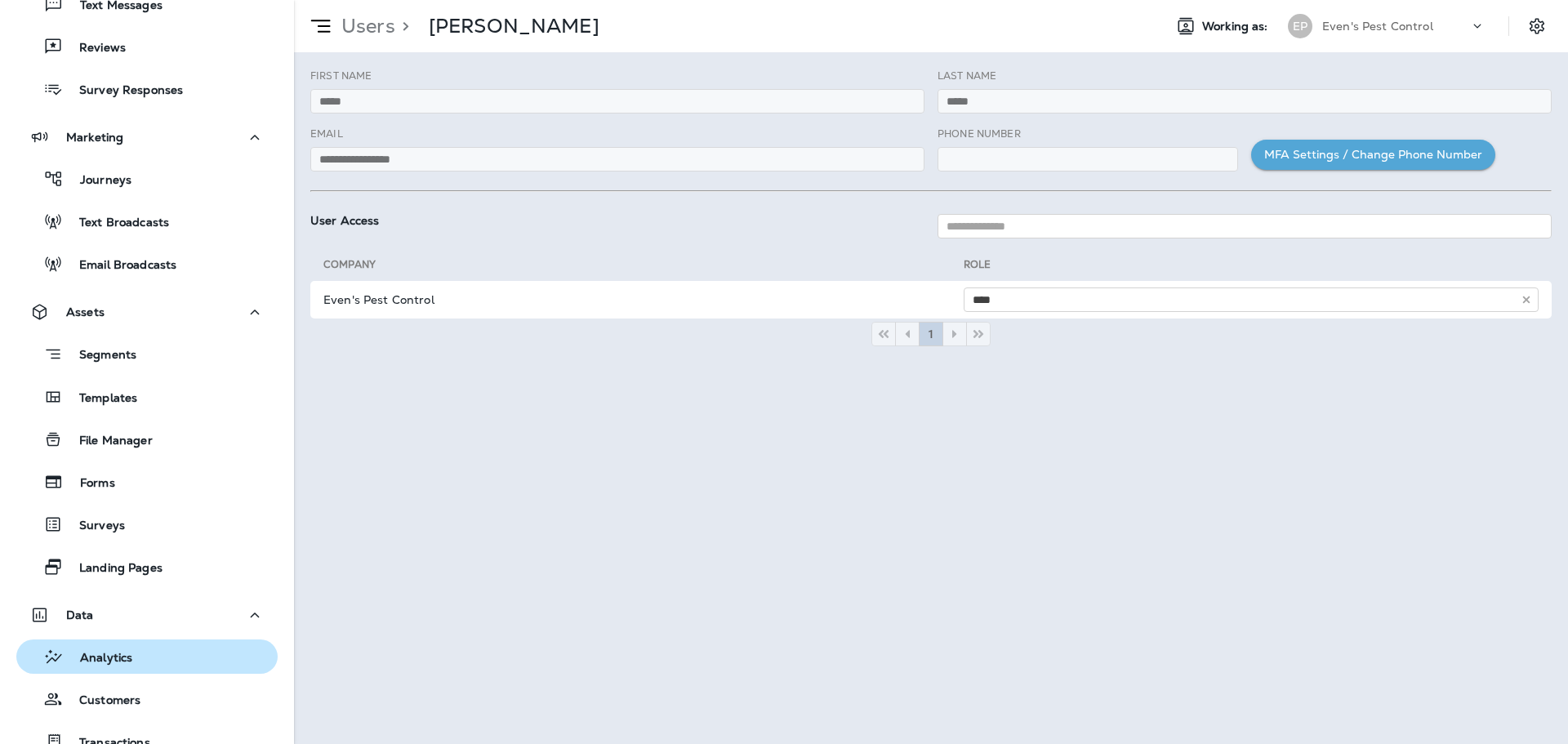
click at [170, 663] on div "Analytics" at bounding box center [147, 656] width 248 height 25
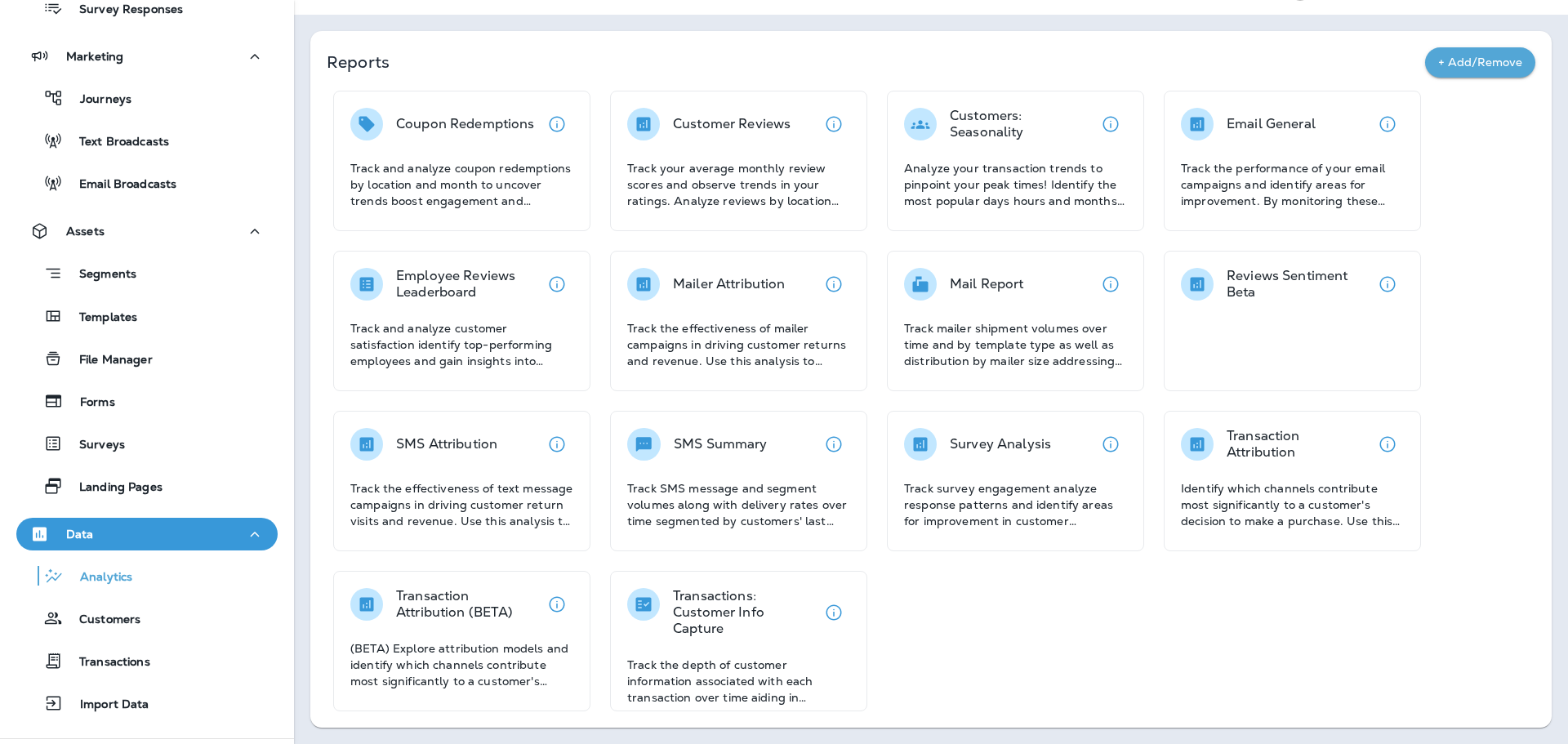
scroll to position [337, 0]
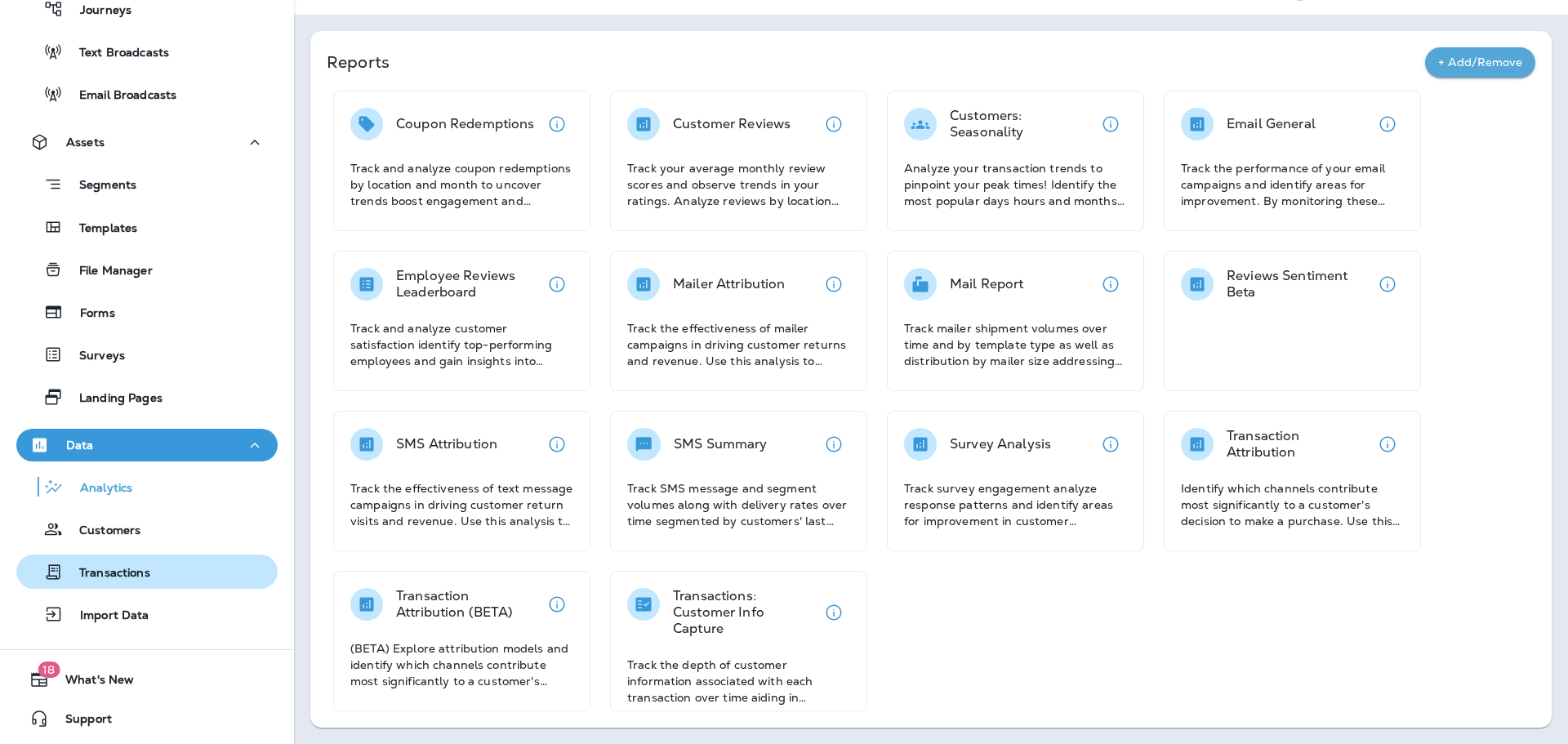
click at [124, 574] on p "Transactions" at bounding box center [106, 573] width 88 height 16
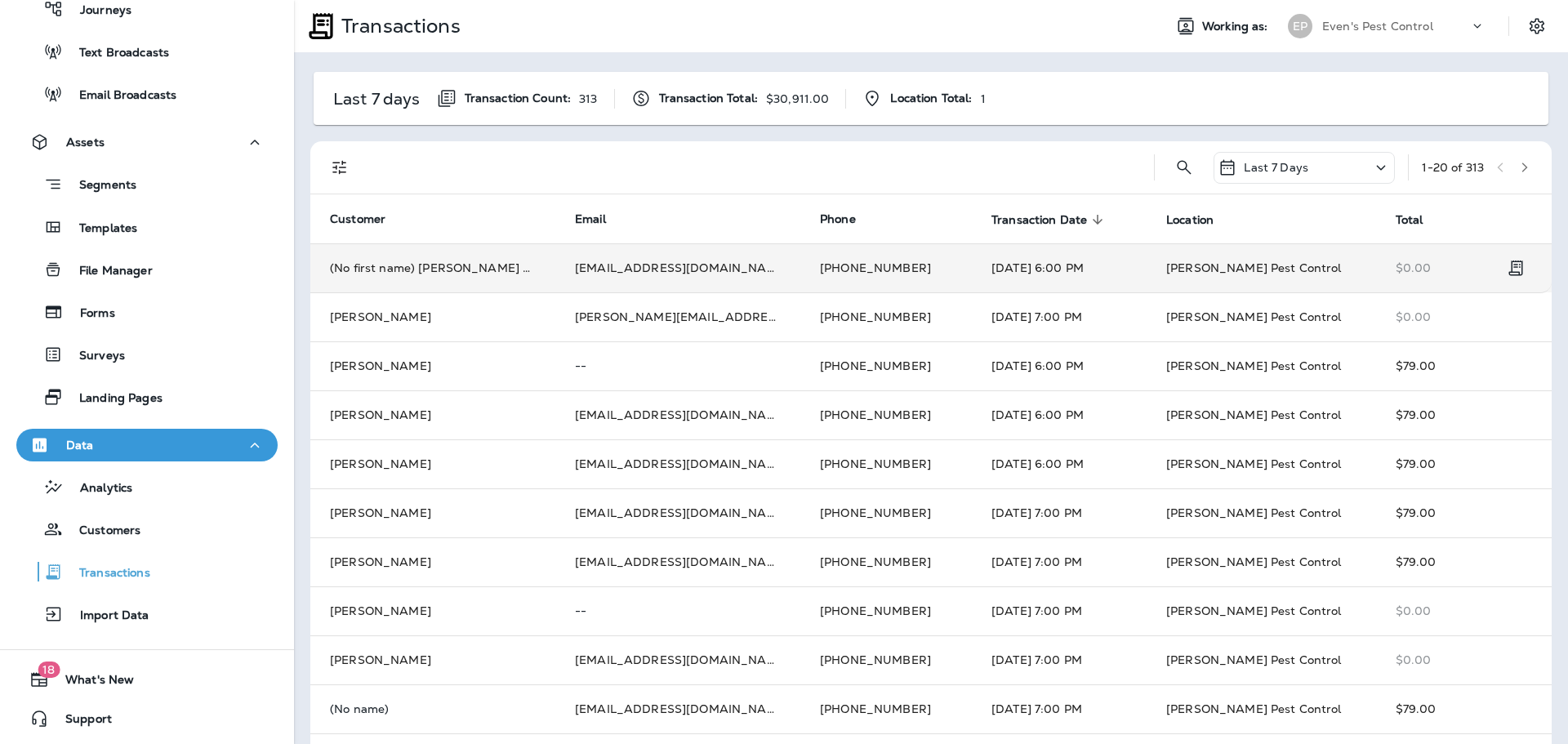
click at [361, 268] on td "(No first name) [PERSON_NAME] Wrecking" at bounding box center [434, 267] width 245 height 49
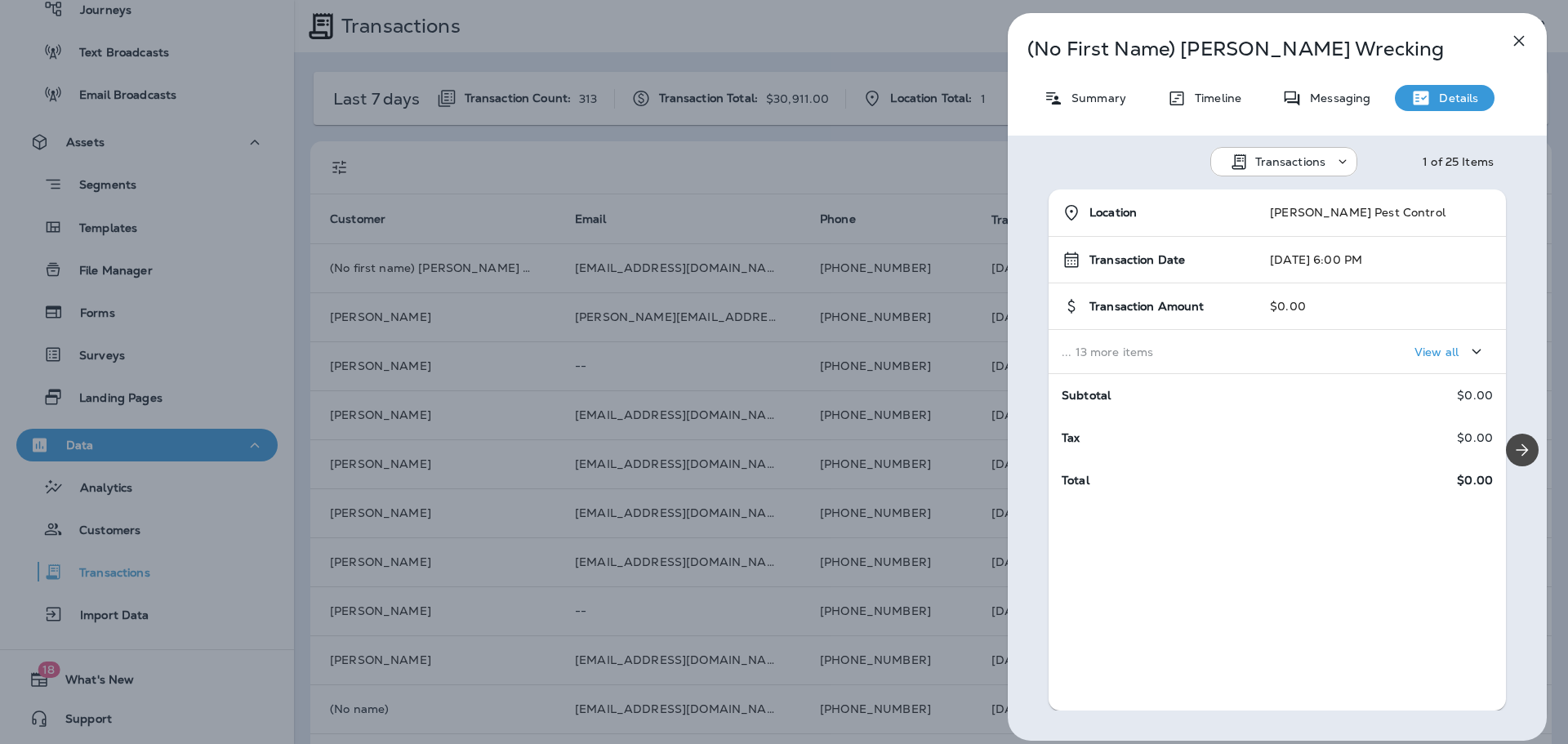
click at [1454, 101] on p "Details" at bounding box center [1455, 98] width 47 height 13
click at [1525, 38] on icon "button" at bounding box center [1519, 41] width 19 height 19
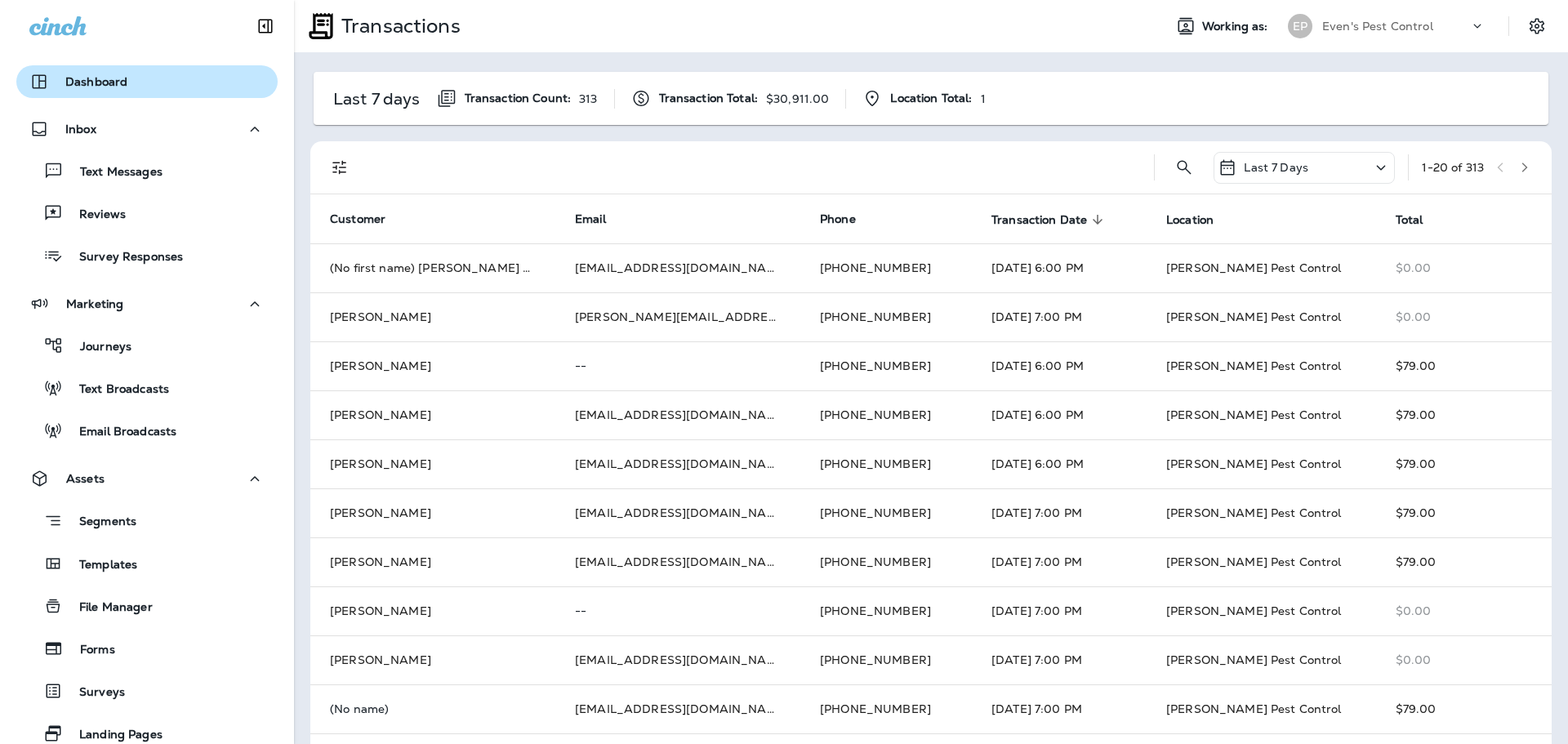
click at [167, 89] on div "Dashboard" at bounding box center [147, 81] width 235 height 19
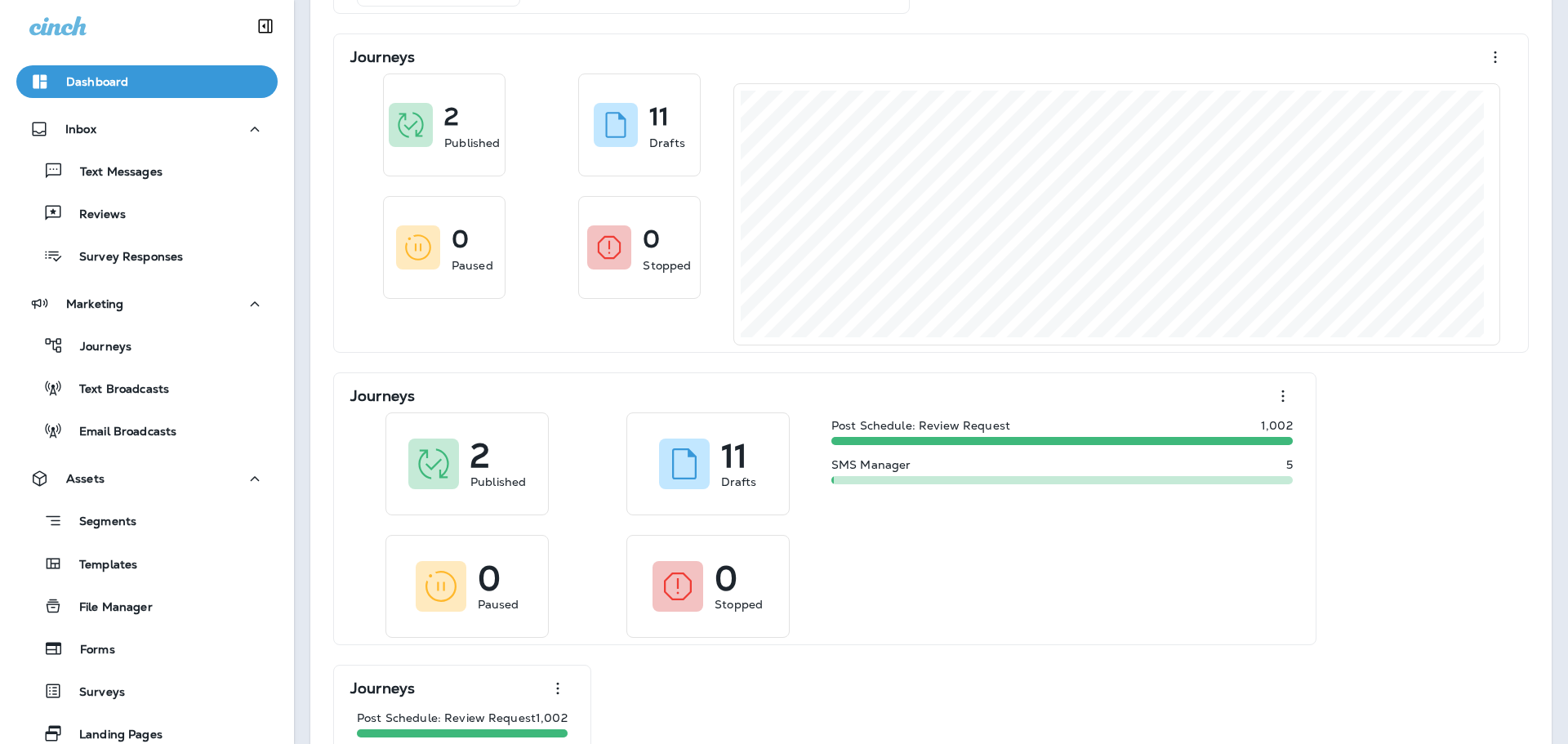
scroll to position [814, 0]
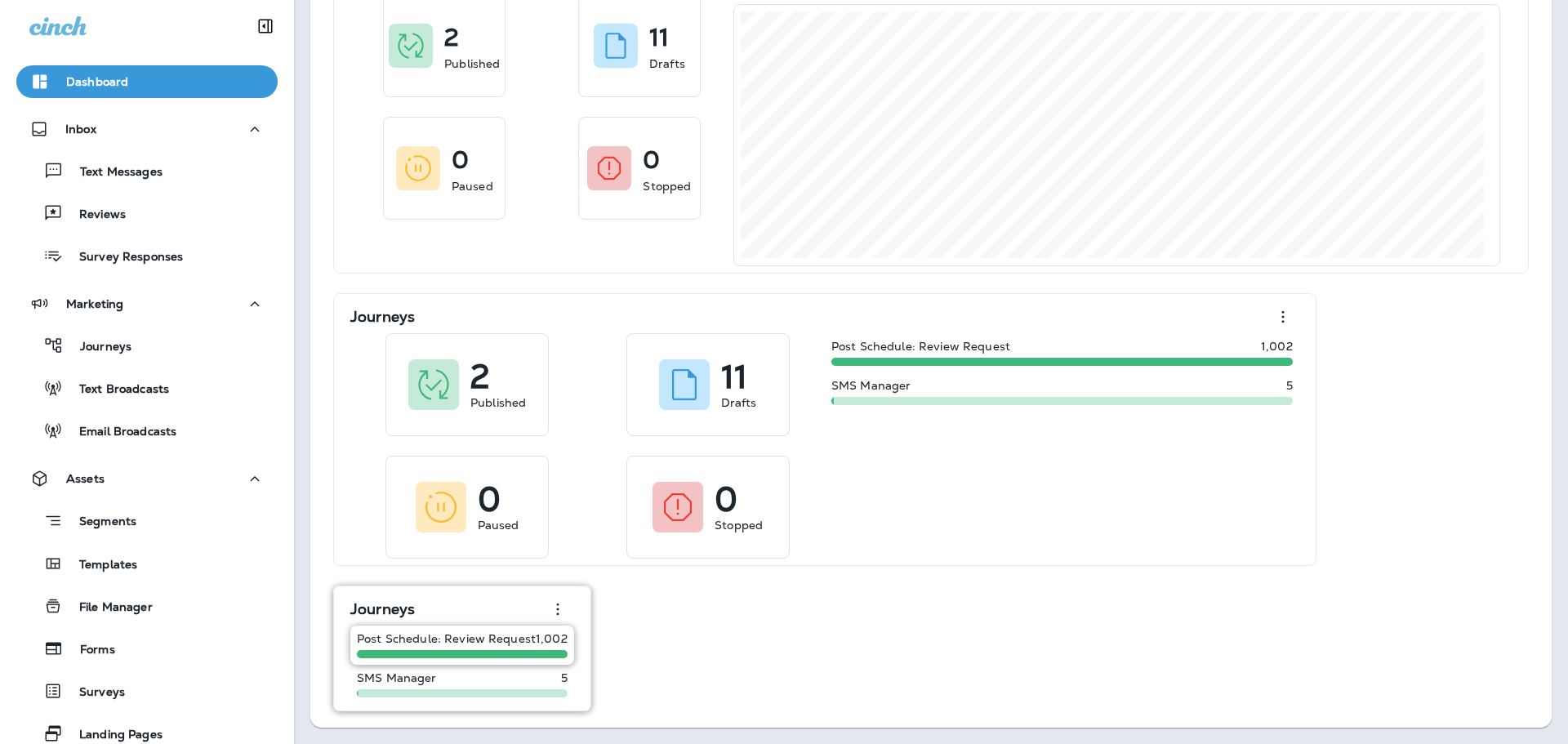
click at [474, 647] on div "Post Schedule: Review Request 1,002" at bounding box center [462, 644] width 224 height 40
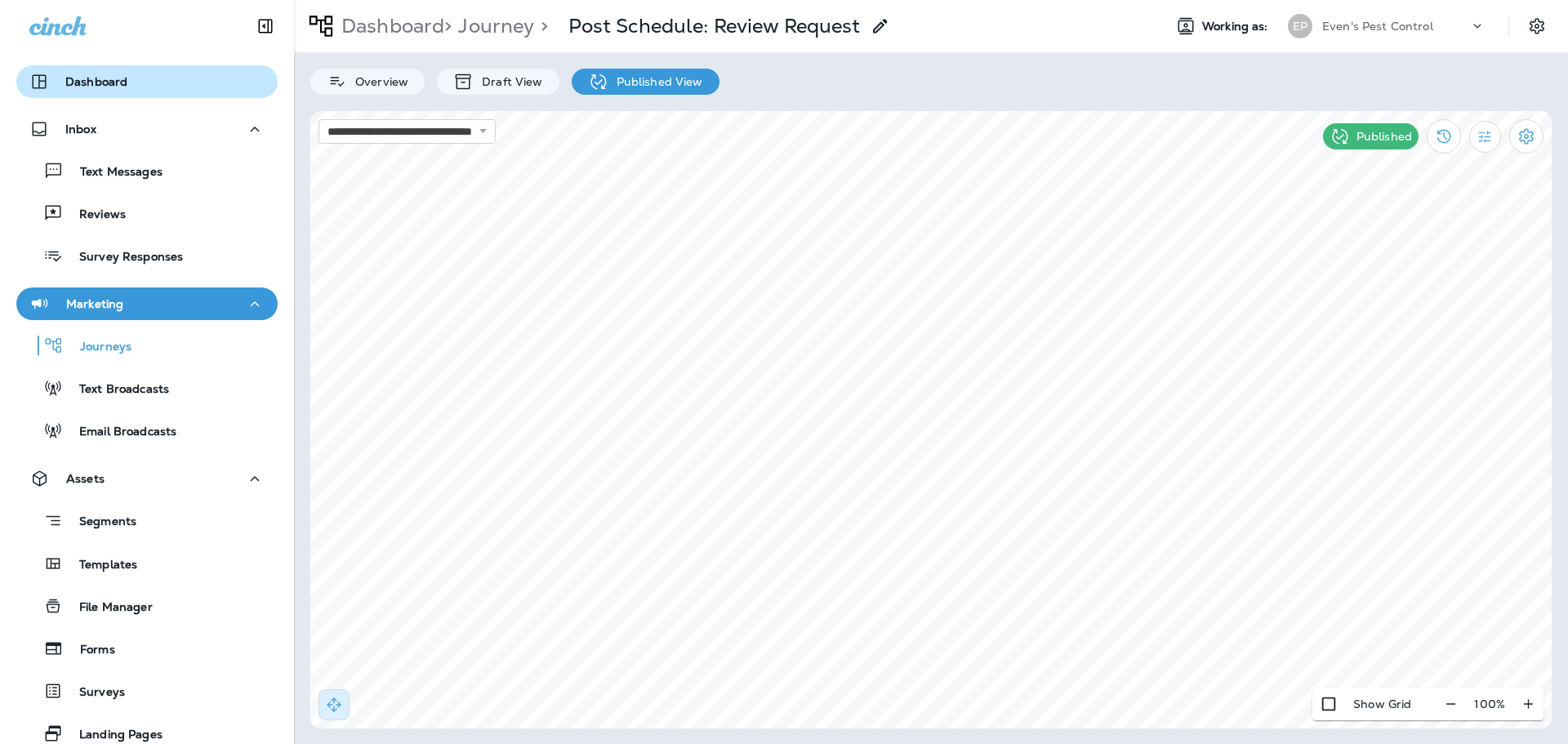
click at [109, 85] on p "Dashboard" at bounding box center [96, 81] width 62 height 13
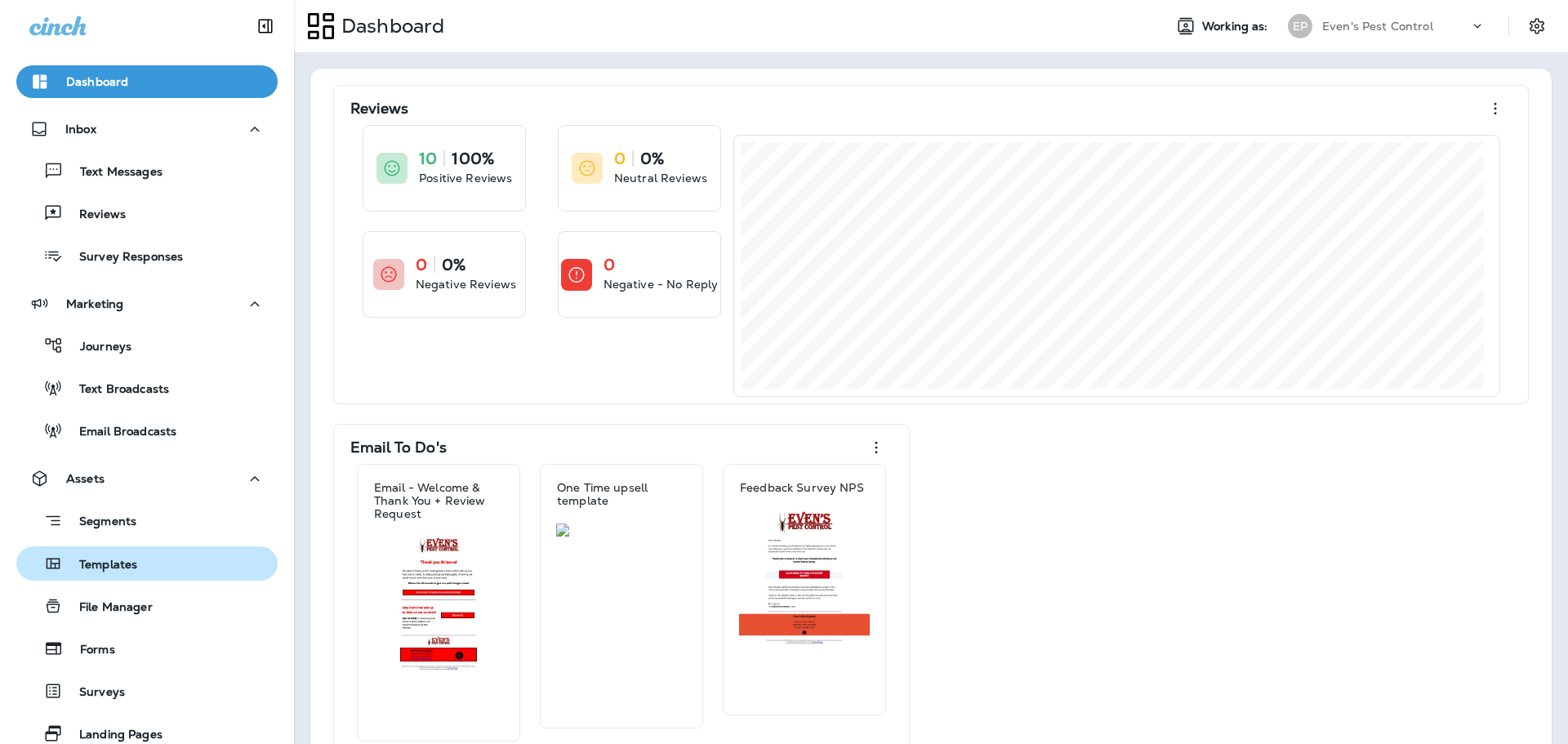
click at [154, 560] on div "Templates" at bounding box center [147, 563] width 248 height 25
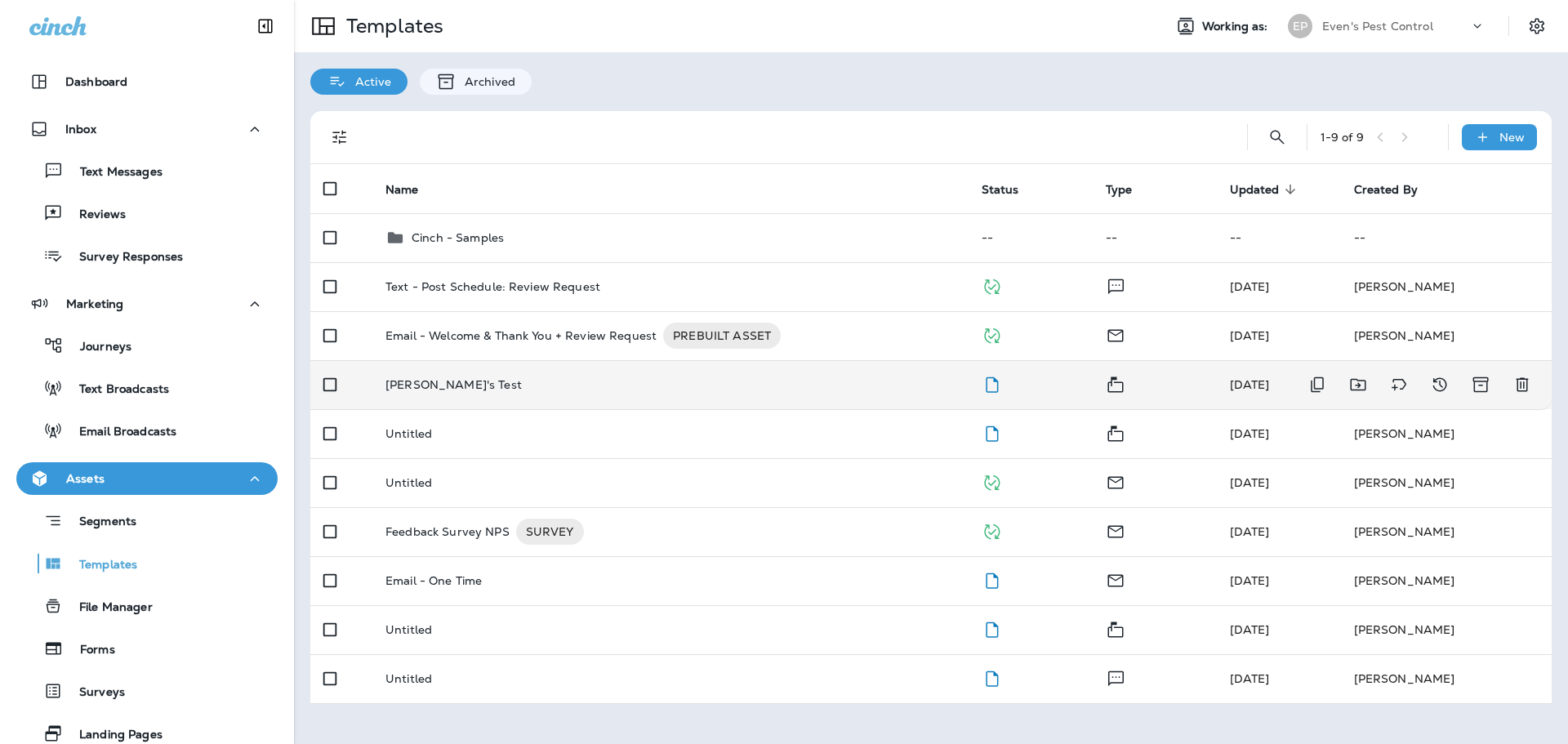
click at [427, 384] on p "[PERSON_NAME]'s Test" at bounding box center [454, 384] width 137 height 13
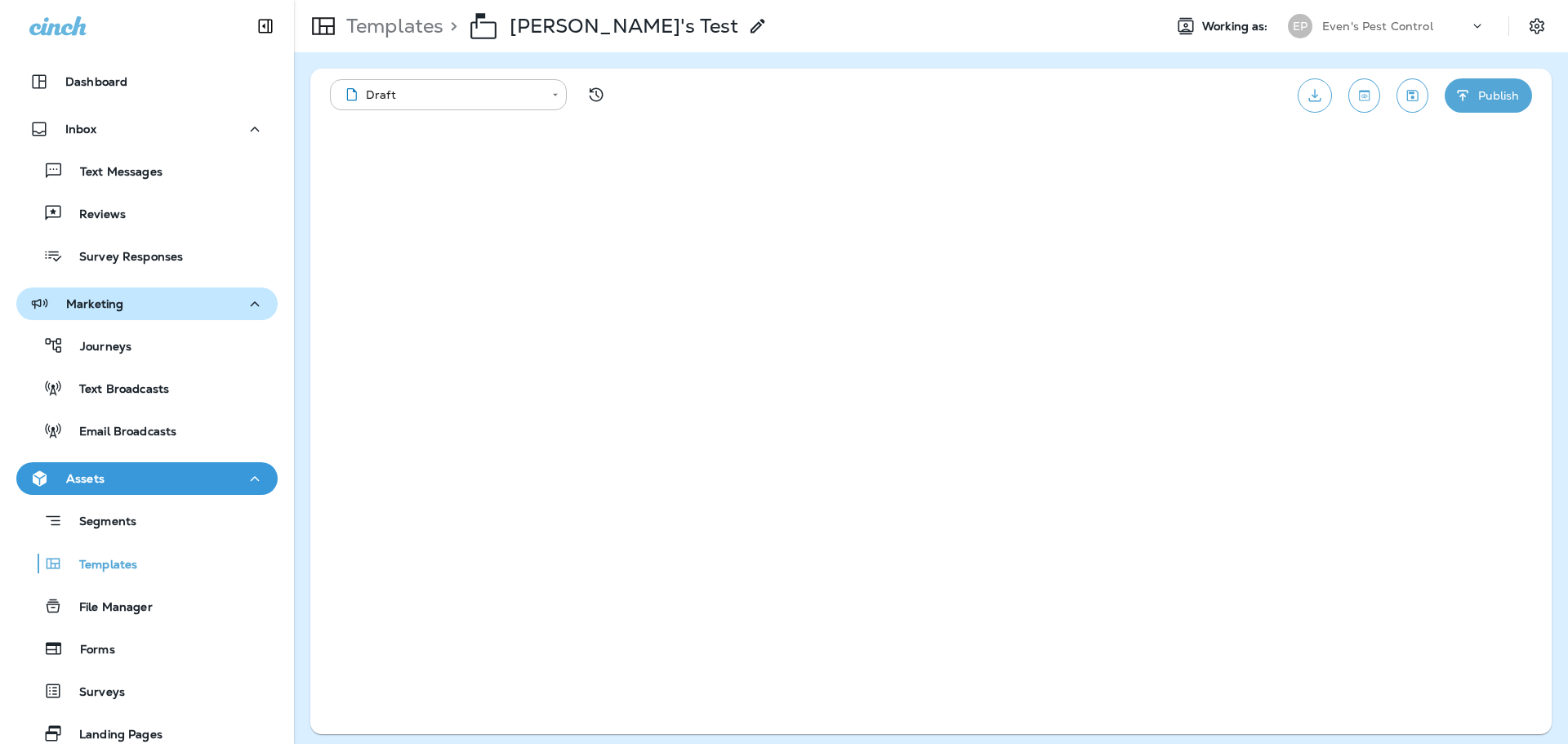
click at [118, 302] on p "Marketing" at bounding box center [95, 303] width 57 height 13
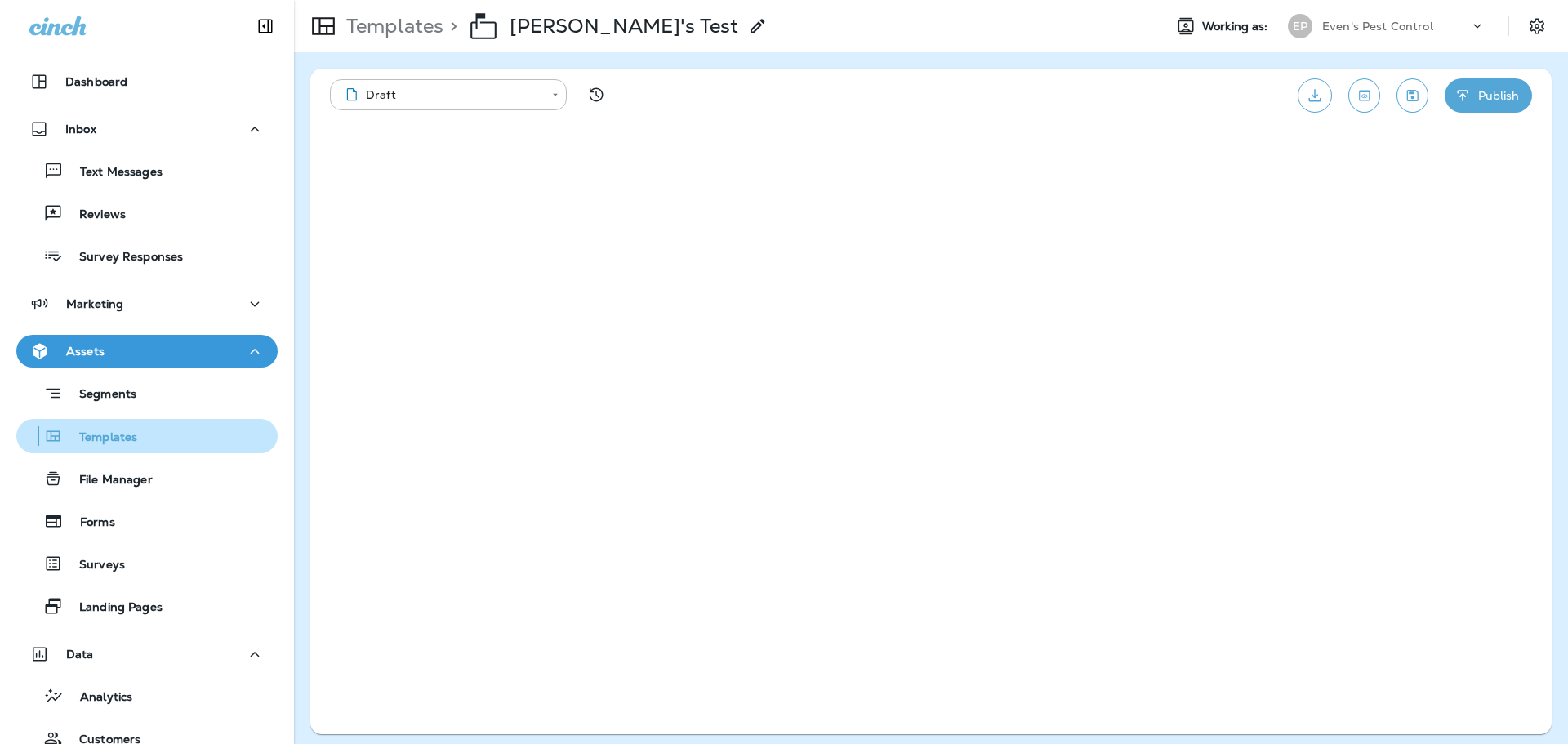
click at [86, 440] on p "Templates" at bounding box center [100, 438] width 75 height 16
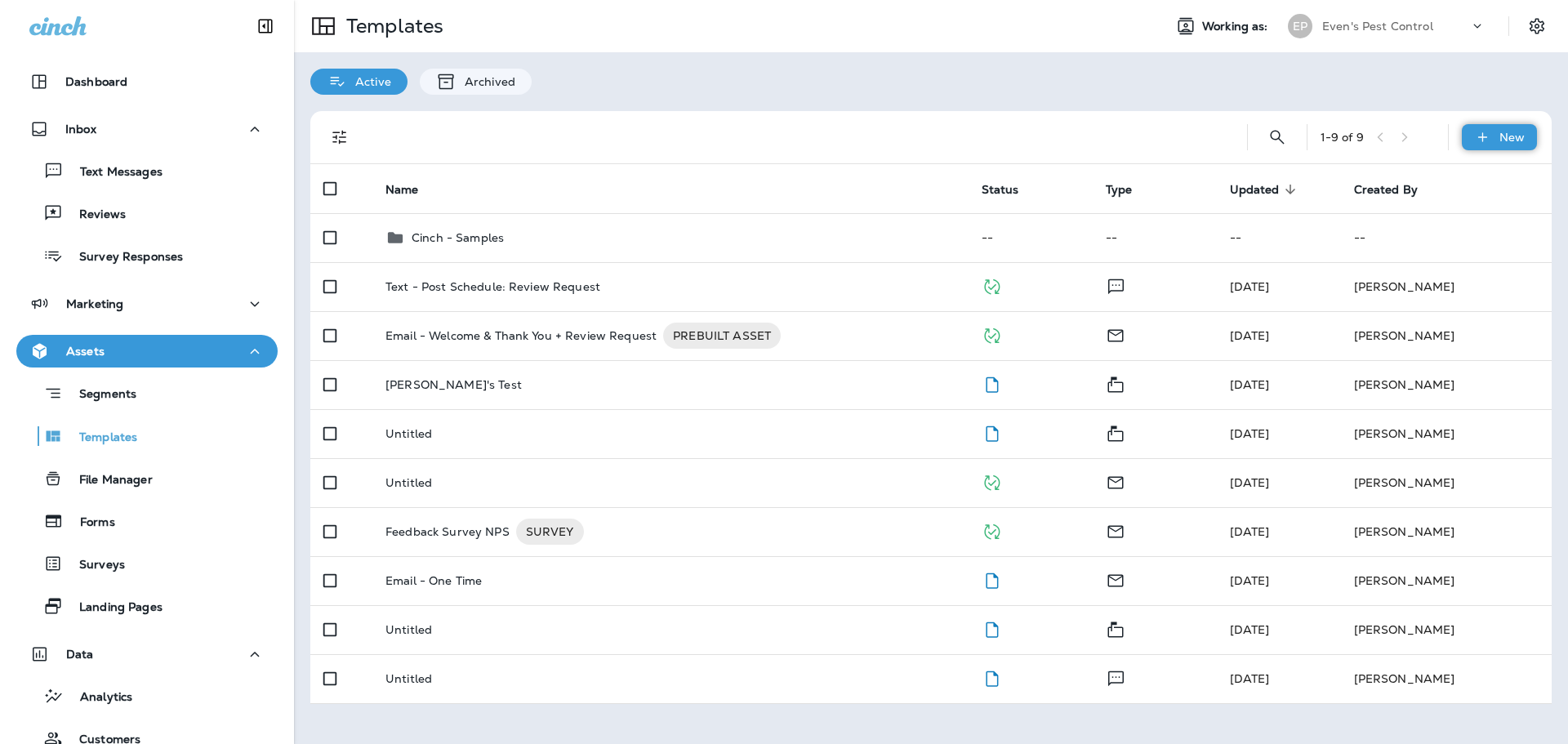
click at [1514, 143] on p "New" at bounding box center [1512, 137] width 25 height 13
click at [705, 144] on div at bounding box center [784, 372] width 1568 height 744
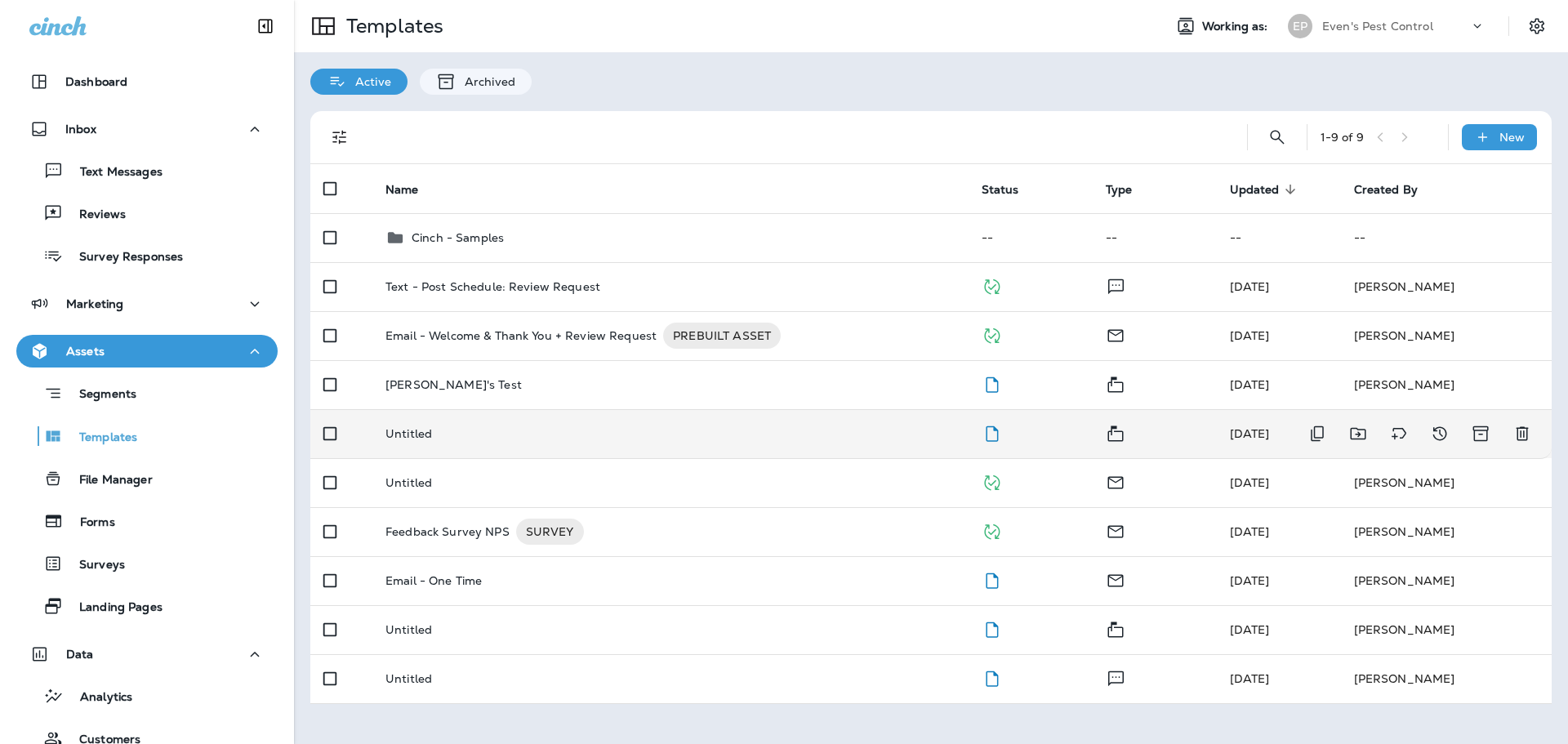
click at [862, 446] on td "Untitled" at bounding box center [671, 433] width 597 height 49
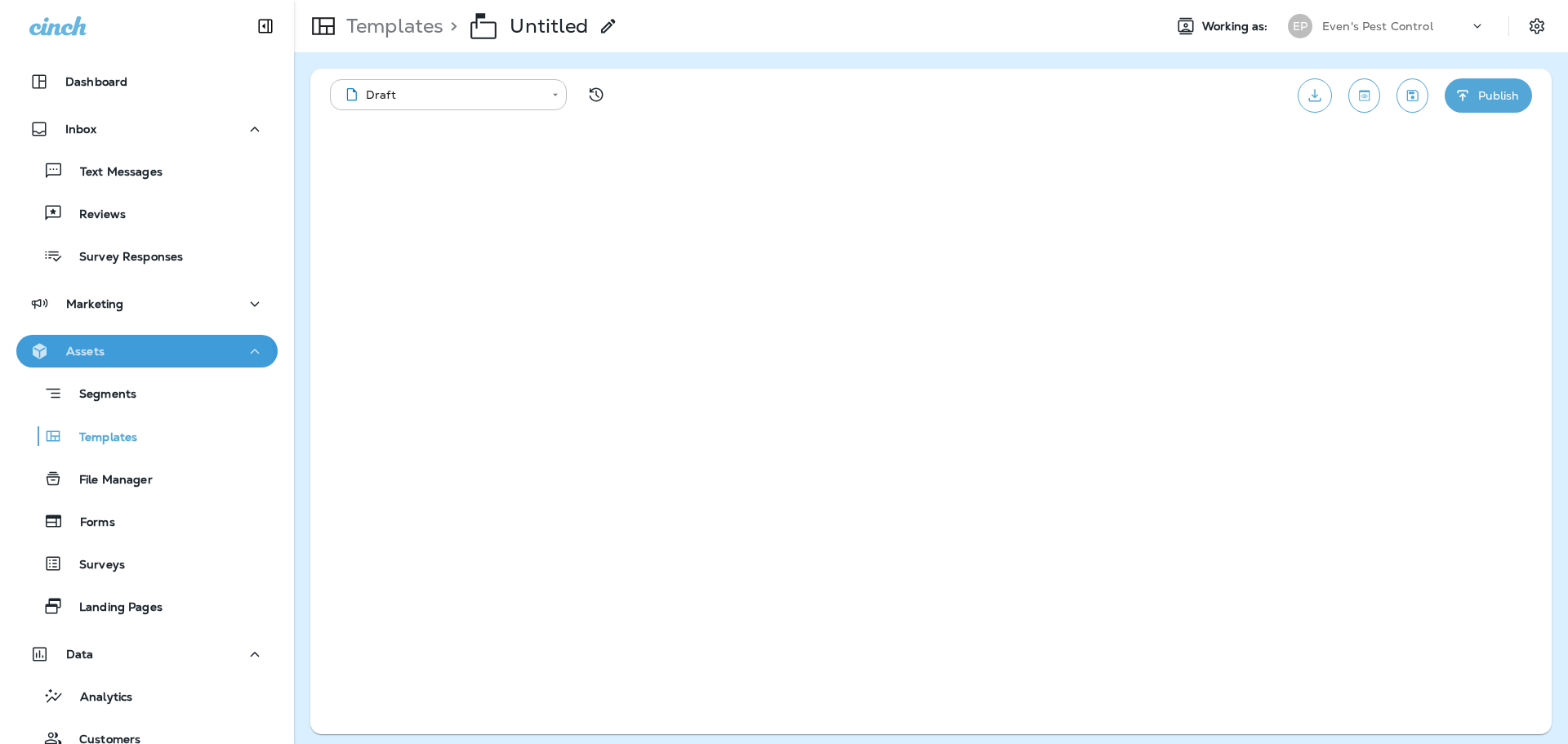
click at [142, 364] on button "Assets" at bounding box center [147, 350] width 261 height 32
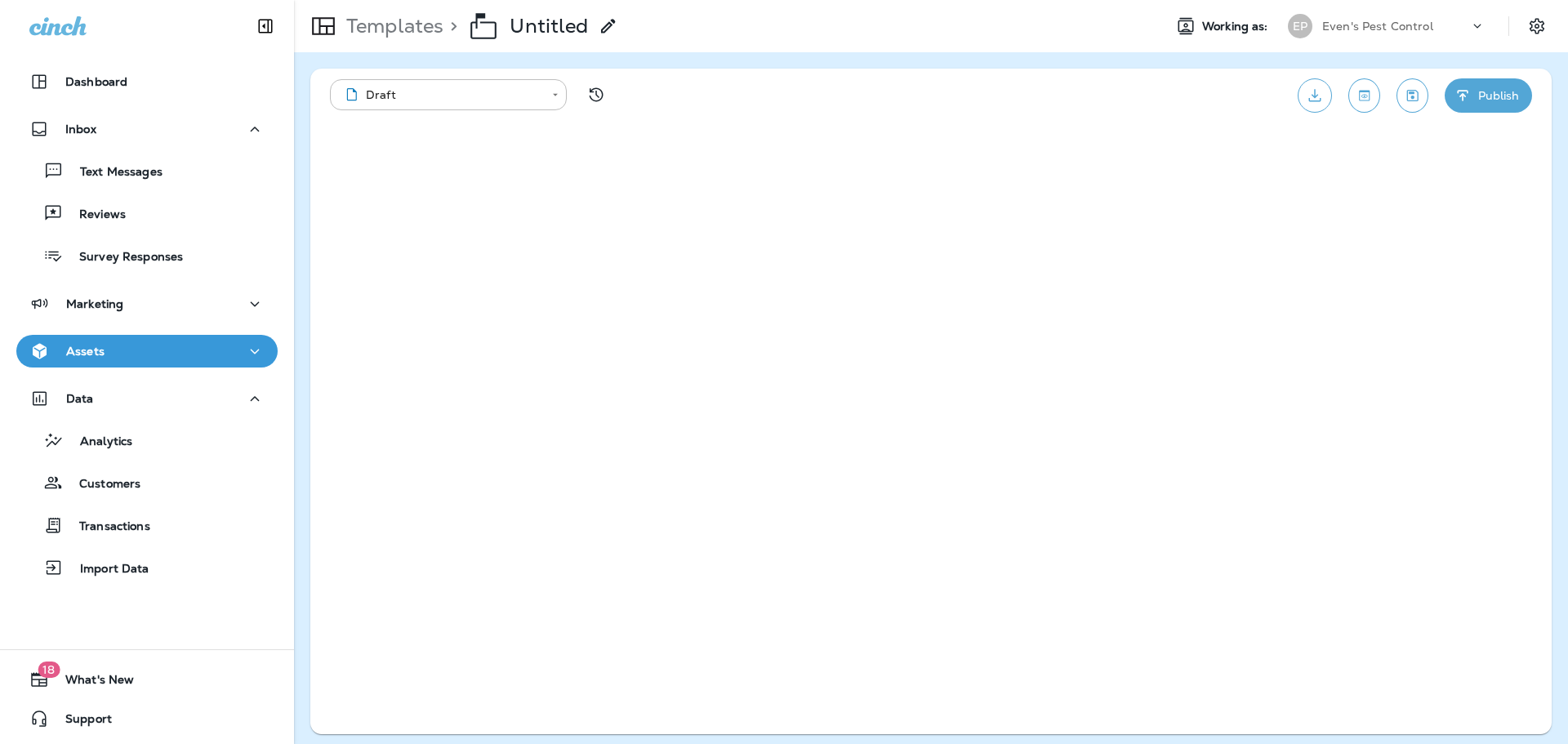
click at [152, 356] on div "Assets" at bounding box center [147, 351] width 235 height 20
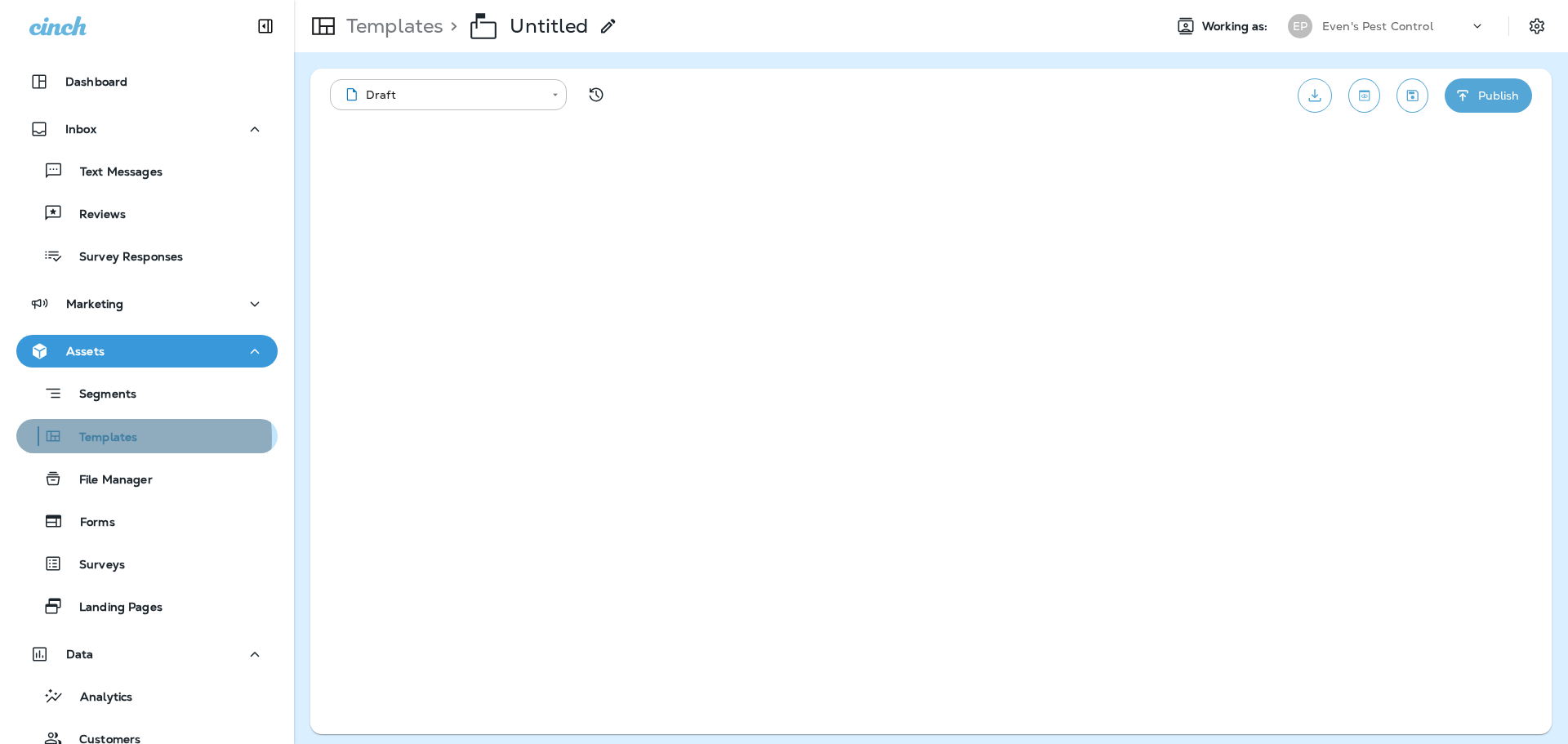
click at [134, 438] on p "Templates" at bounding box center [100, 438] width 75 height 16
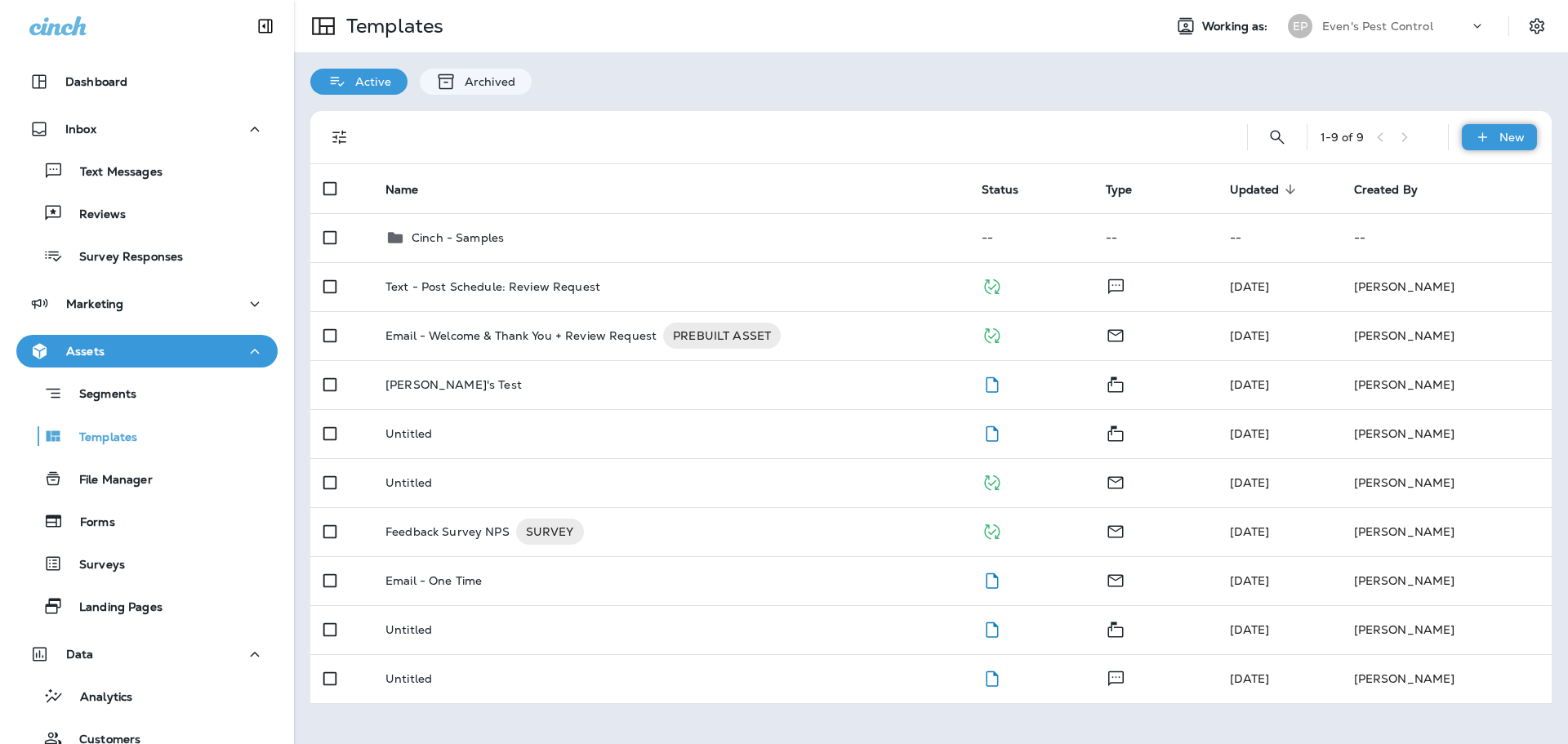
click at [1489, 139] on icon at bounding box center [1483, 137] width 18 height 17
click at [1530, 228] on li "New Folder" at bounding box center [1489, 218] width 138 height 40
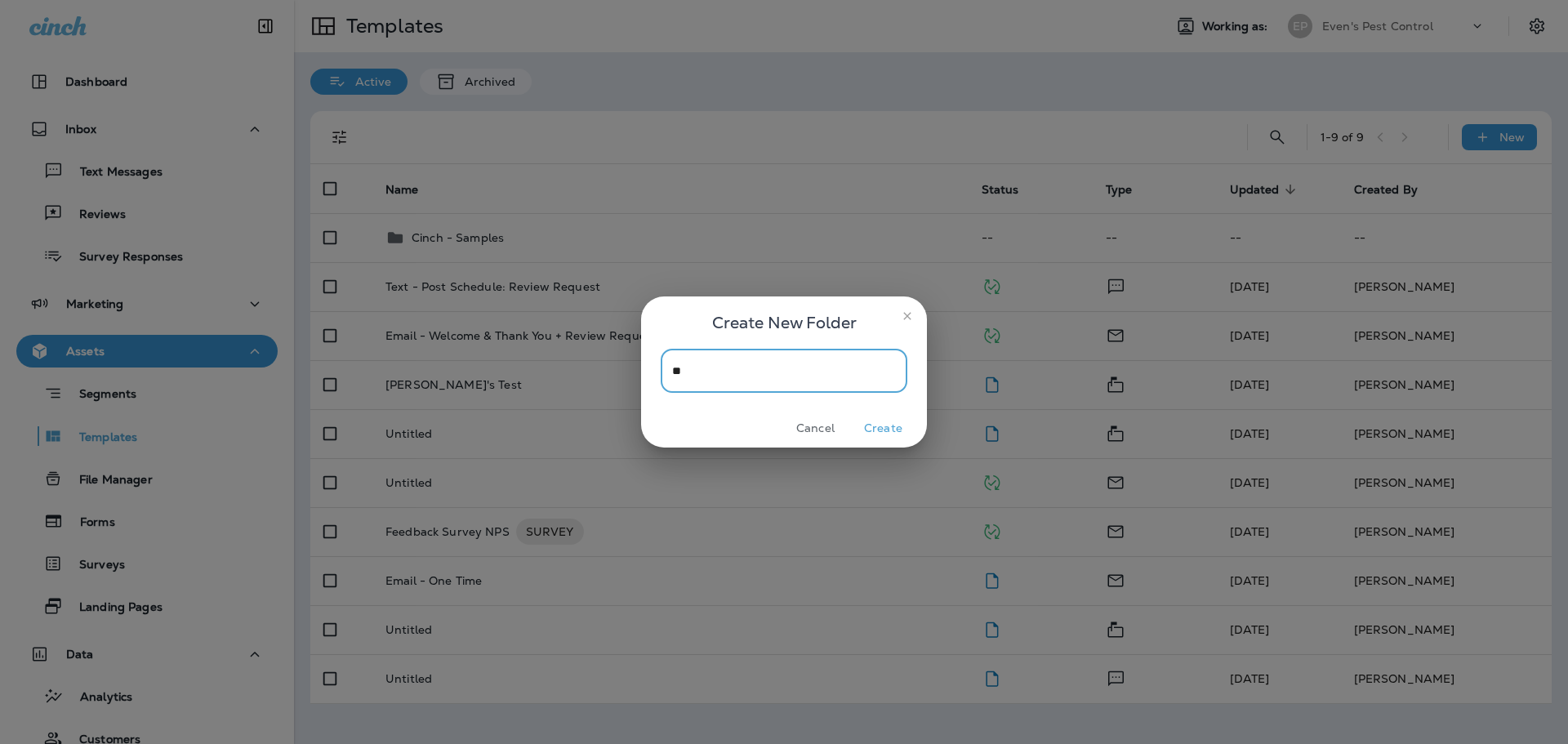
type input "*"
type input "**********"
click at [857, 426] on button "Create" at bounding box center [884, 428] width 61 height 25
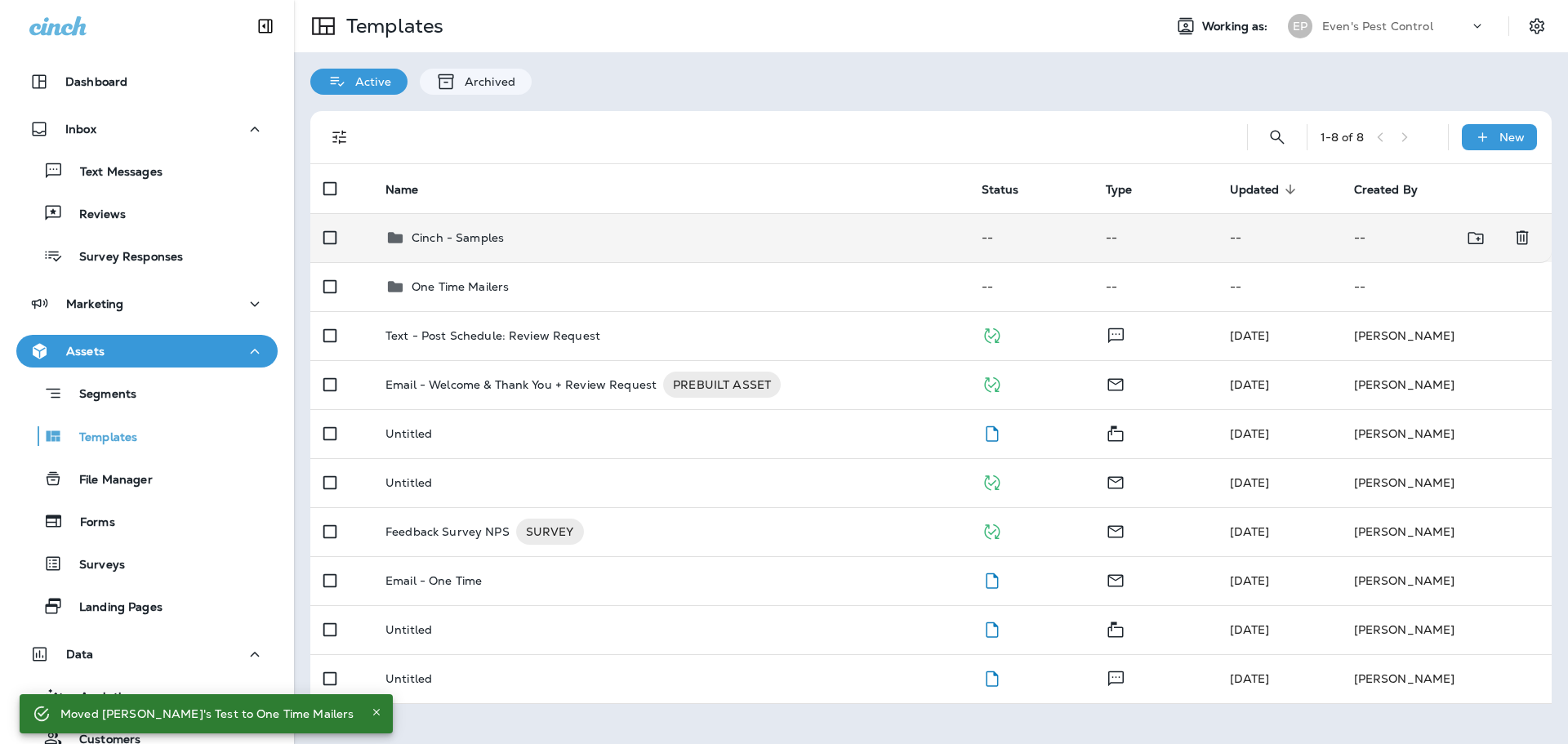
click at [496, 231] on p "Cinch - Samples" at bounding box center [457, 238] width 92 height 13
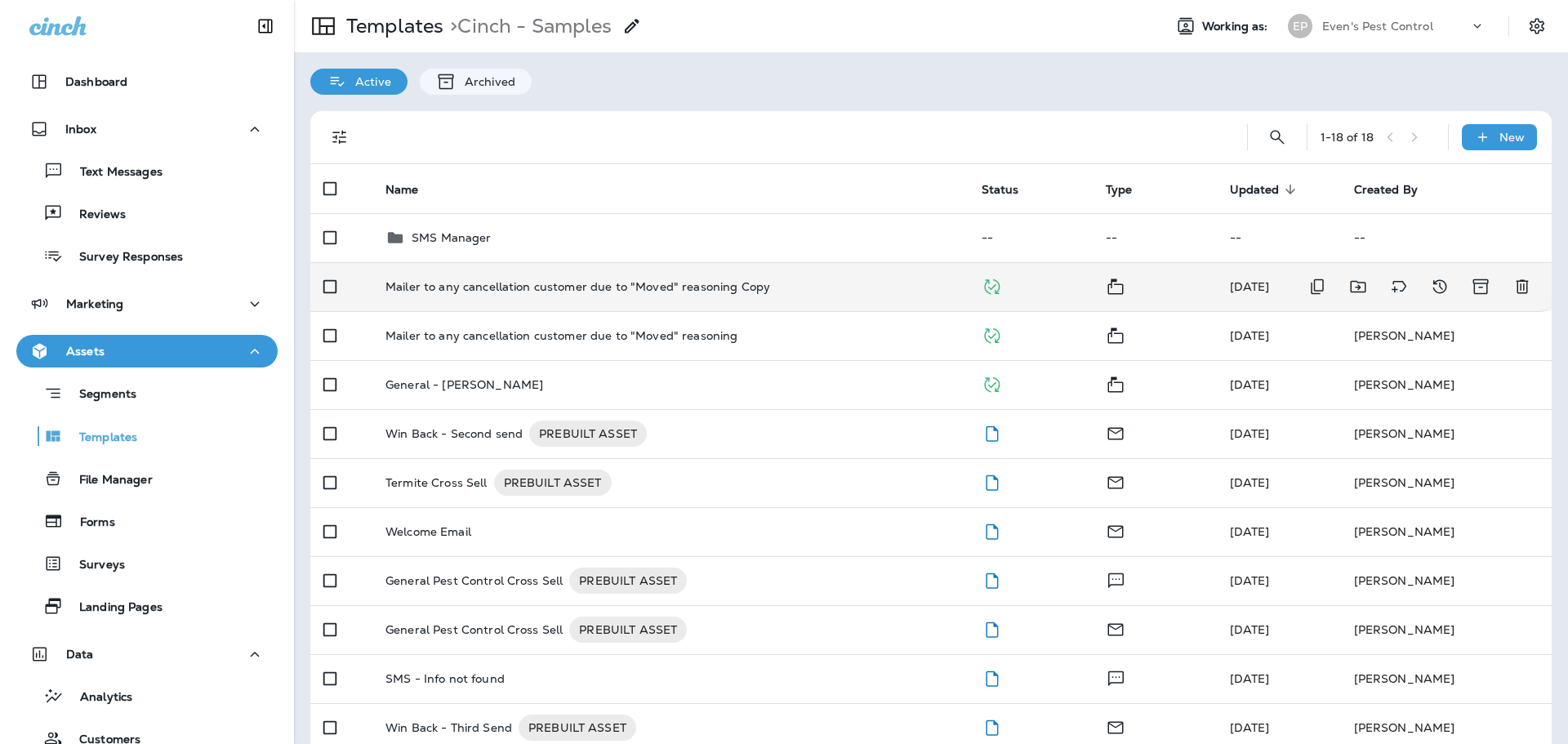
click at [478, 290] on p "Mailer to any cancellation customer due to "Moved" reasoning Copy" at bounding box center [577, 287] width 385 height 13
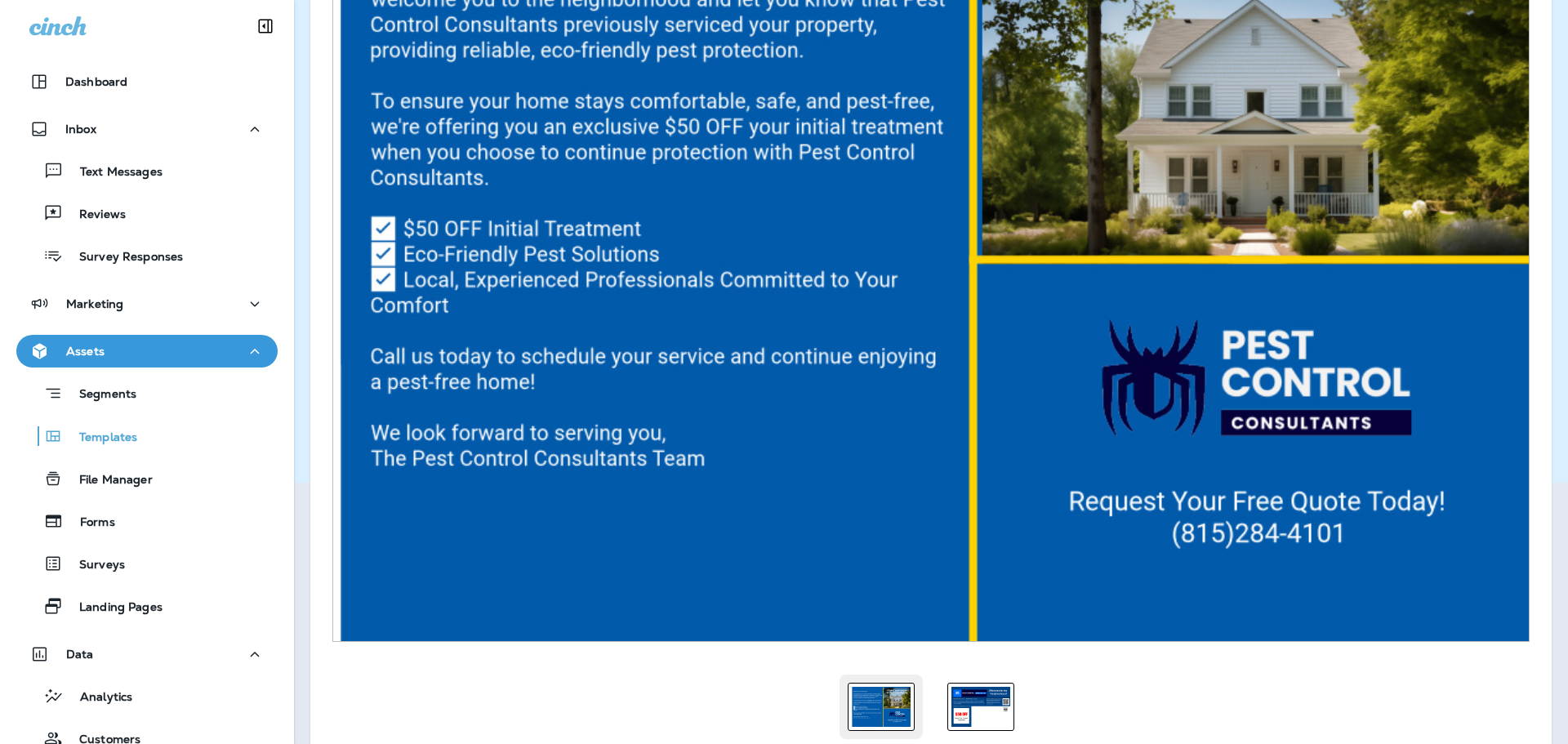
scroll to position [323, 0]
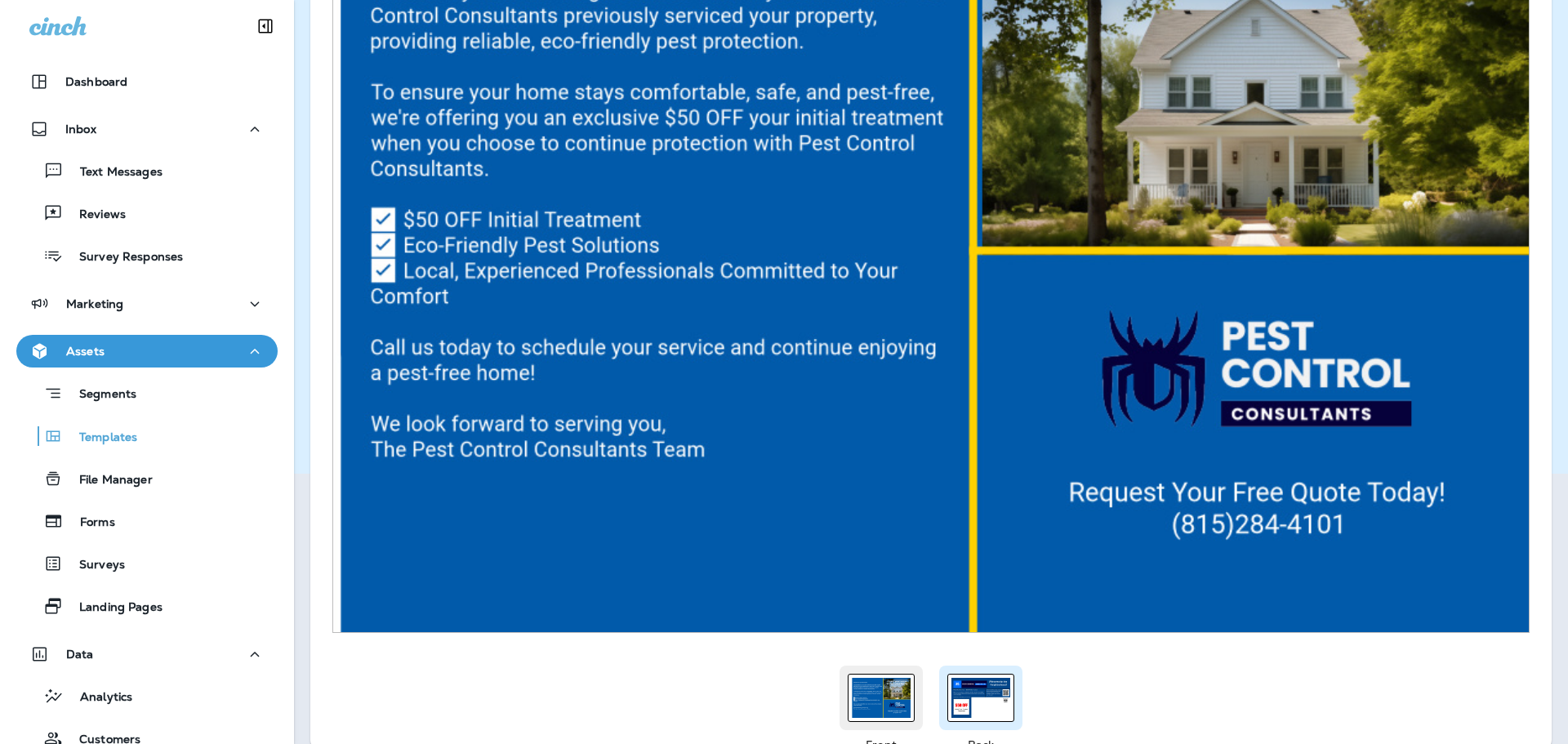
click at [976, 711] on div at bounding box center [980, 698] width 67 height 48
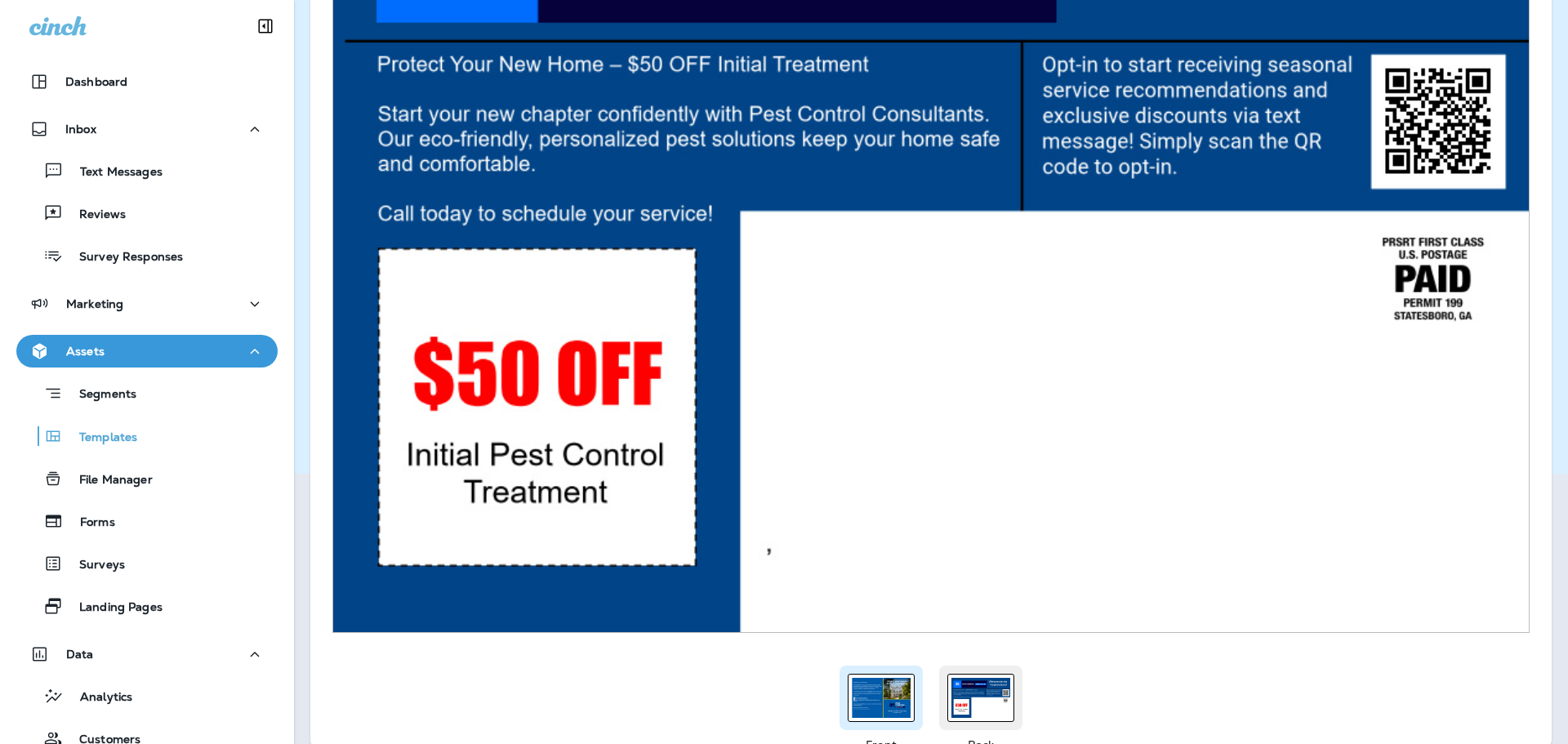
click at [878, 699] on img at bounding box center [882, 697] width 59 height 40
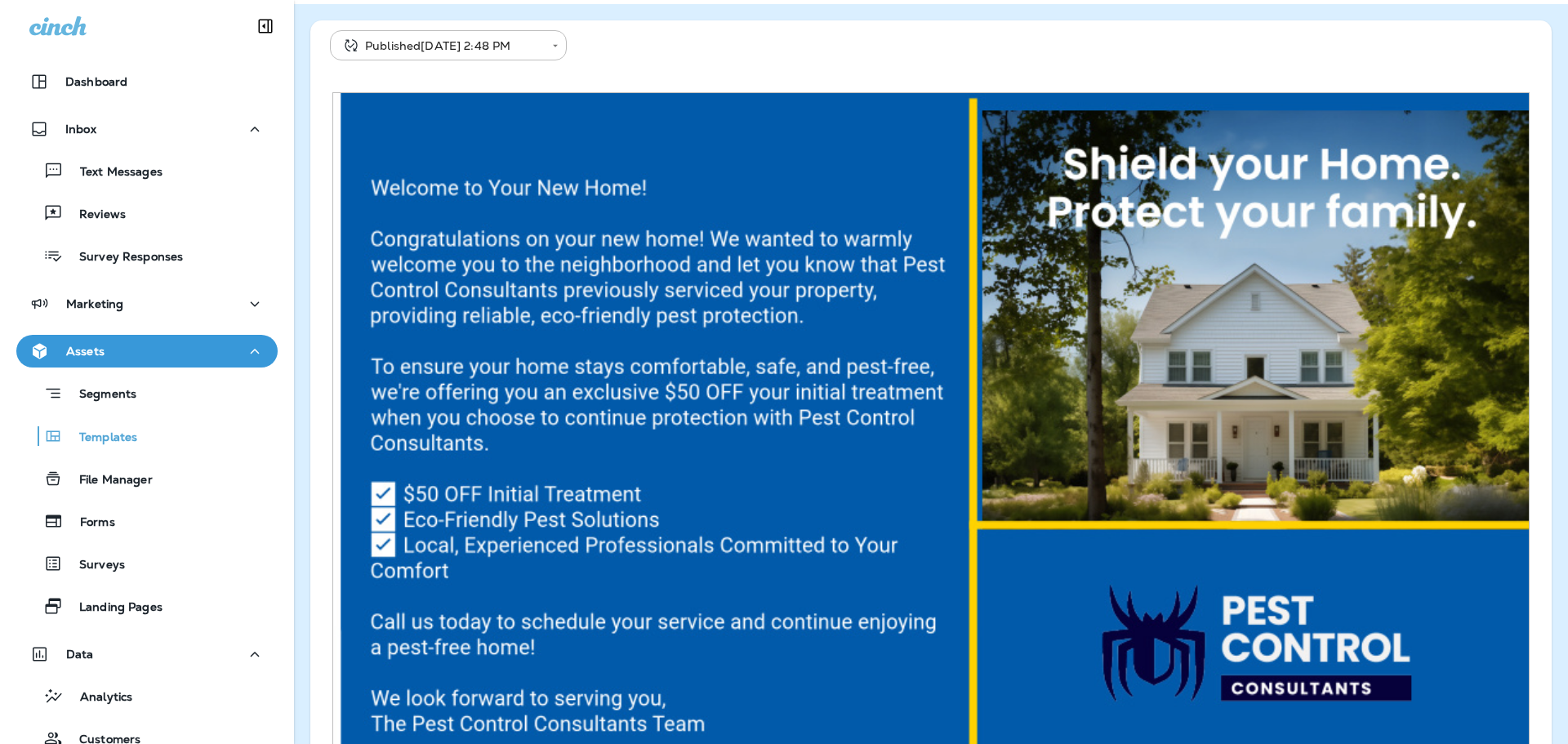
scroll to position [0, 0]
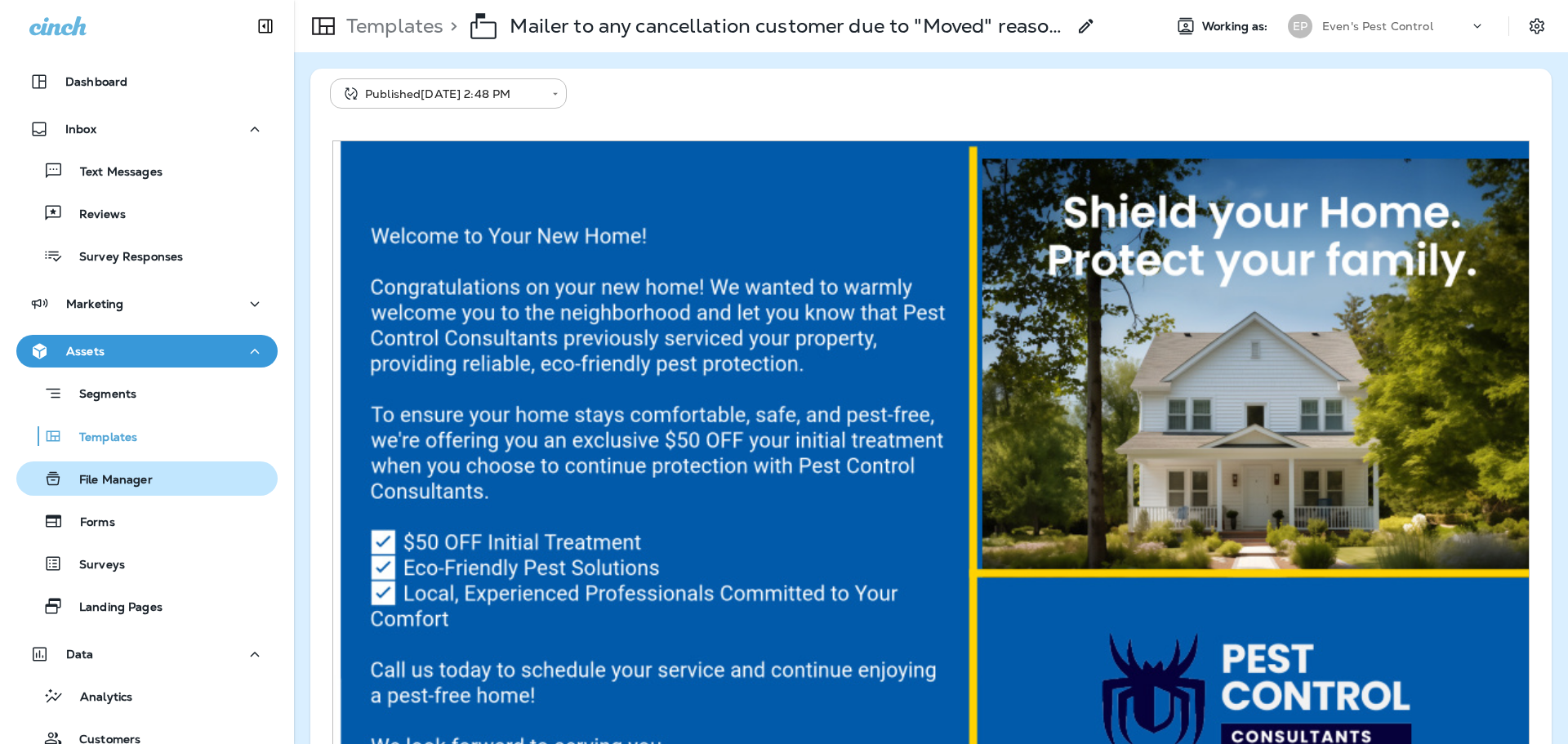
click at [97, 461] on div "Segments Templates File Manager Forms Surveys Landing Pages" at bounding box center [147, 495] width 261 height 255
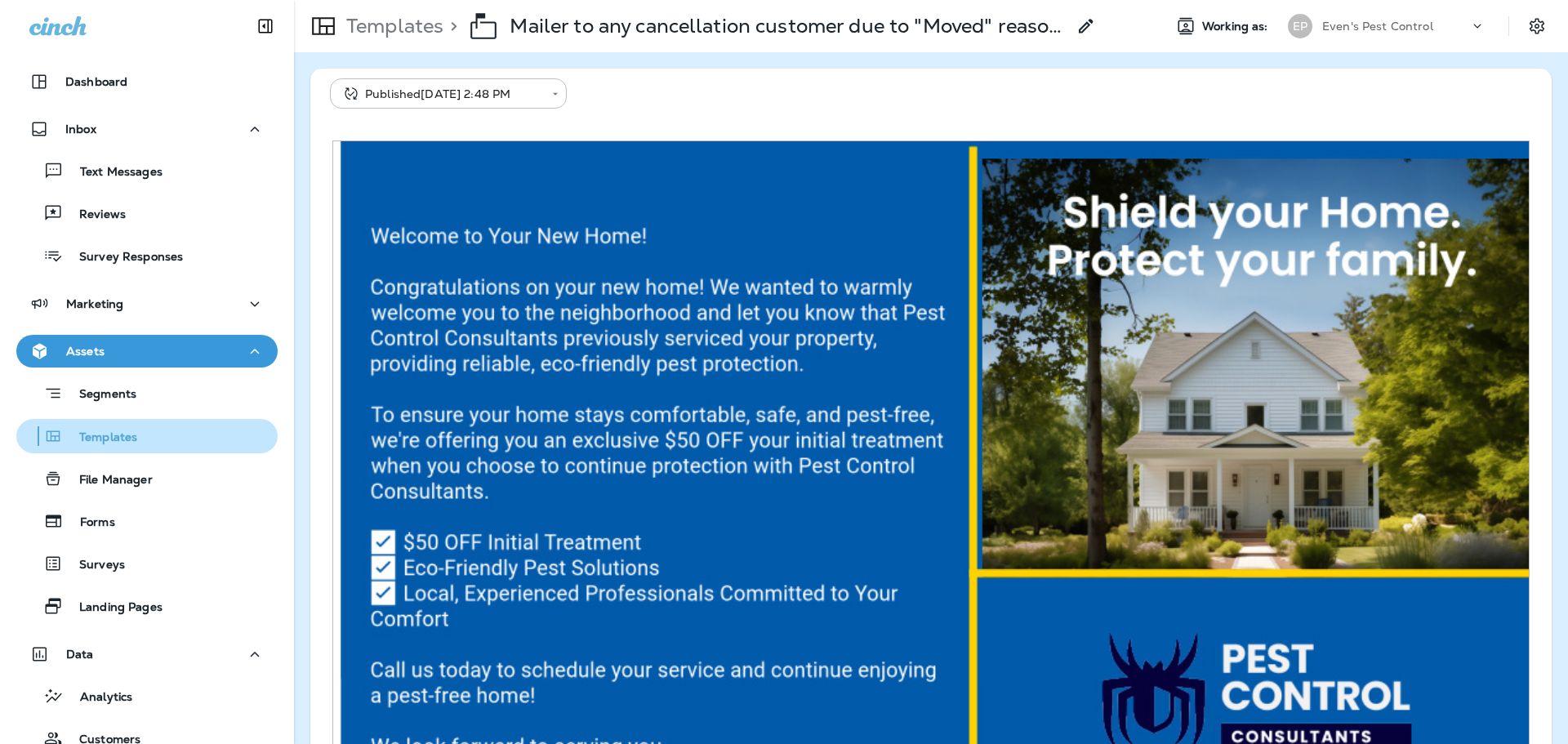
click at [146, 440] on div "Templates" at bounding box center [147, 436] width 248 height 25
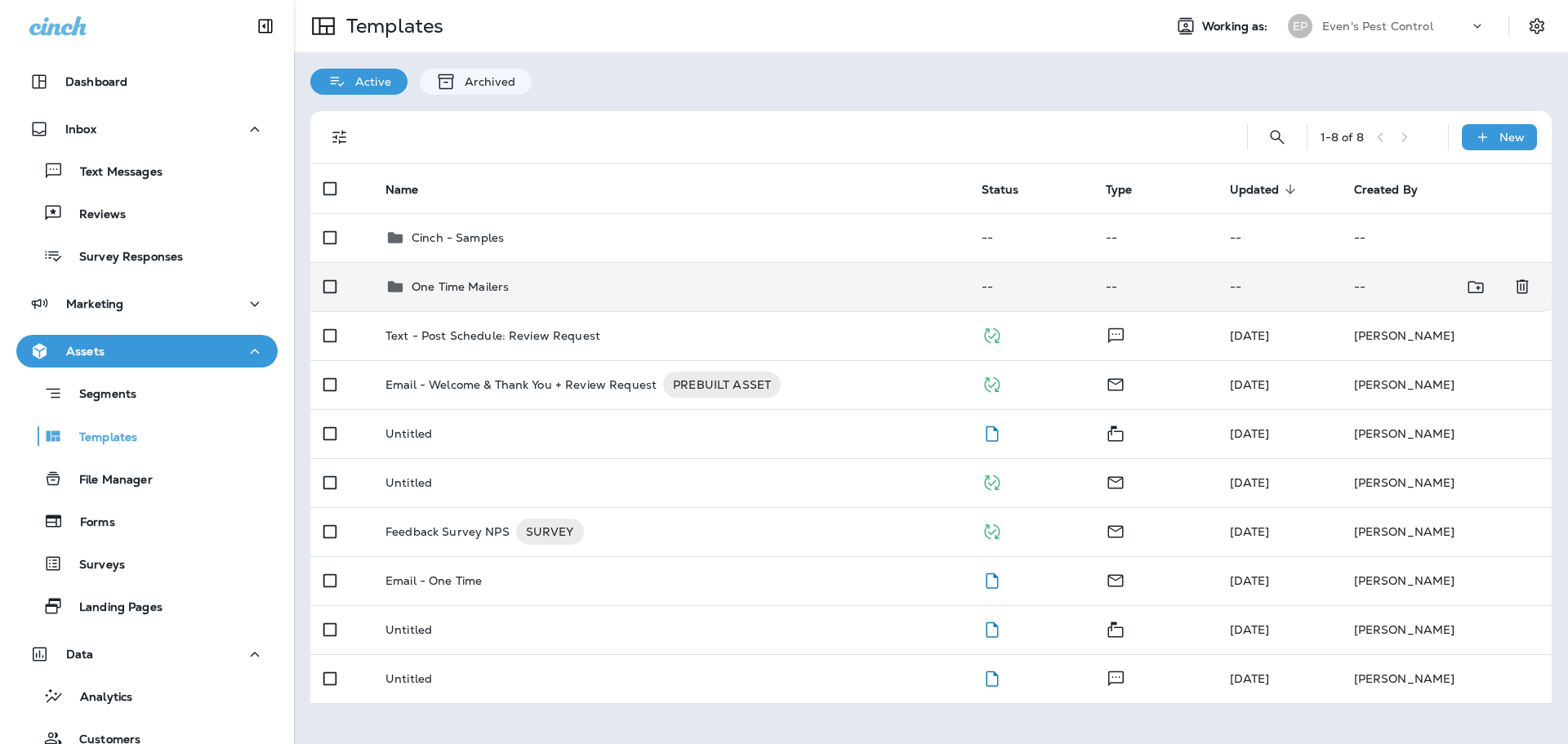
click at [482, 293] on p "One Time Mailers" at bounding box center [459, 287] width 97 height 13
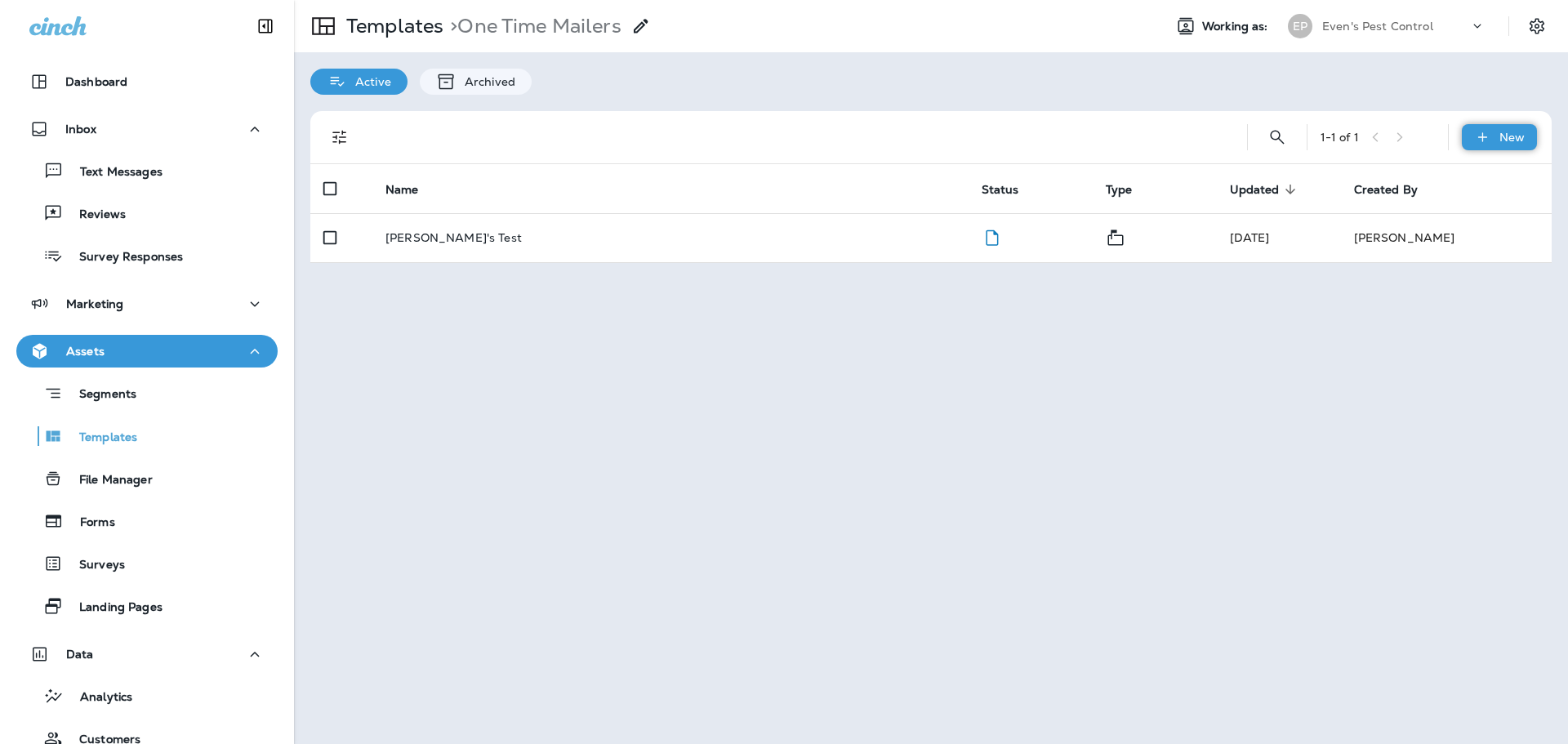
click at [1492, 132] on div "New" at bounding box center [1499, 137] width 75 height 26
click at [1479, 188] on li "New Template" at bounding box center [1489, 180] width 138 height 40
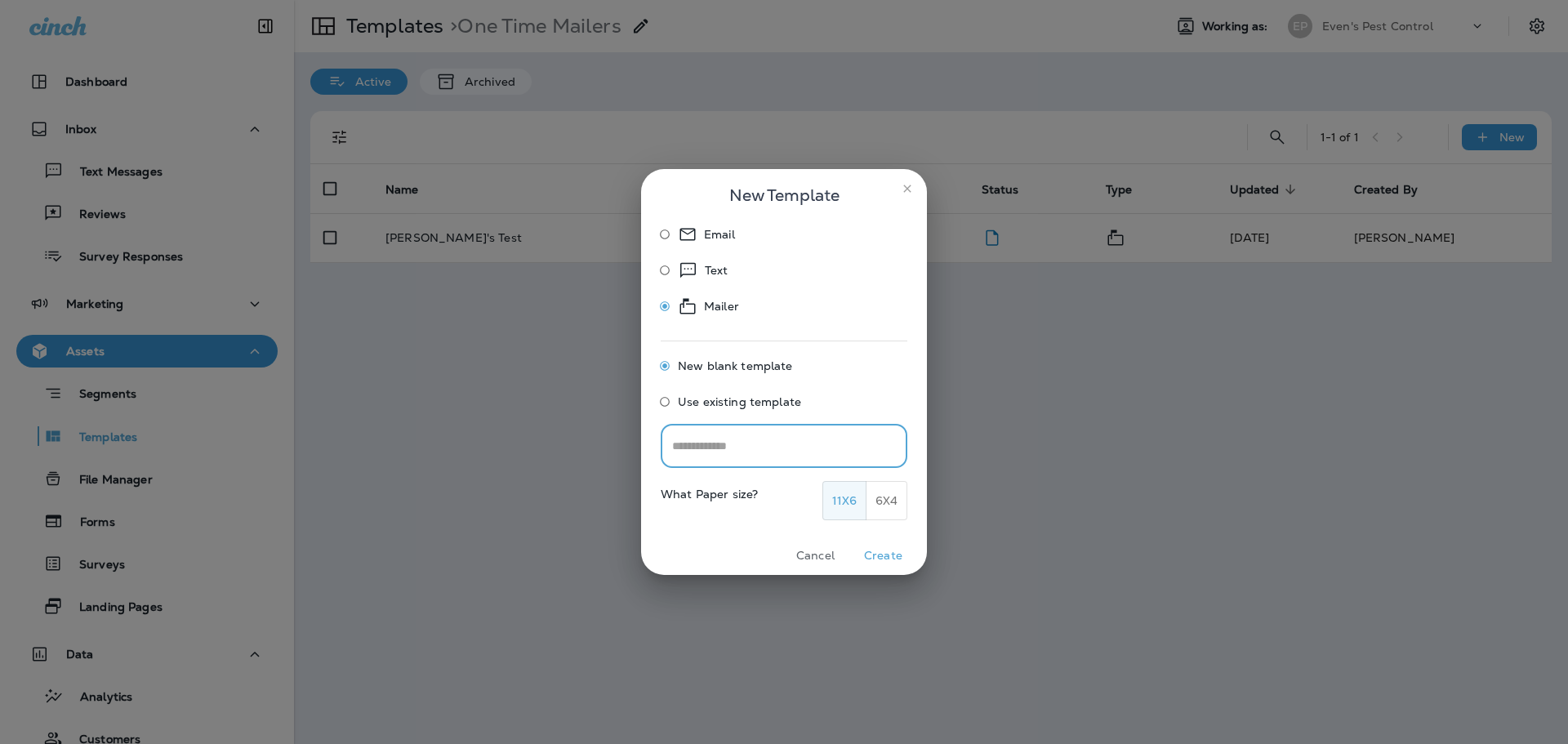
click at [717, 449] on input "text" at bounding box center [783, 446] width 246 height 43
type input "**********"
click at [869, 488] on button "6x4" at bounding box center [886, 501] width 42 height 40
click at [893, 558] on button "Create" at bounding box center [884, 555] width 61 height 25
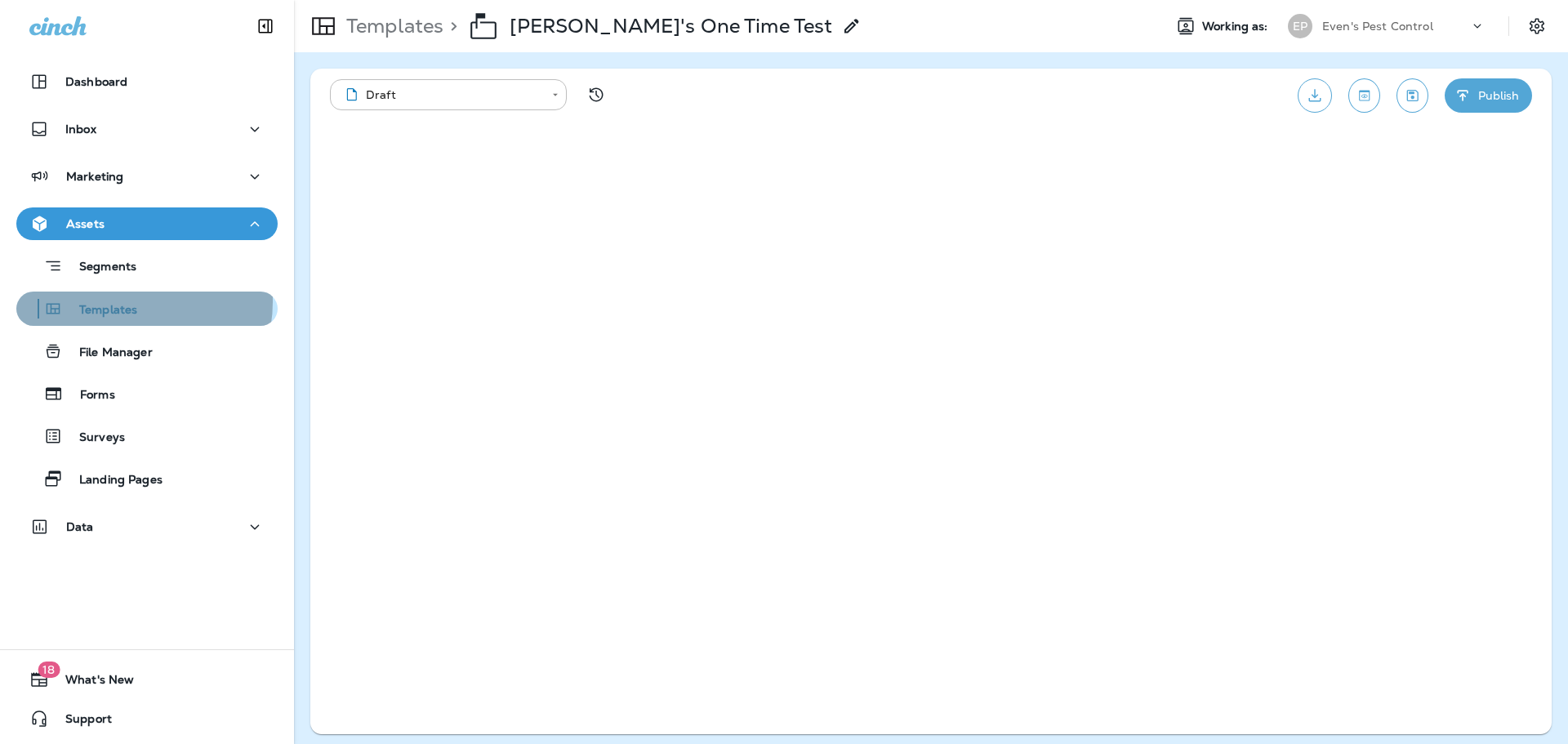
click at [119, 301] on div "Templates" at bounding box center [80, 308] width 114 height 25
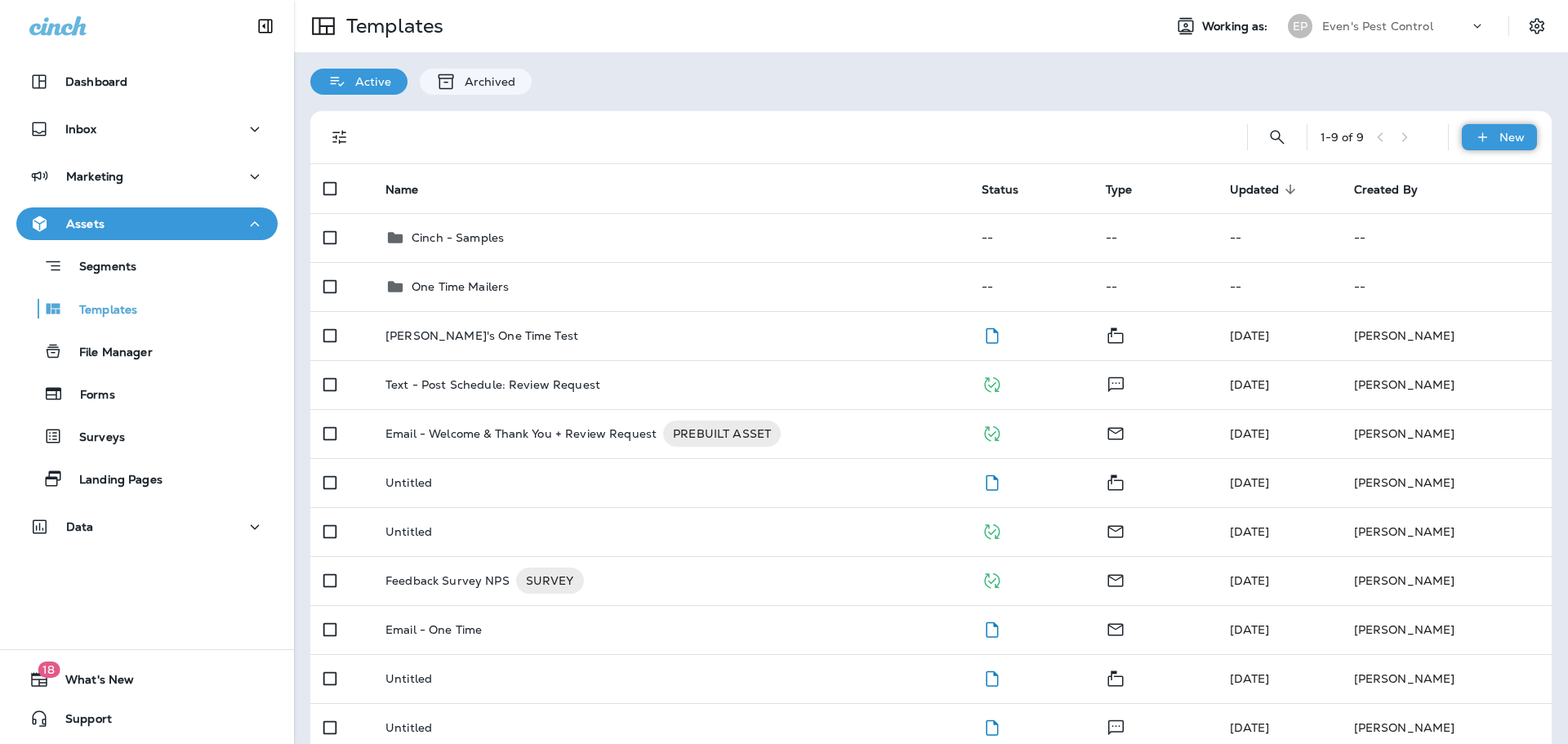
click at [1500, 141] on p "New" at bounding box center [1512, 137] width 25 height 13
click at [1503, 215] on li "New Folder" at bounding box center [1489, 218] width 138 height 40
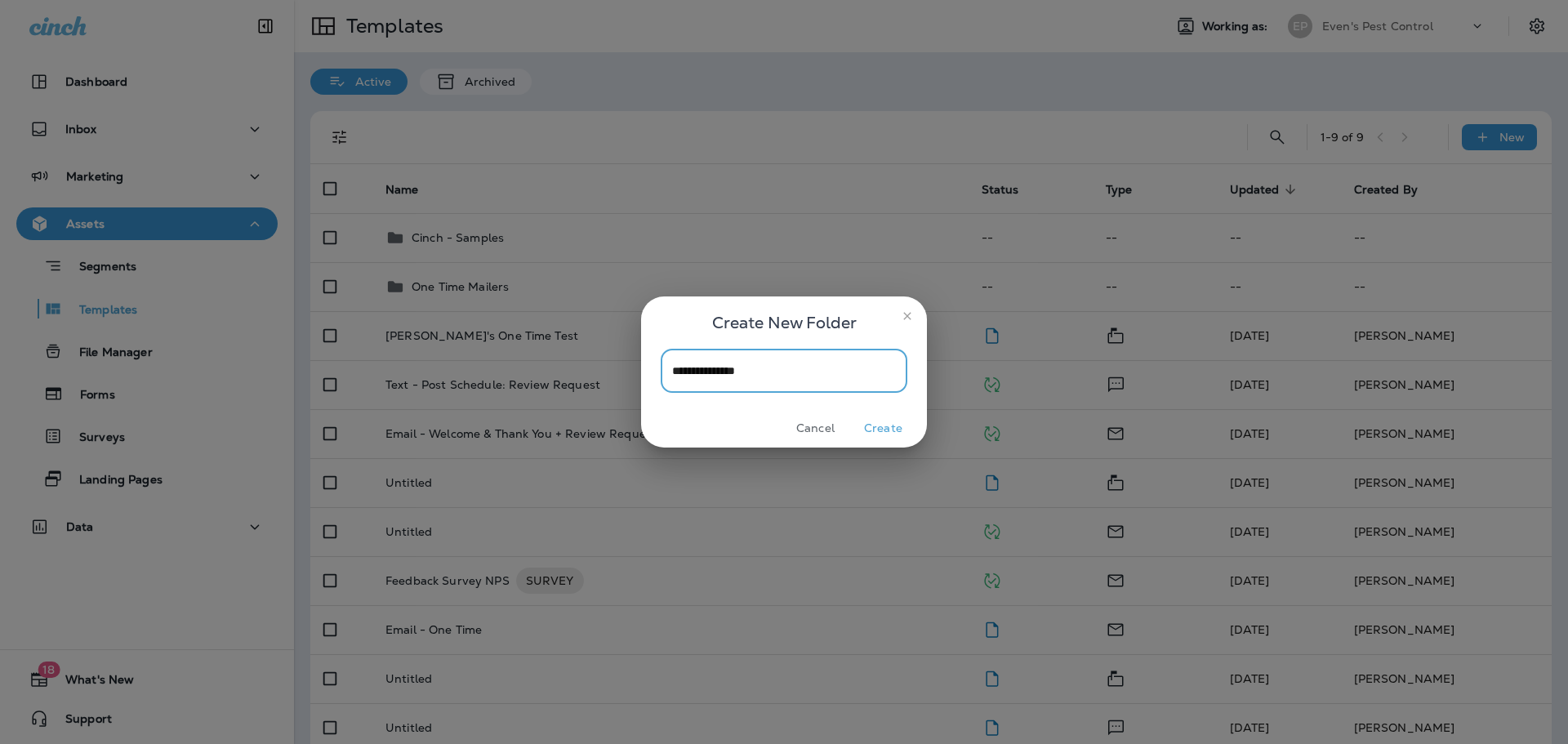
type input "**********"
click at [873, 431] on button "Create" at bounding box center [884, 428] width 61 height 25
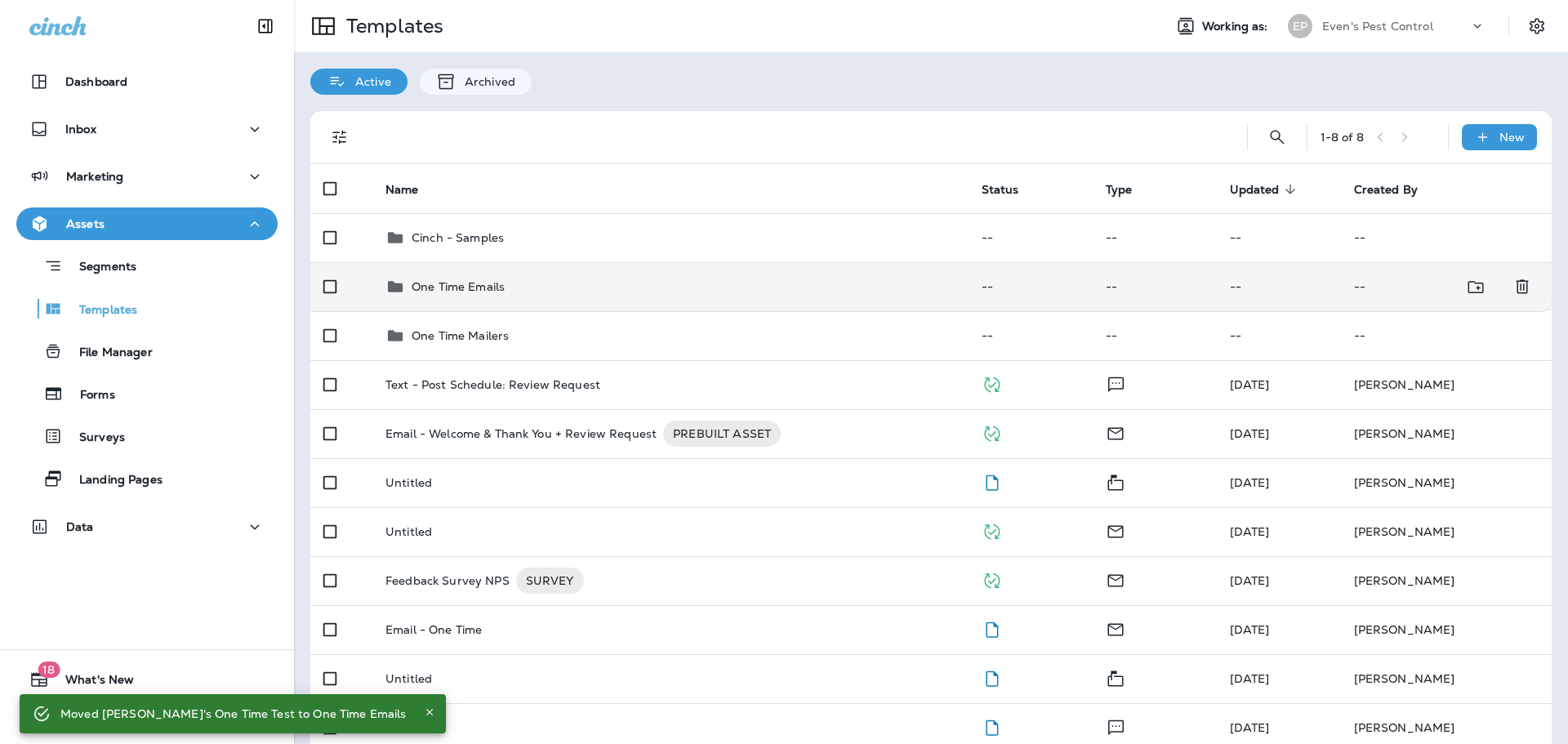
click at [500, 284] on p "One Time Emails" at bounding box center [457, 287] width 93 height 13
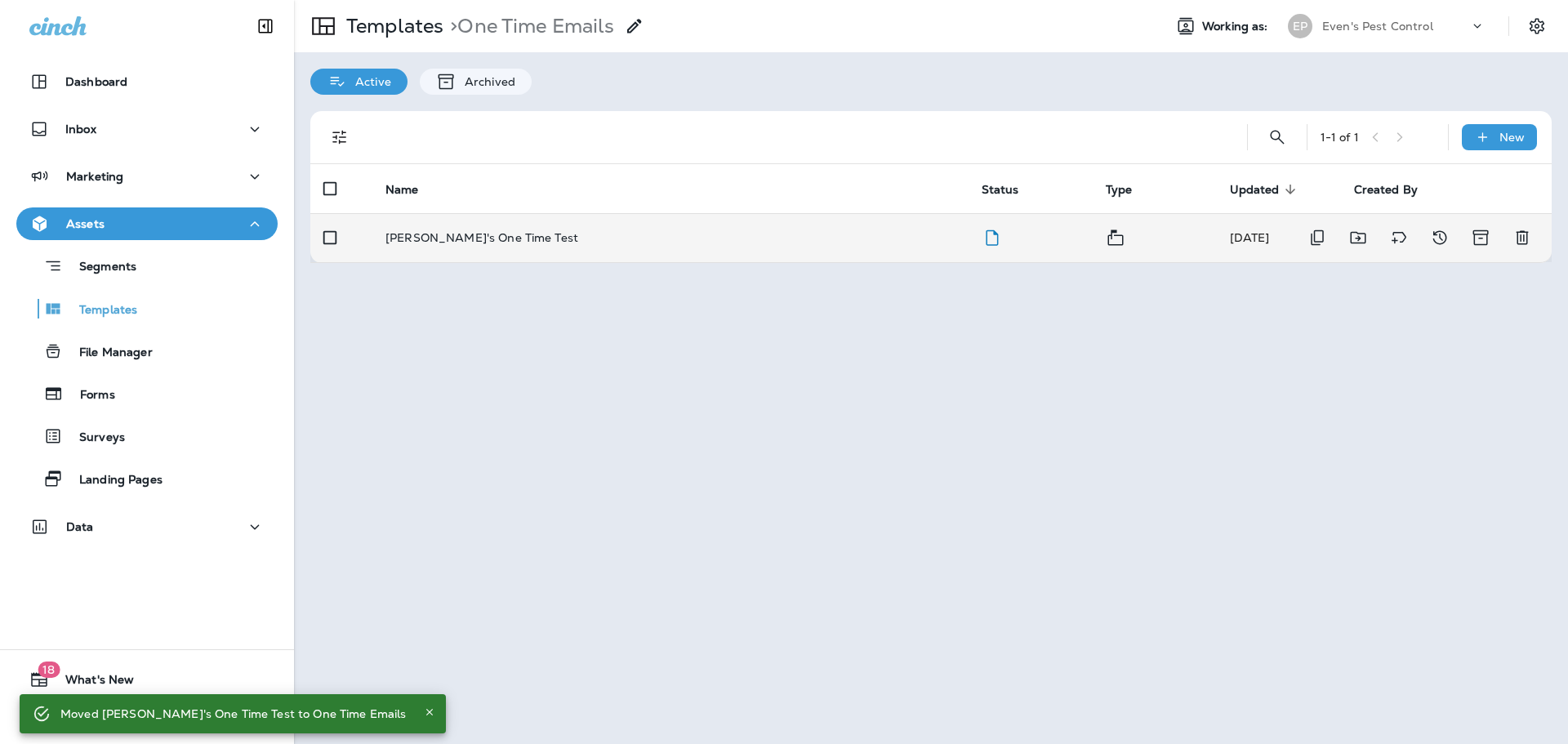
click at [481, 234] on p "[PERSON_NAME]'s One Time Test" at bounding box center [481, 238] width 193 height 13
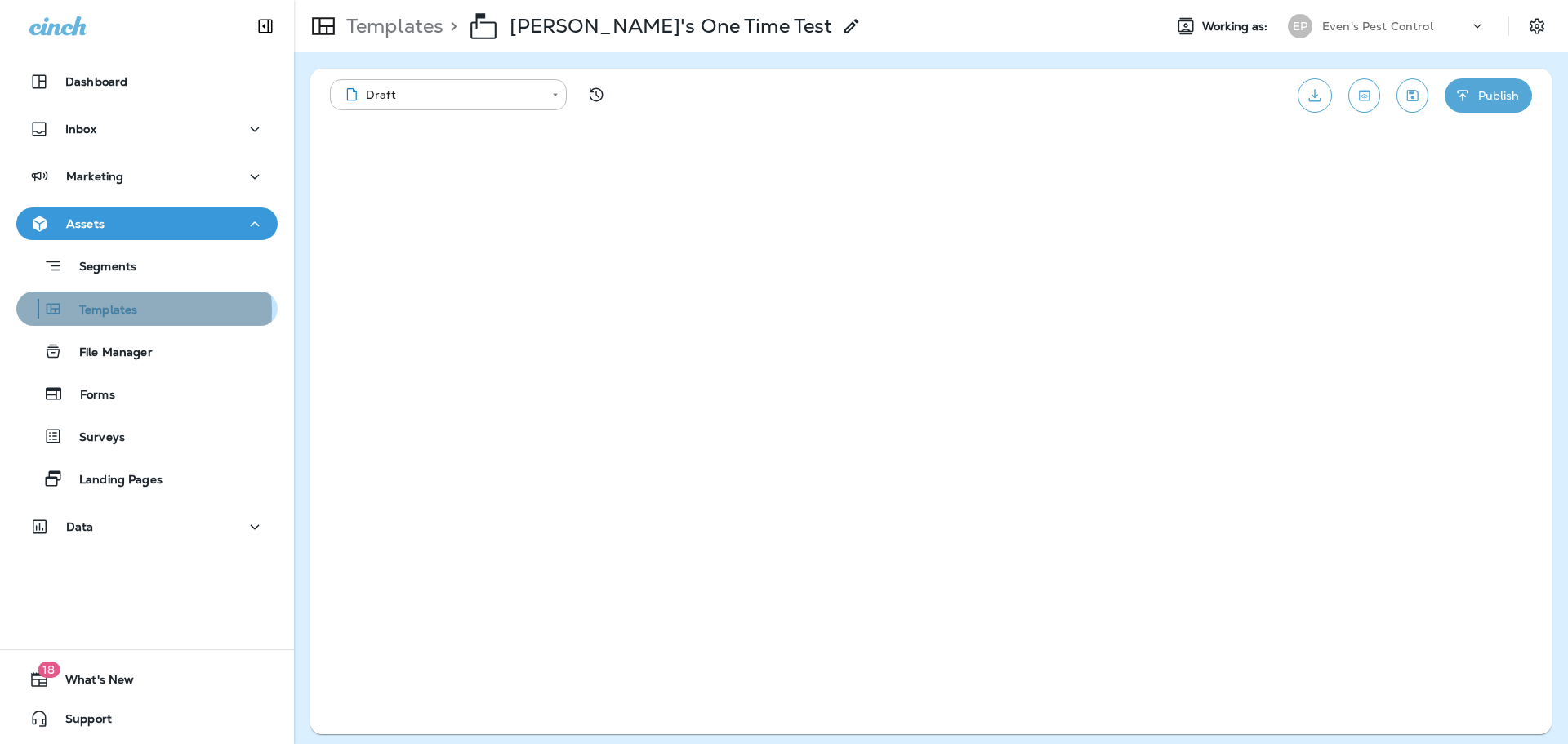
click at [117, 311] on p "Templates" at bounding box center [100, 311] width 75 height 16
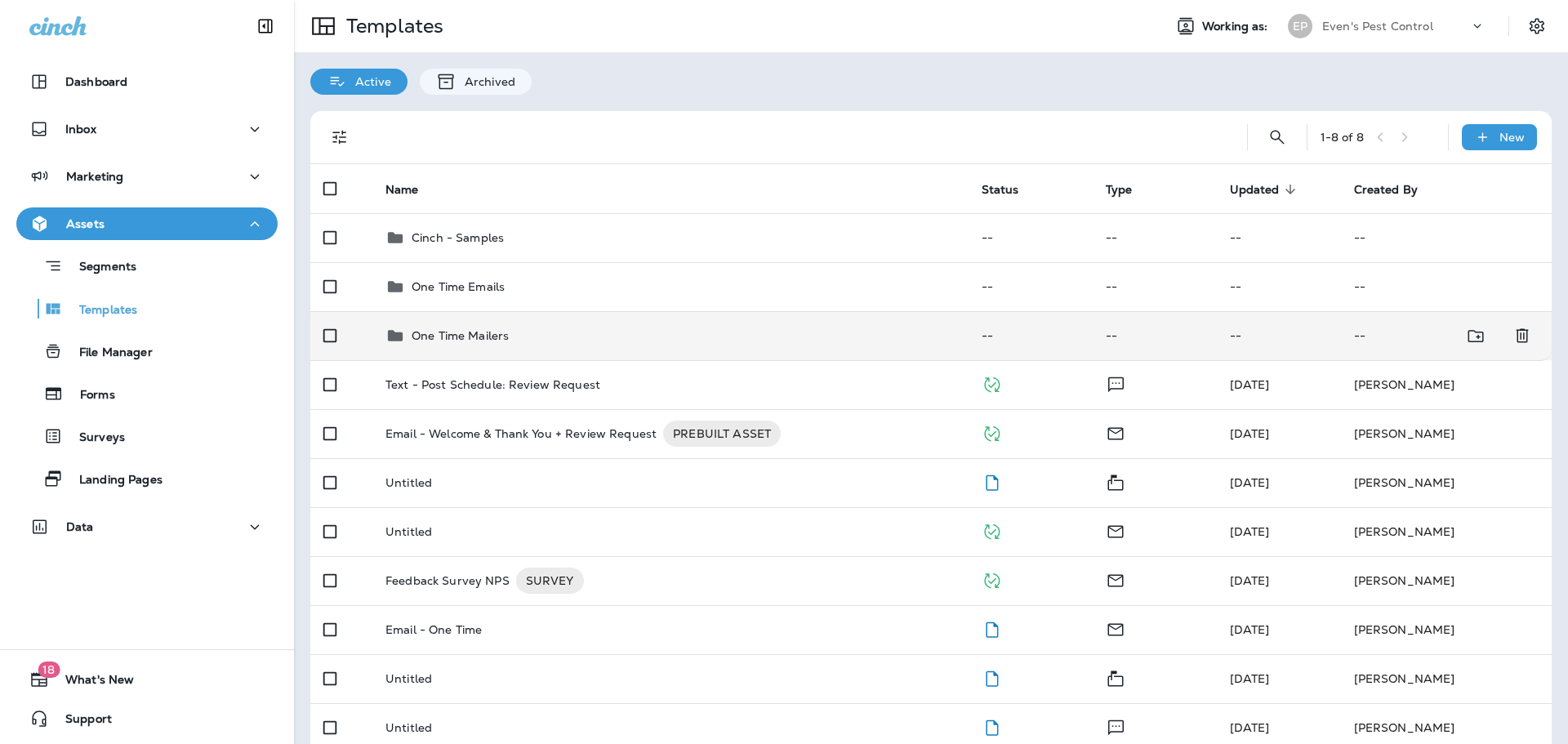
click at [501, 333] on p "One Time Mailers" at bounding box center [459, 336] width 97 height 13
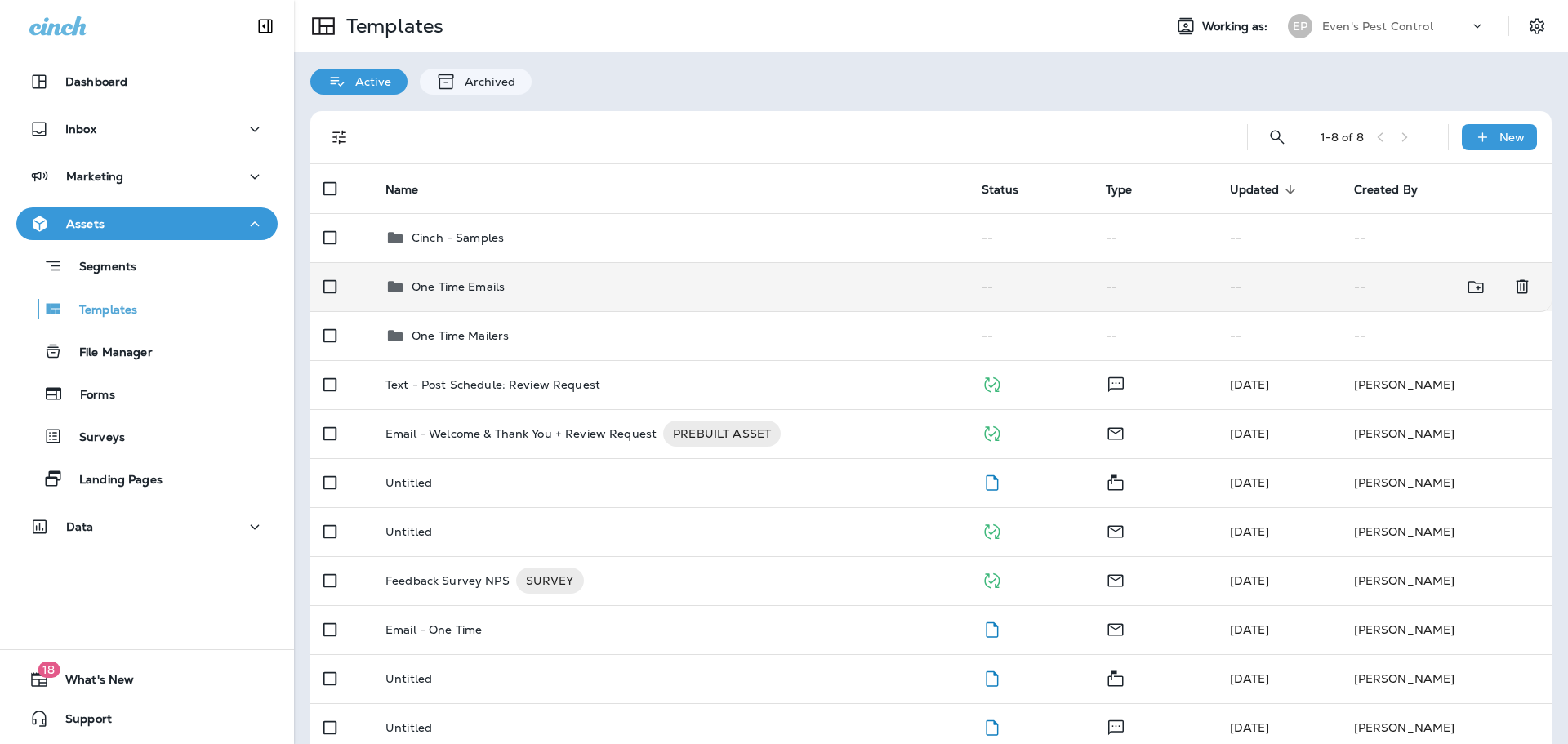
click at [612, 292] on div "One Time Emails" at bounding box center [671, 286] width 570 height 19
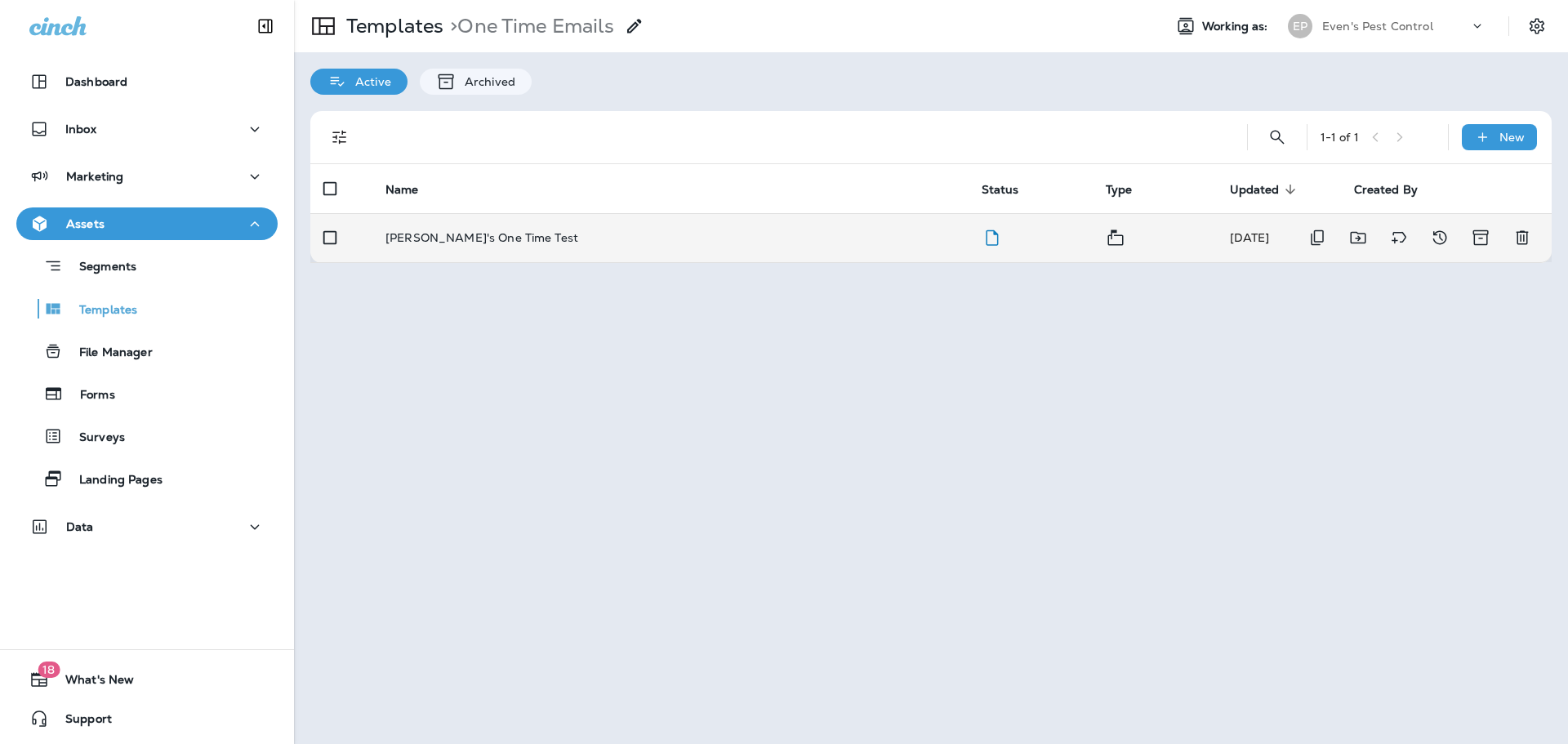
click at [424, 229] on td "[PERSON_NAME]'s One Time Test" at bounding box center [671, 237] width 597 height 49
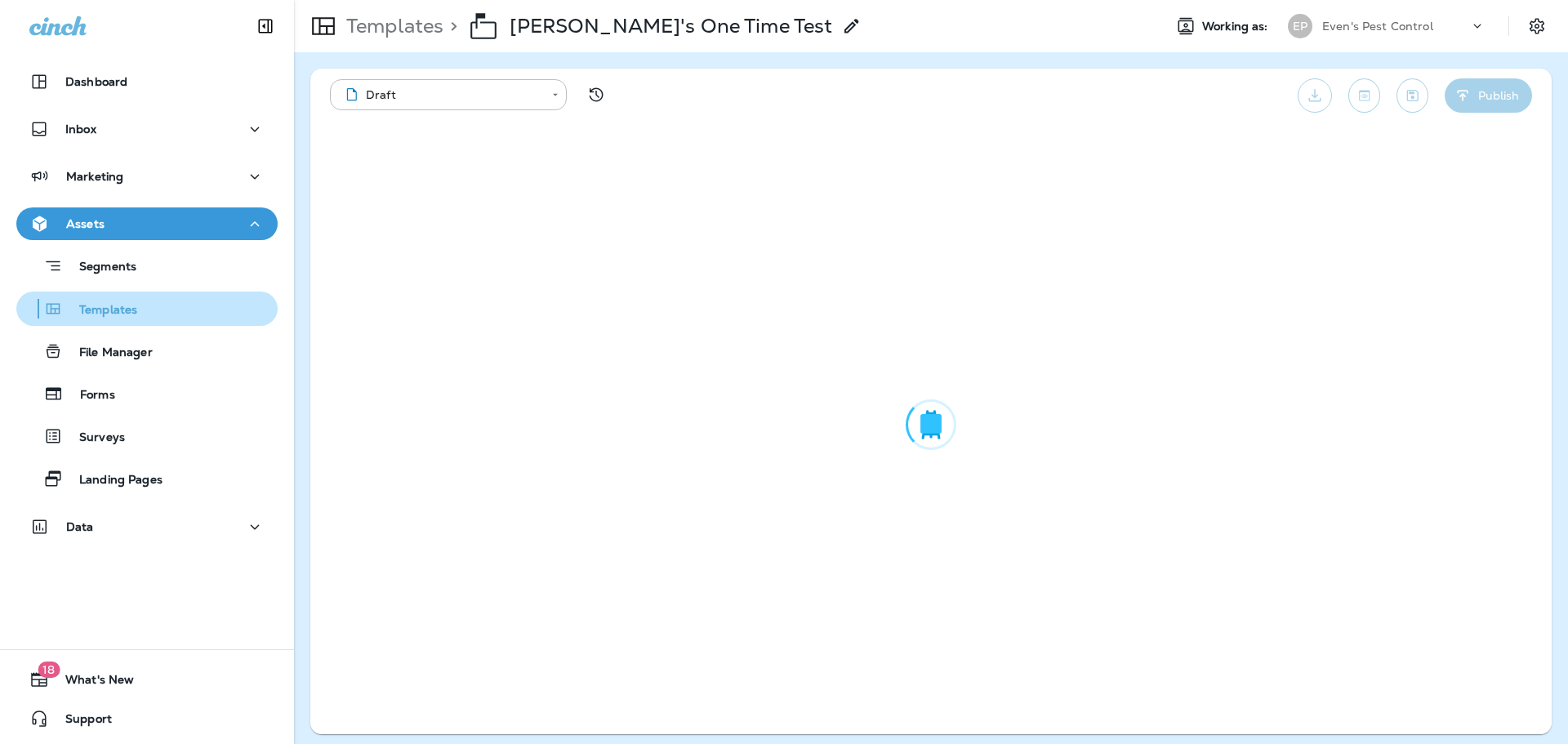
click at [48, 310] on icon "button" at bounding box center [53, 308] width 19 height 19
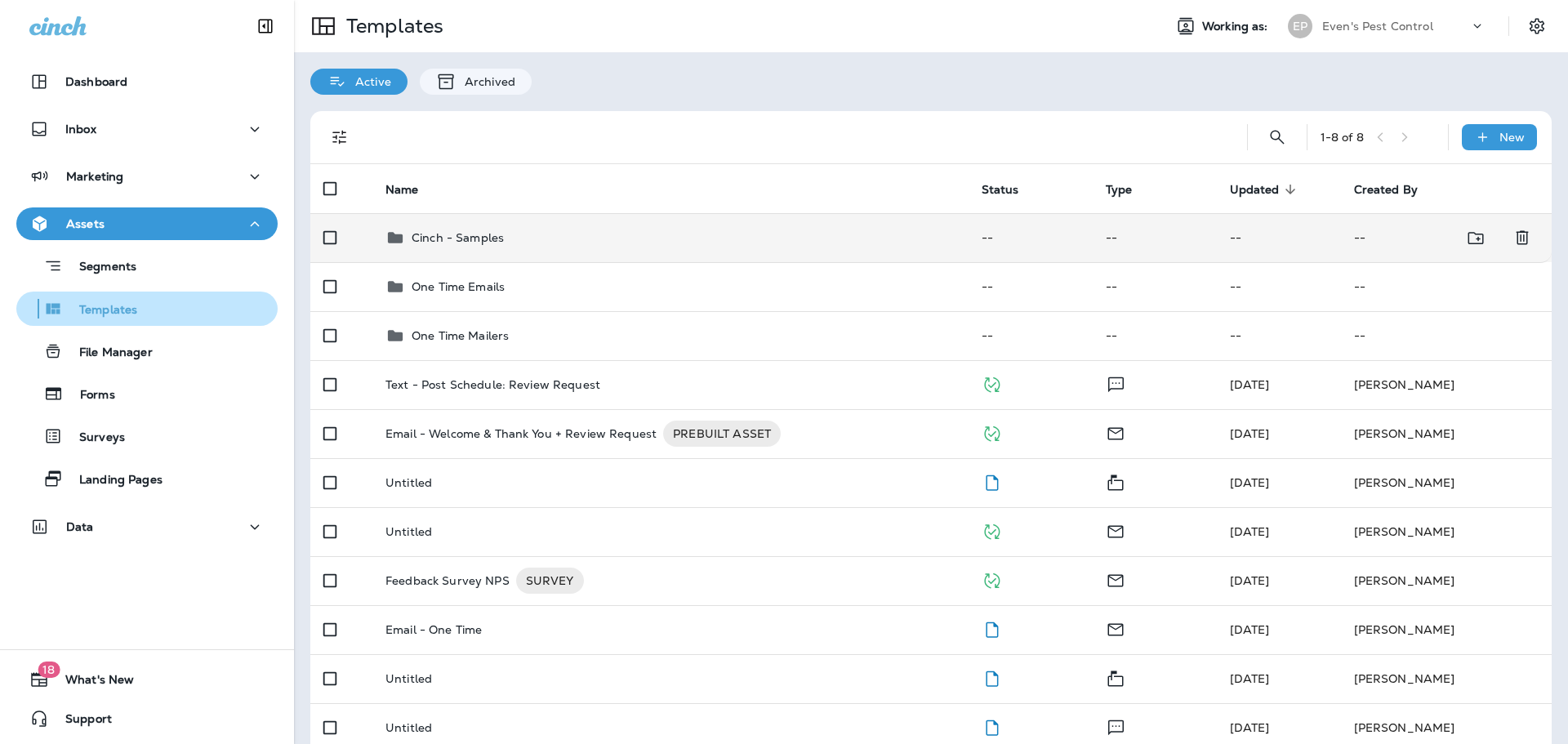
click at [500, 254] on td "Cinch - Samples" at bounding box center [671, 237] width 597 height 49
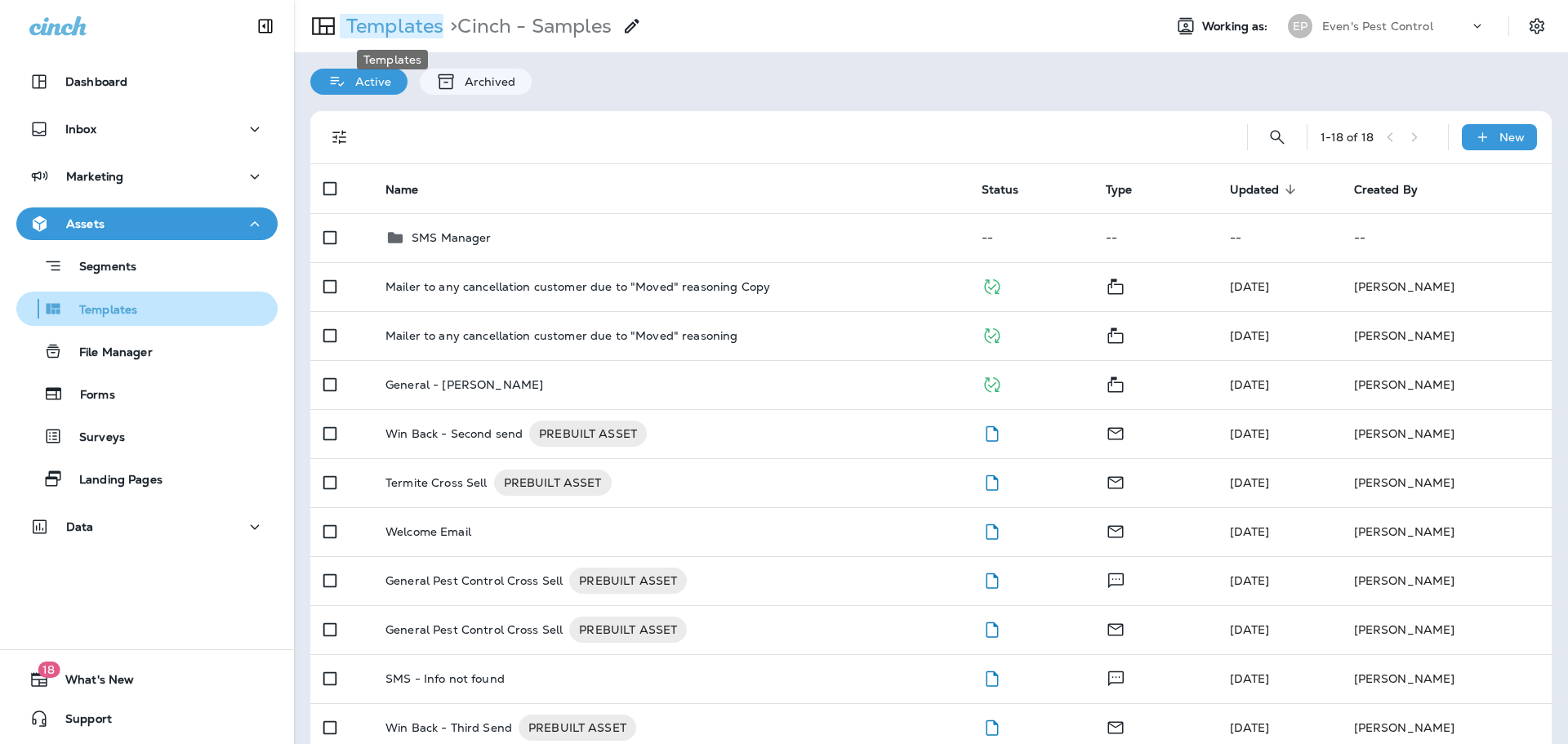
click at [410, 25] on p "Templates" at bounding box center [391, 26] width 103 height 25
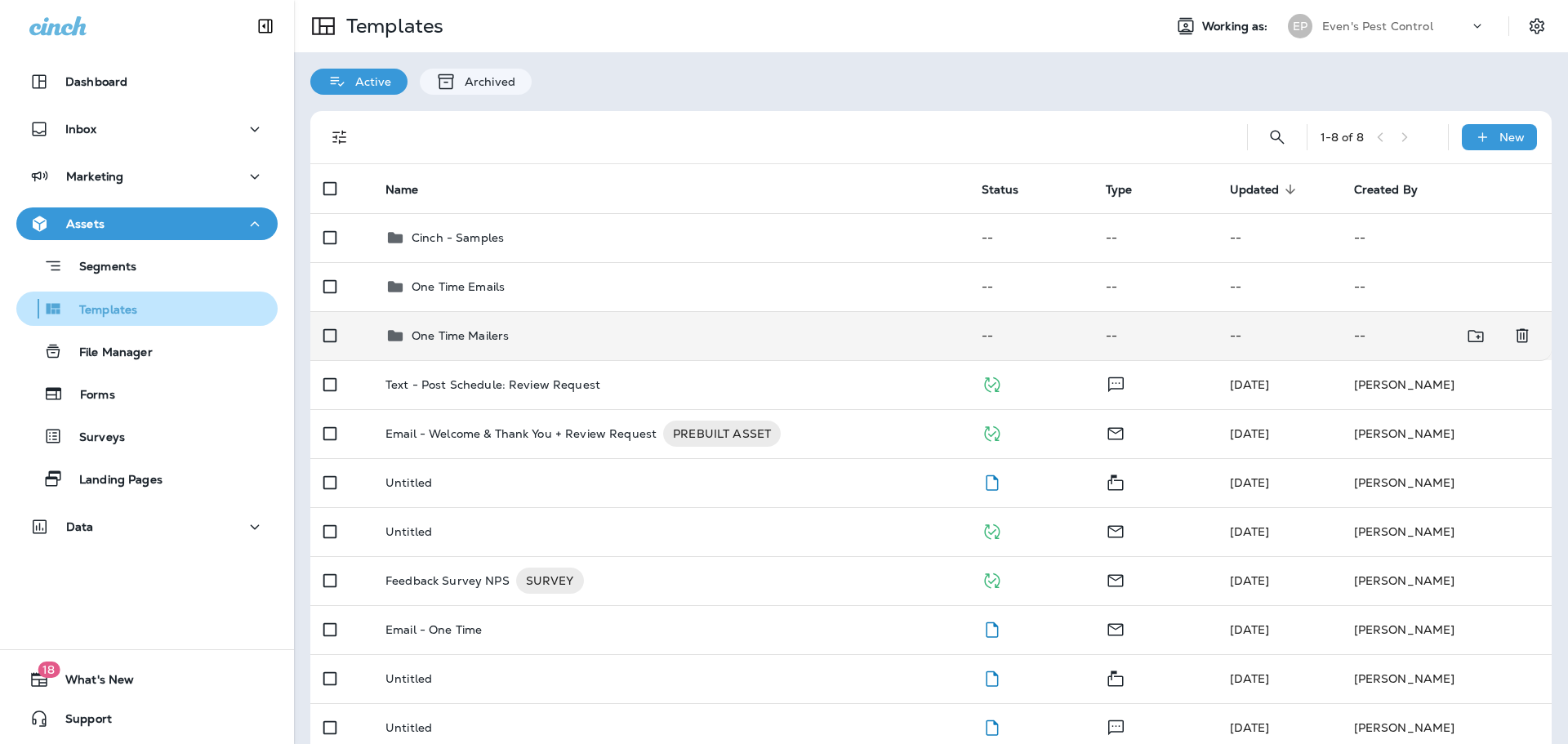
click at [486, 339] on p "One Time Mailers" at bounding box center [459, 336] width 97 height 13
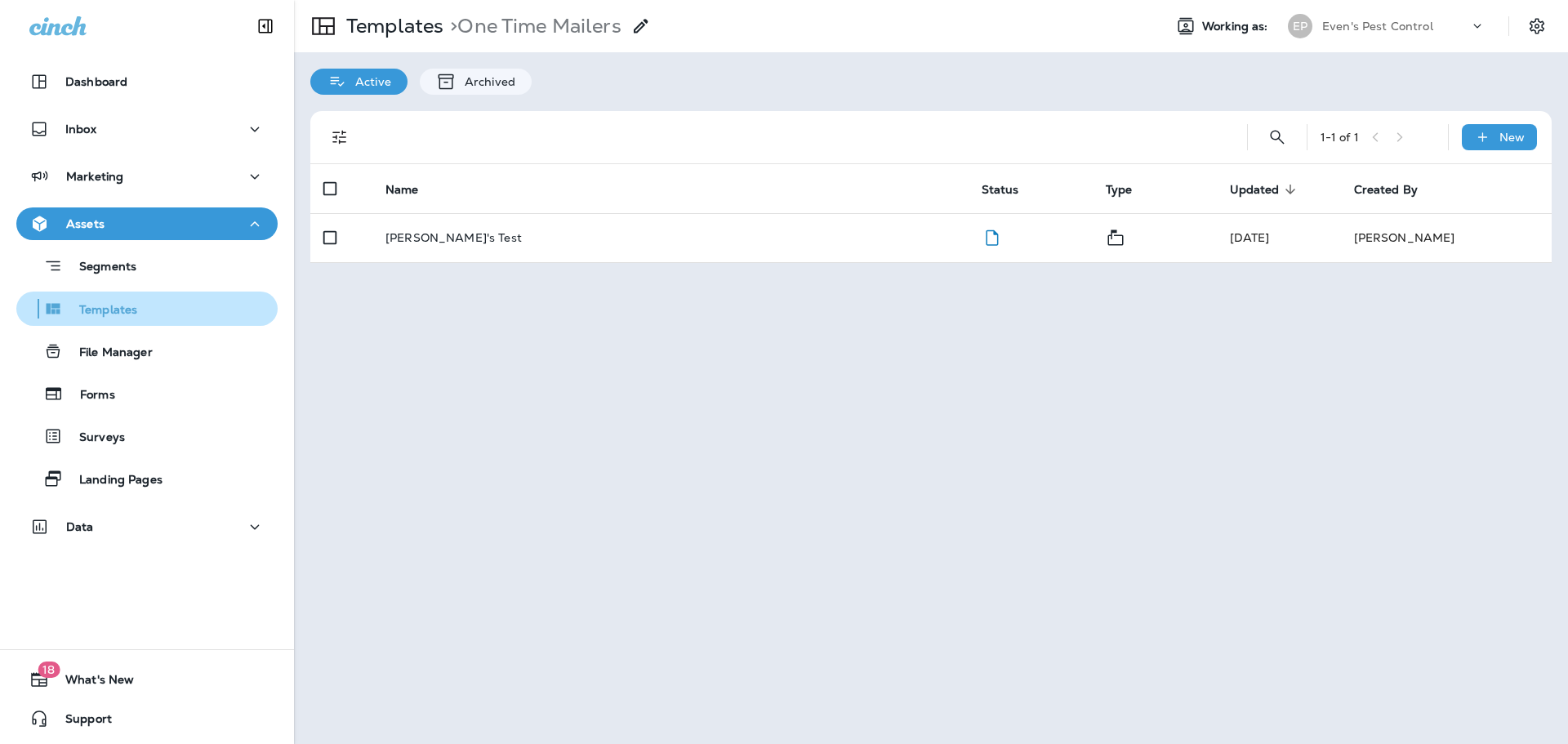
click at [342, 9] on div "Templates > One Time Mailers" at bounding box center [472, 27] width 357 height 46
click at [495, 28] on p "> One Time Mailers" at bounding box center [532, 26] width 177 height 25
click at [424, 28] on p "Templates" at bounding box center [391, 26] width 103 height 25
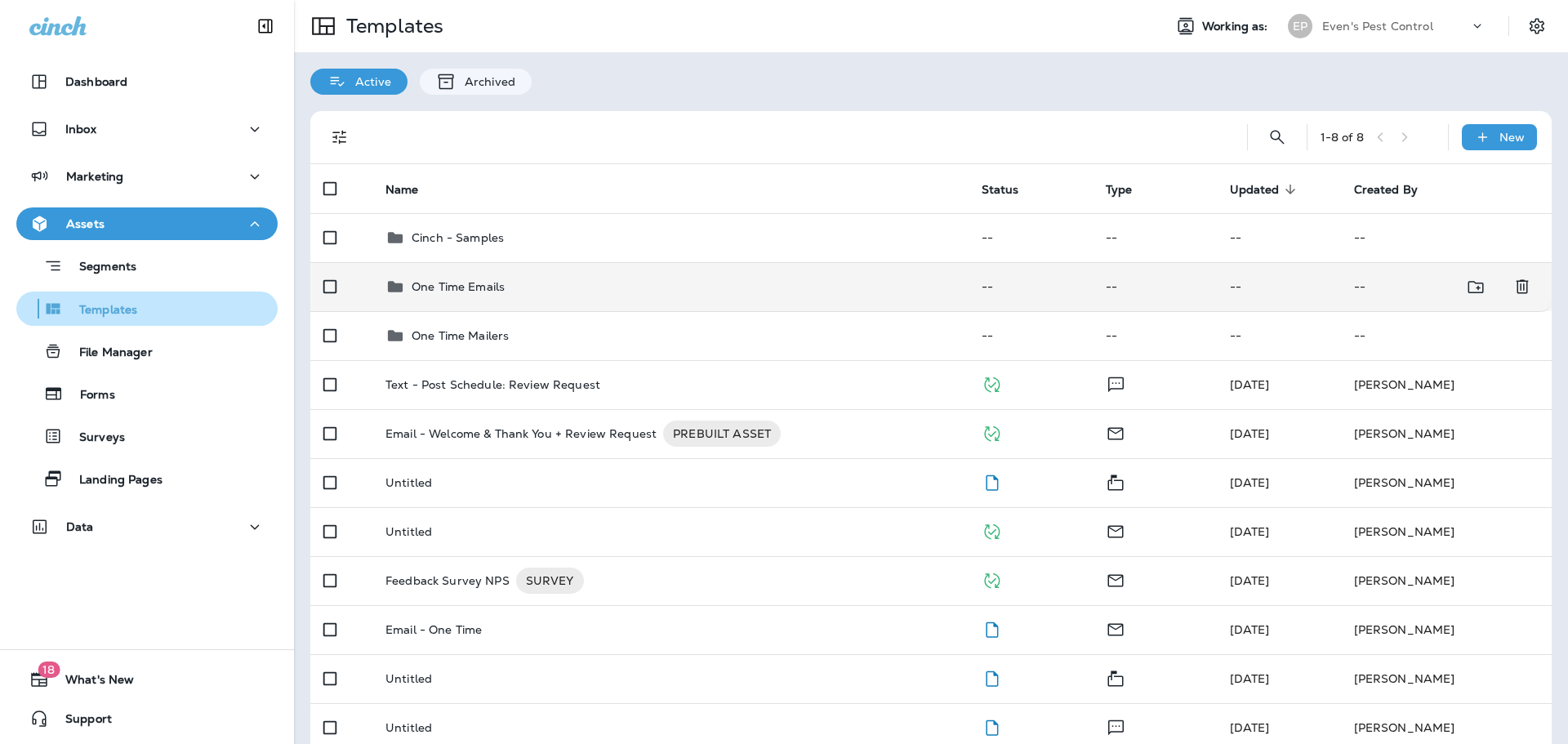
click at [457, 280] on p "One Time Emails" at bounding box center [457, 287] width 93 height 13
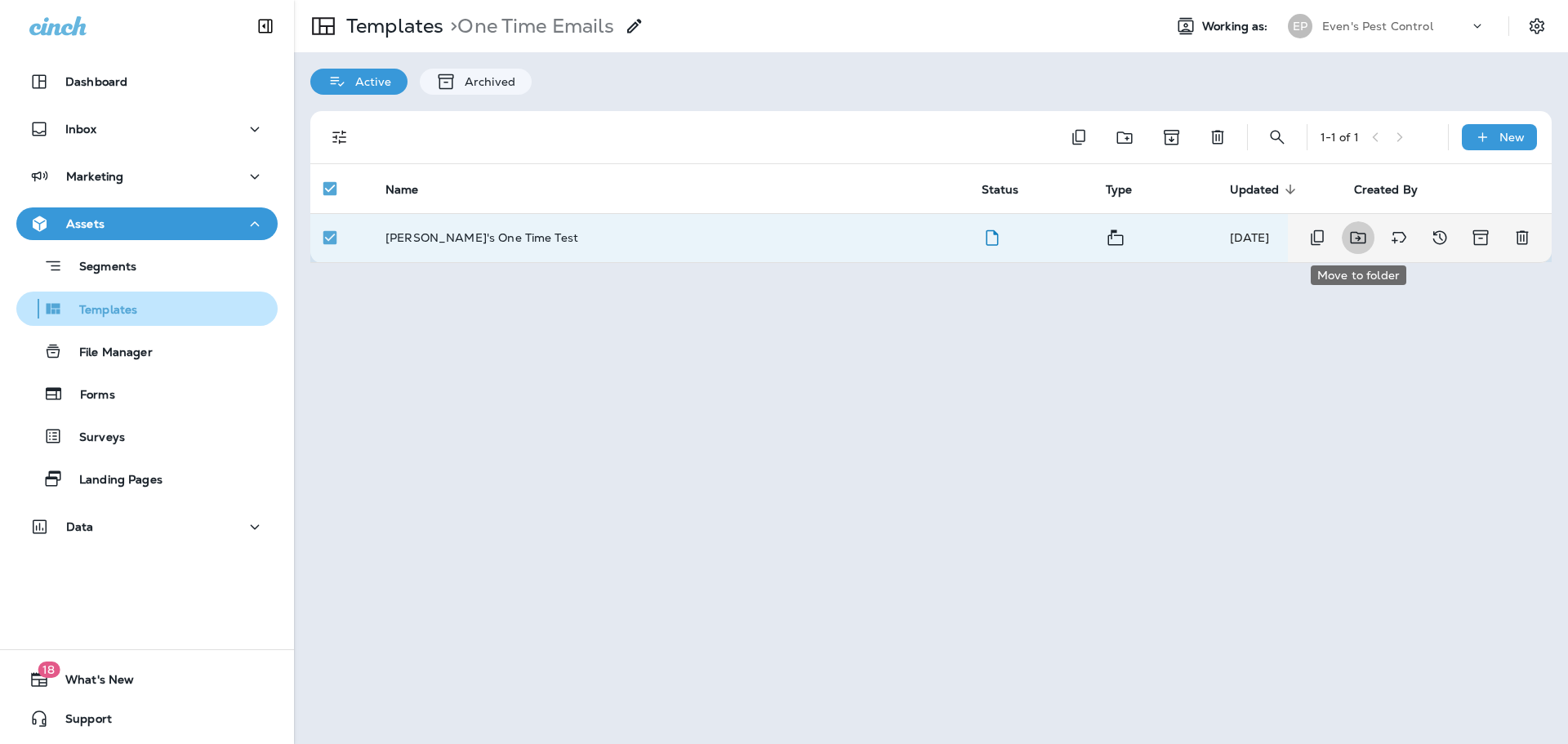
click at [1362, 245] on icon "Move to folder" at bounding box center [1358, 237] width 19 height 19
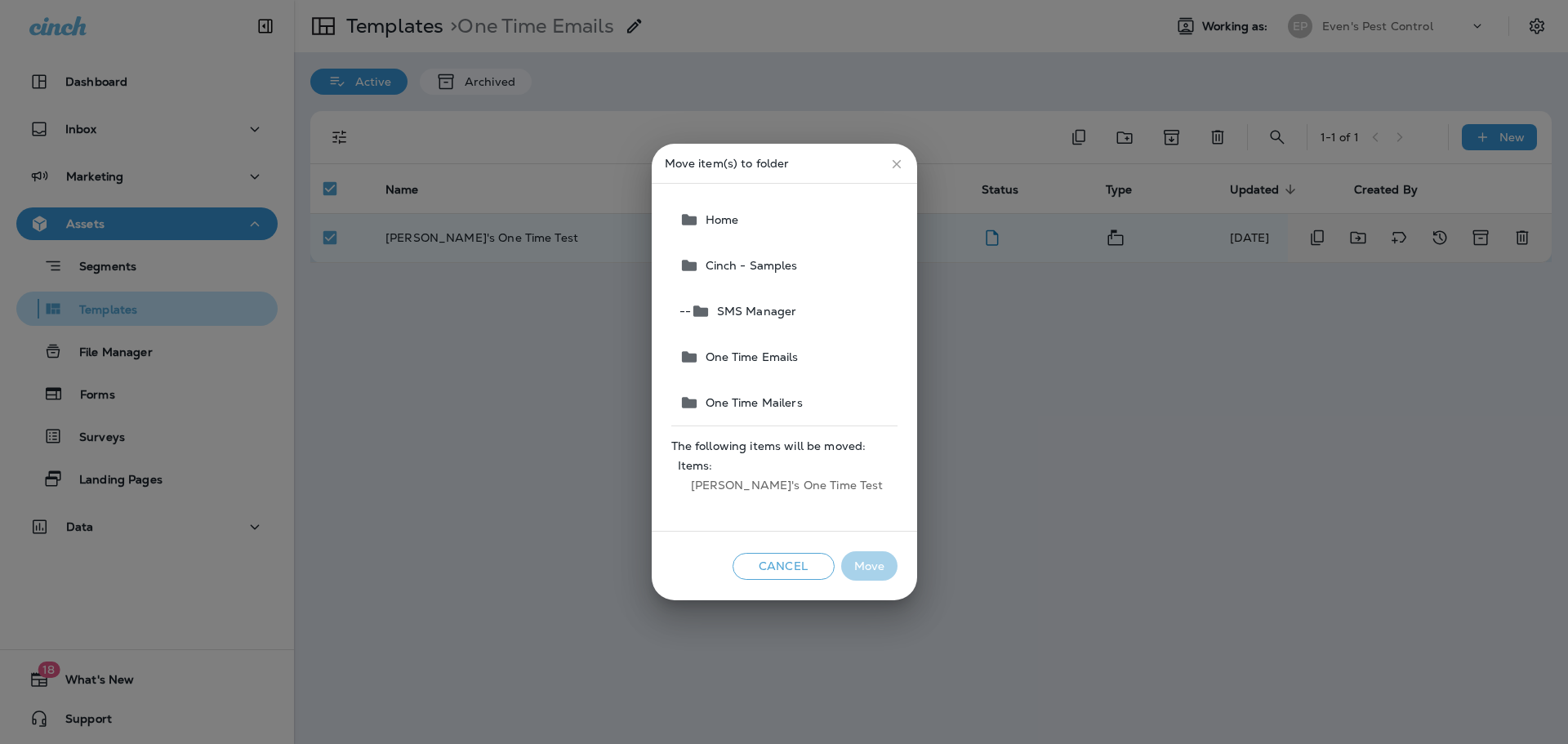
click at [778, 407] on span "One Time Mailers" at bounding box center [751, 403] width 103 height 13
click at [873, 574] on button "Move" at bounding box center [869, 566] width 56 height 30
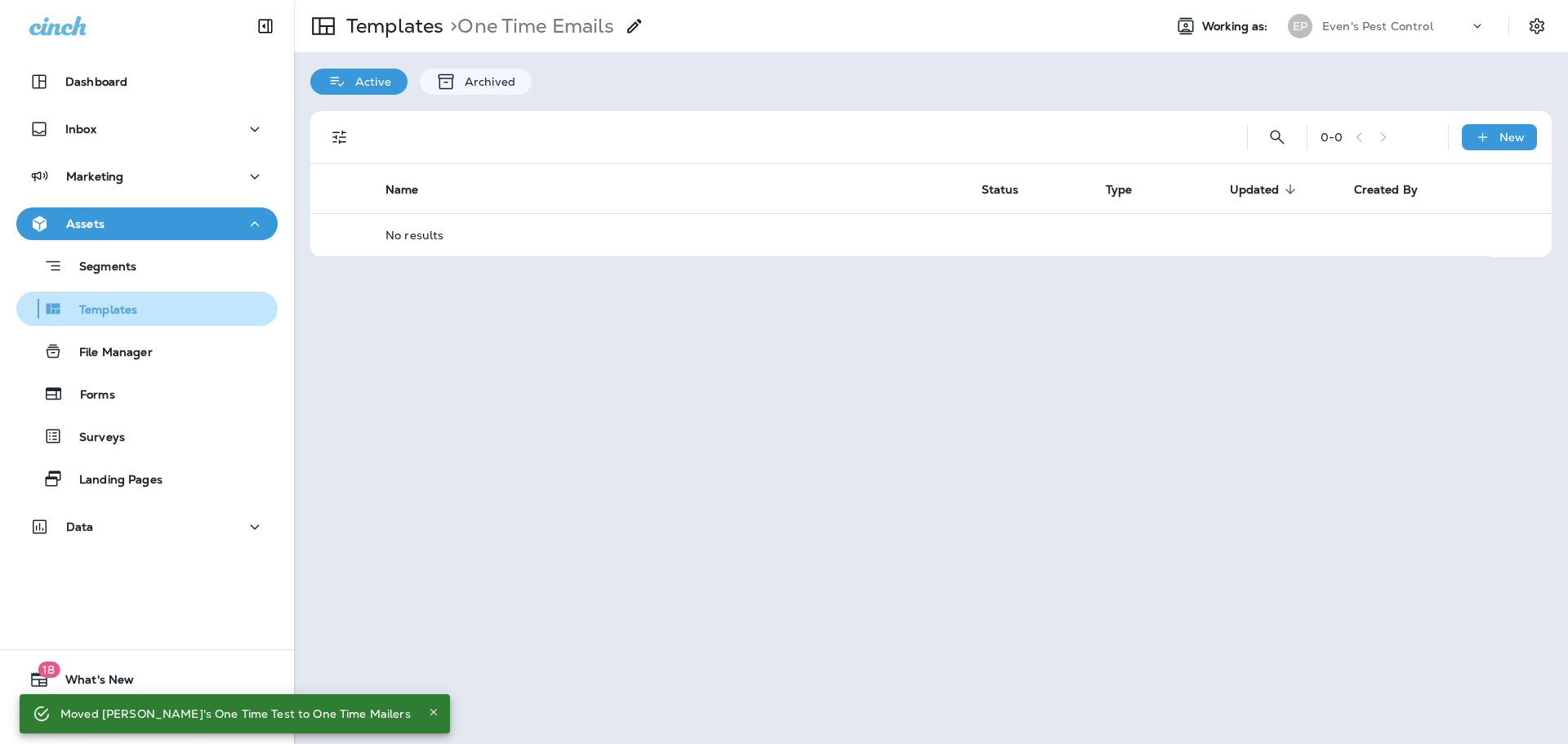
click at [118, 311] on p "Templates" at bounding box center [100, 311] width 75 height 16
click at [121, 224] on div "Assets" at bounding box center [147, 224] width 235 height 20
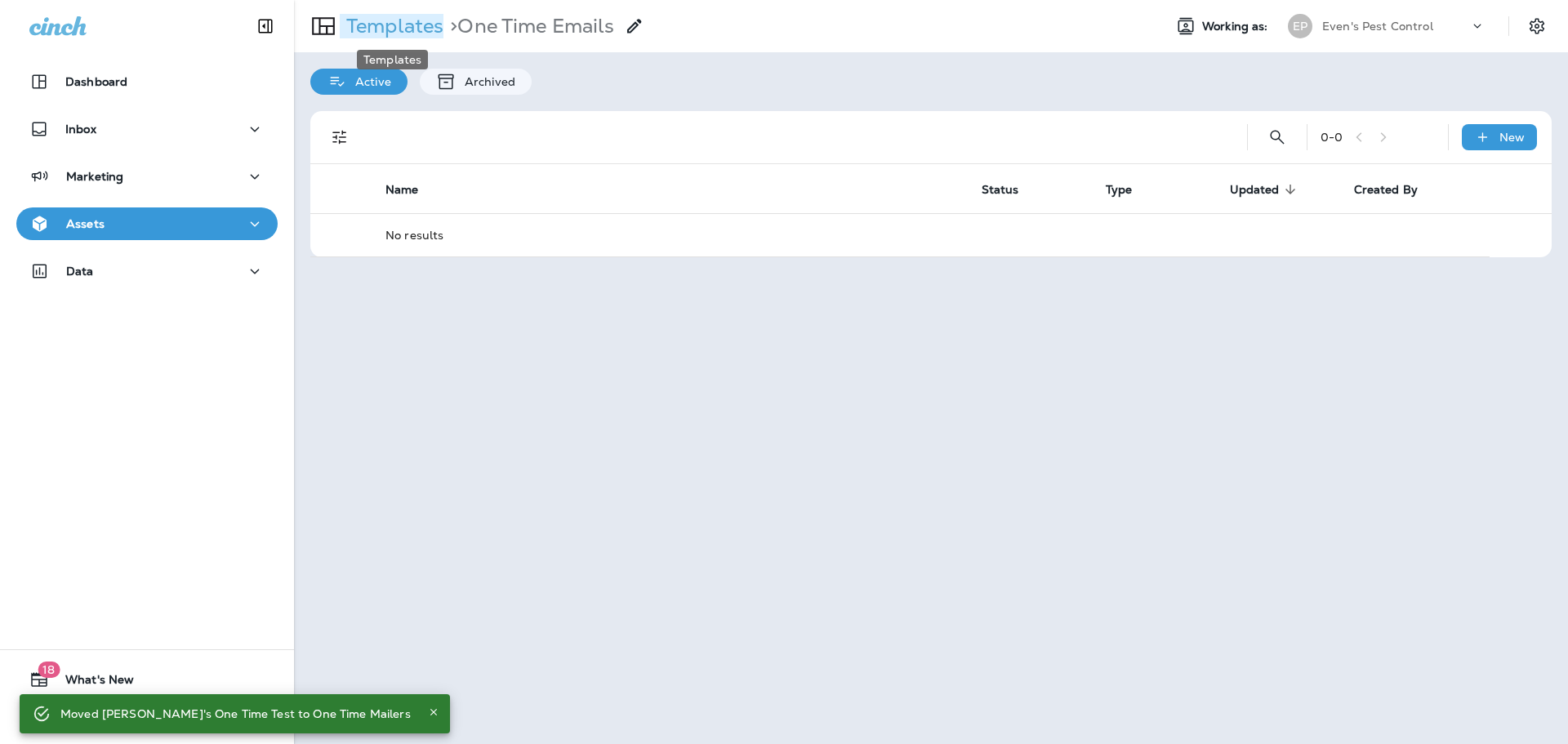
click at [417, 14] on p "Templates" at bounding box center [391, 26] width 103 height 25
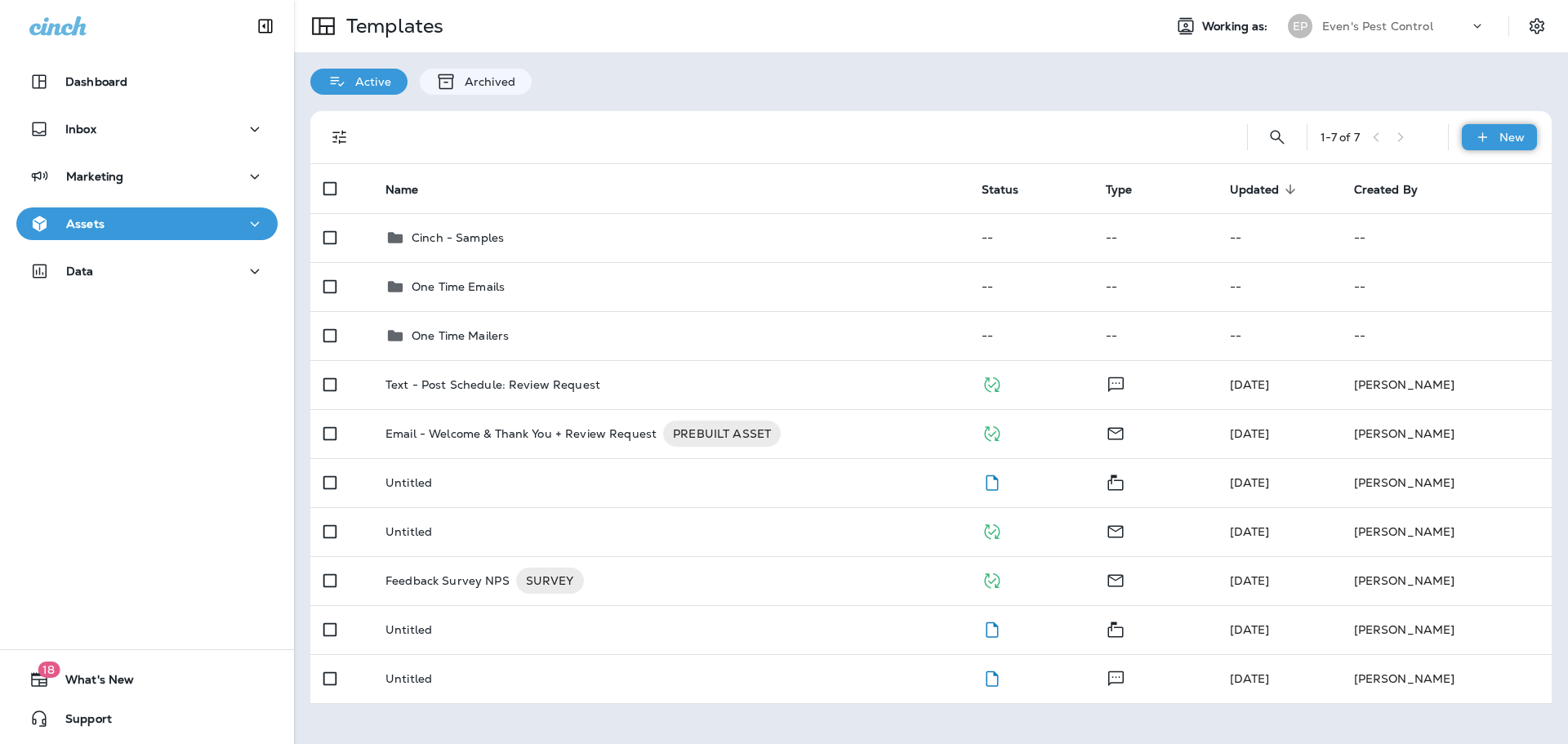
click at [1517, 145] on div "New" at bounding box center [1499, 137] width 75 height 26
click at [1499, 212] on li "New Folder" at bounding box center [1489, 218] width 138 height 40
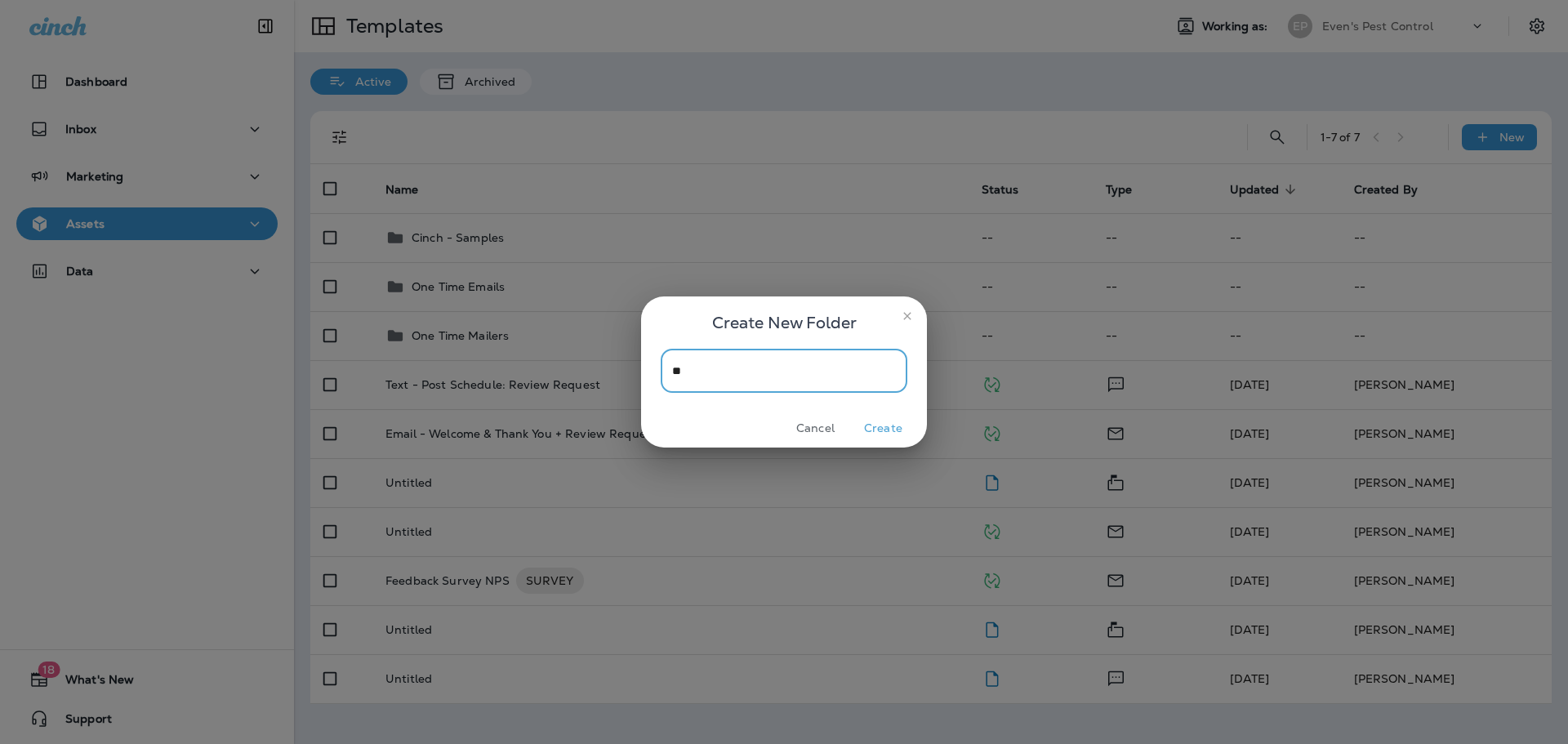
type input "*"
click at [910, 323] on icon "close" at bounding box center [908, 316] width 13 height 13
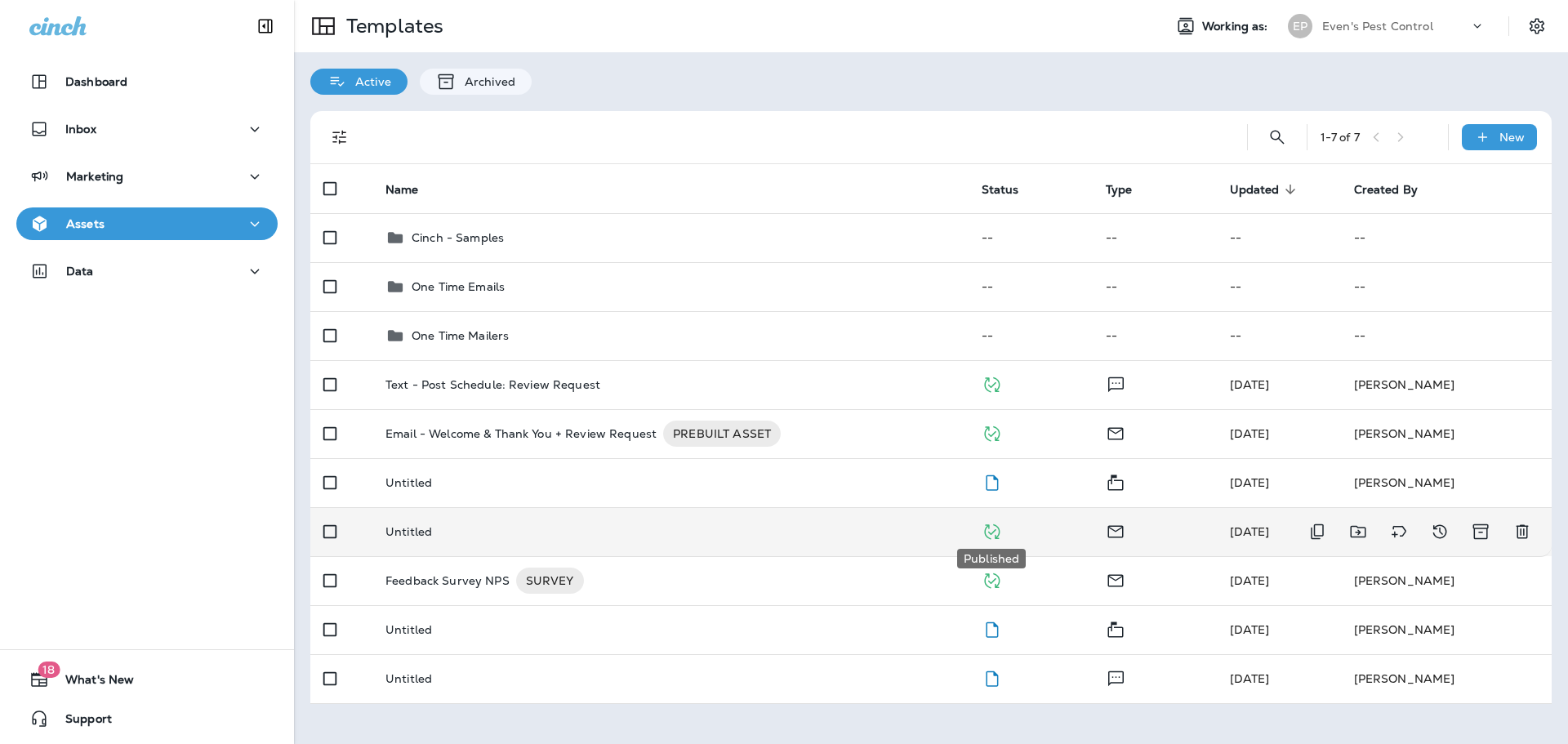
click at [992, 535] on icon "Published" at bounding box center [992, 532] width 20 height 20
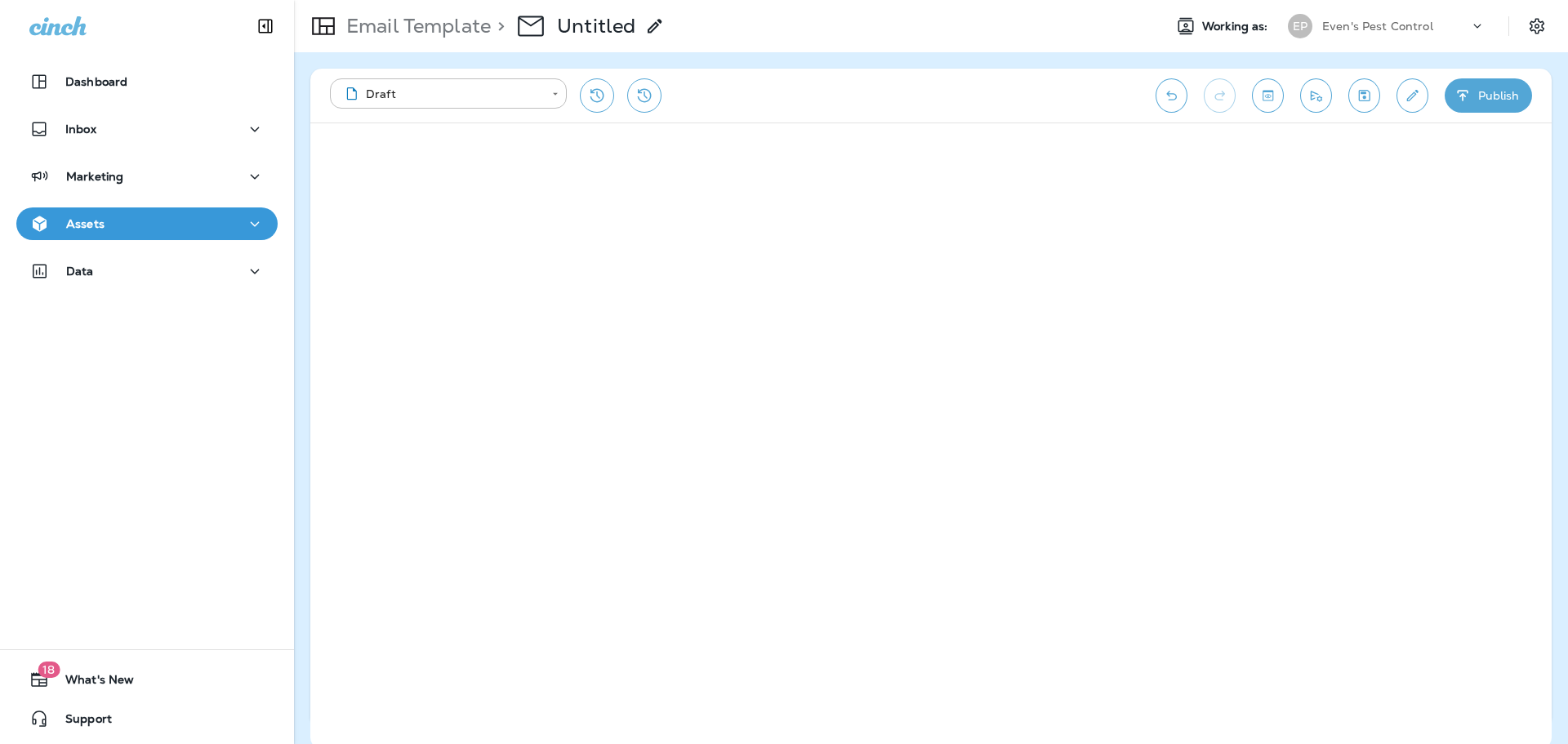
click at [120, 227] on div "Assets" at bounding box center [147, 224] width 235 height 20
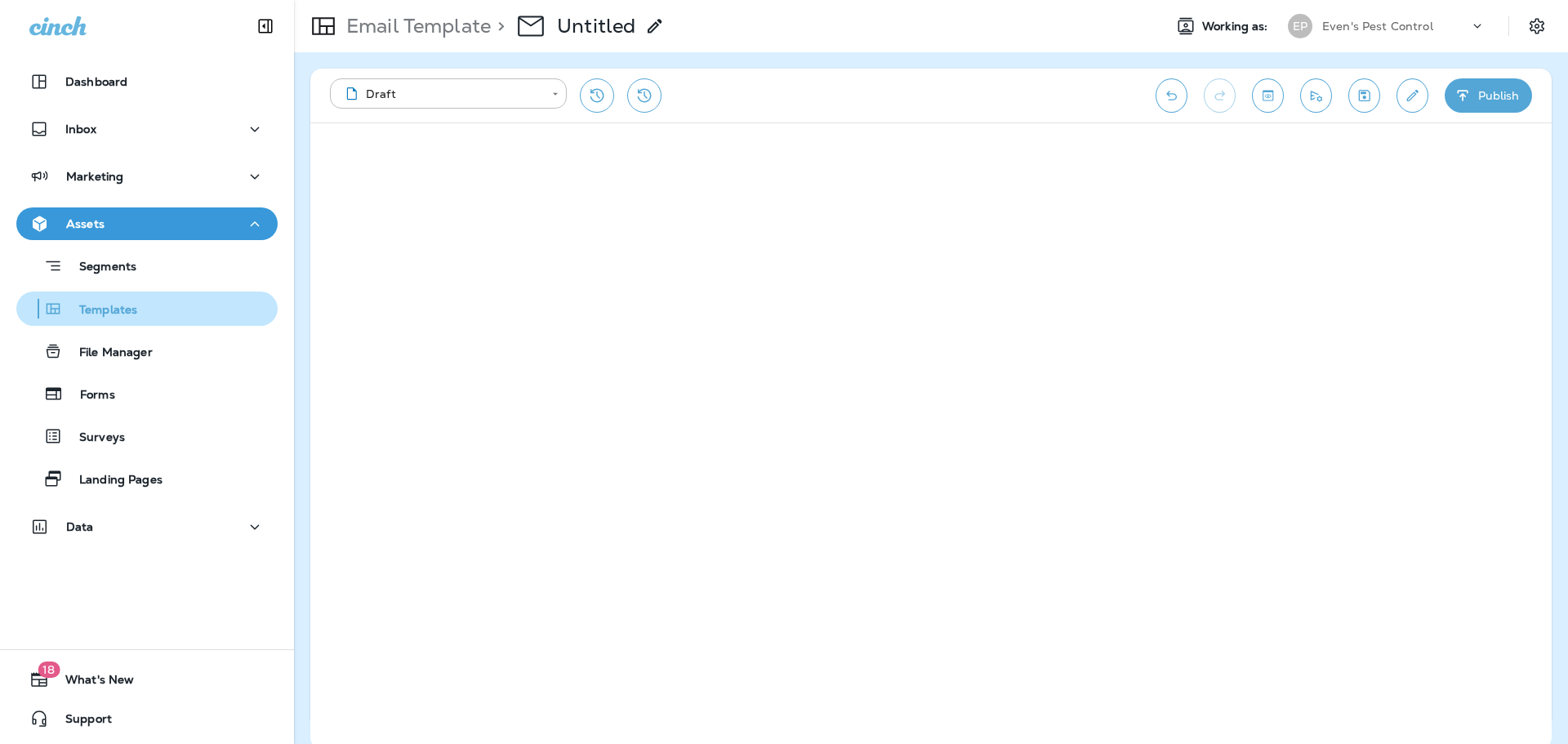
click at [111, 304] on p "Templates" at bounding box center [100, 311] width 75 height 16
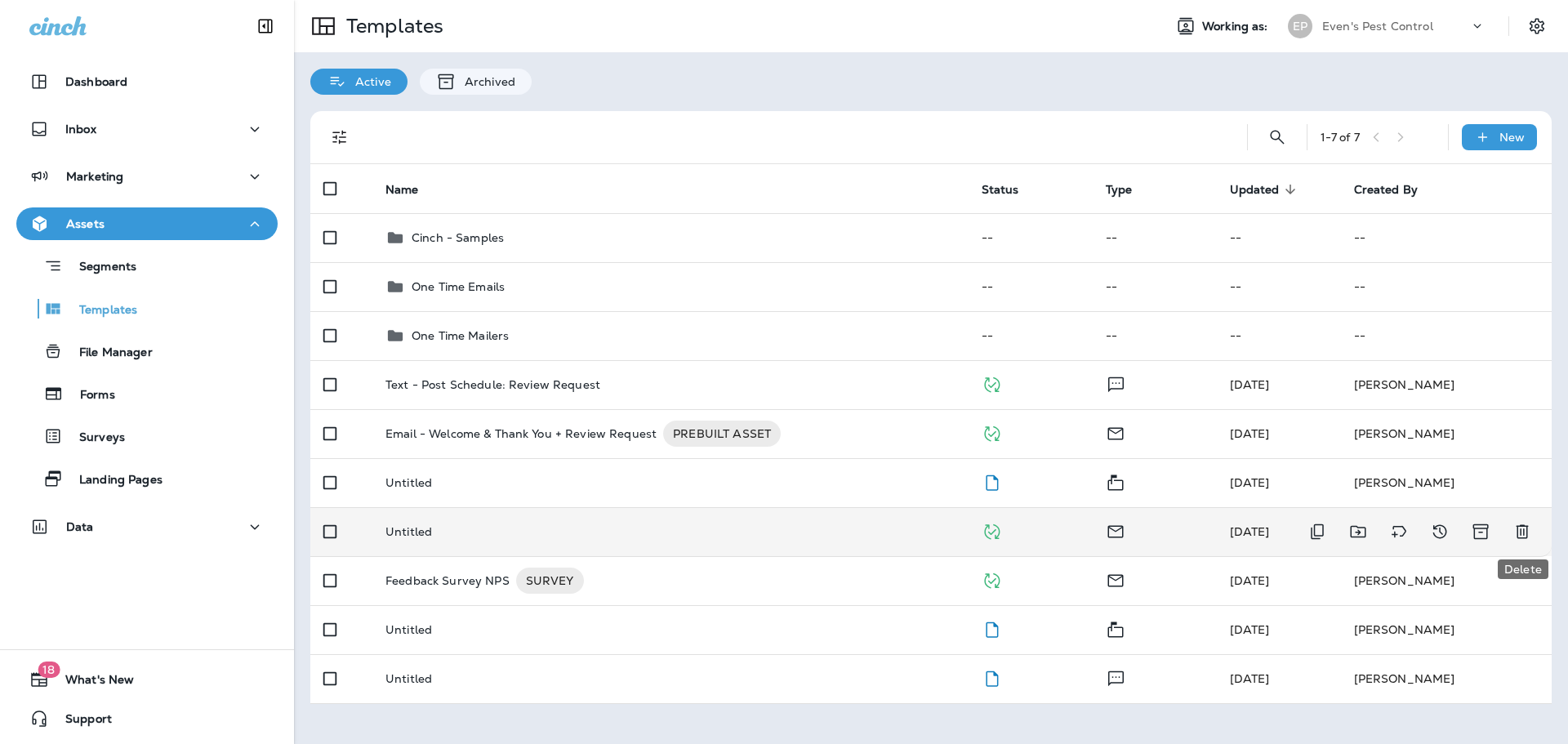
click at [1530, 525] on icon "Delete" at bounding box center [1522, 531] width 19 height 19
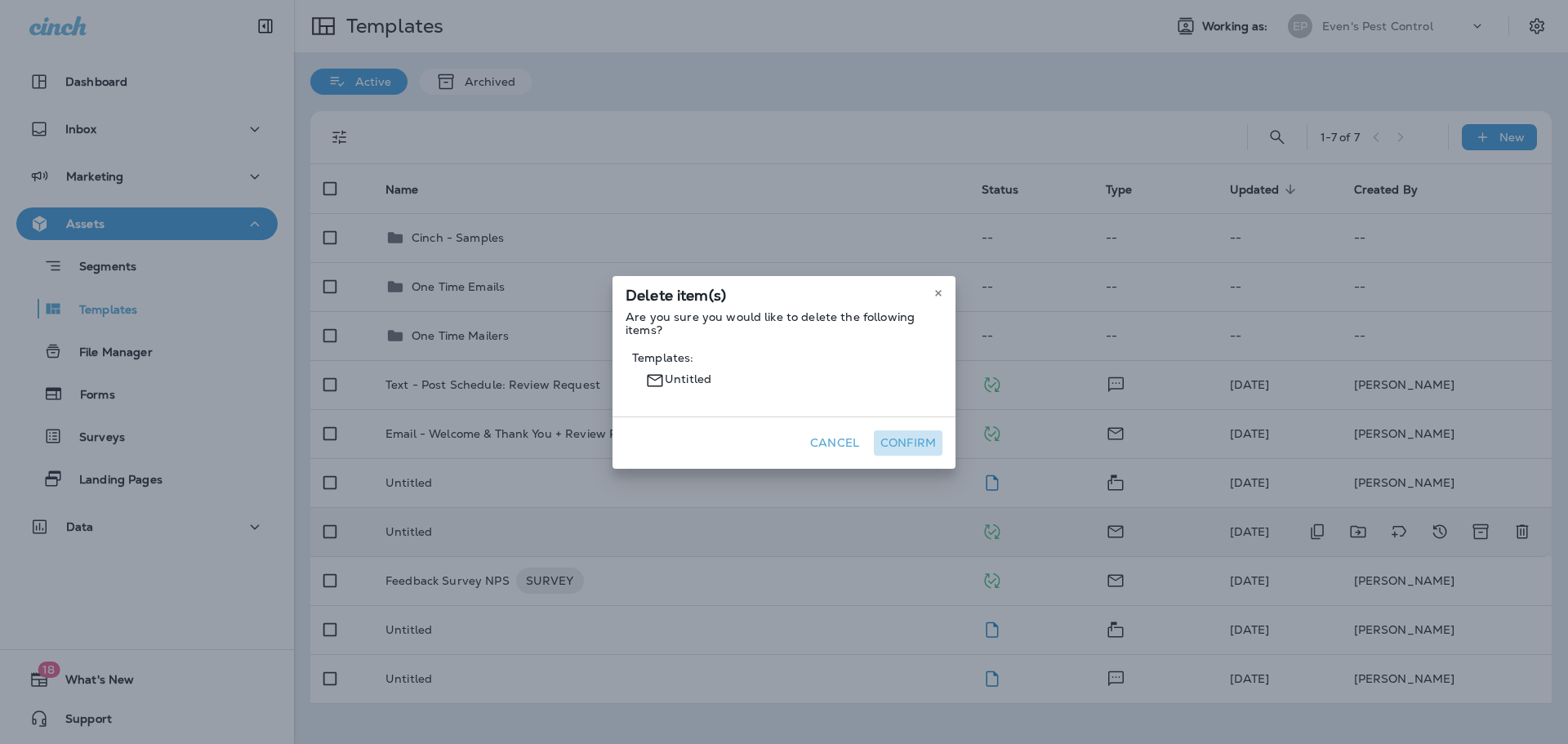
click at [901, 444] on button "Confirm" at bounding box center [909, 443] width 68 height 25
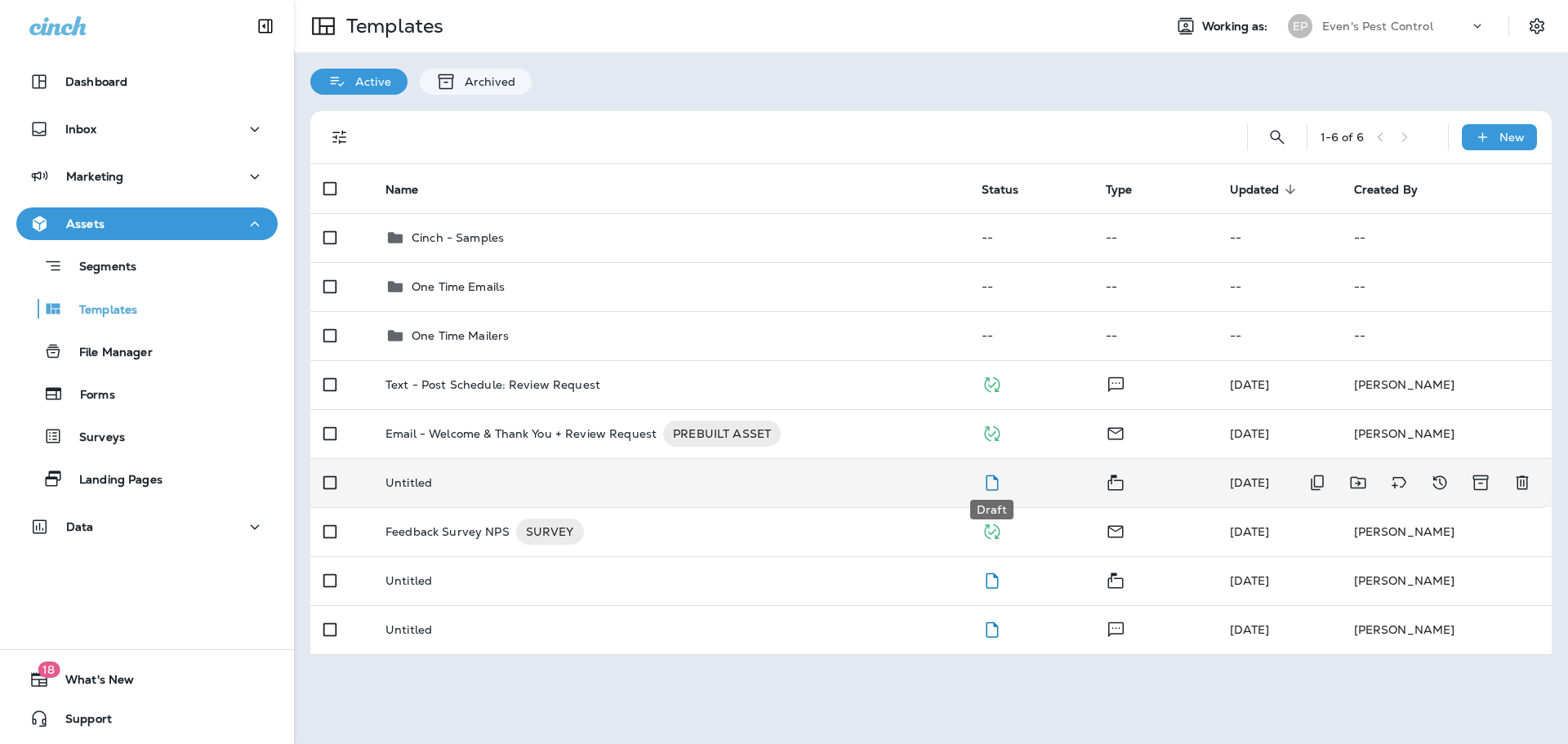
click at [990, 488] on icon "Draft" at bounding box center [992, 483] width 20 height 20
